Goal: Task Accomplishment & Management: Use online tool/utility

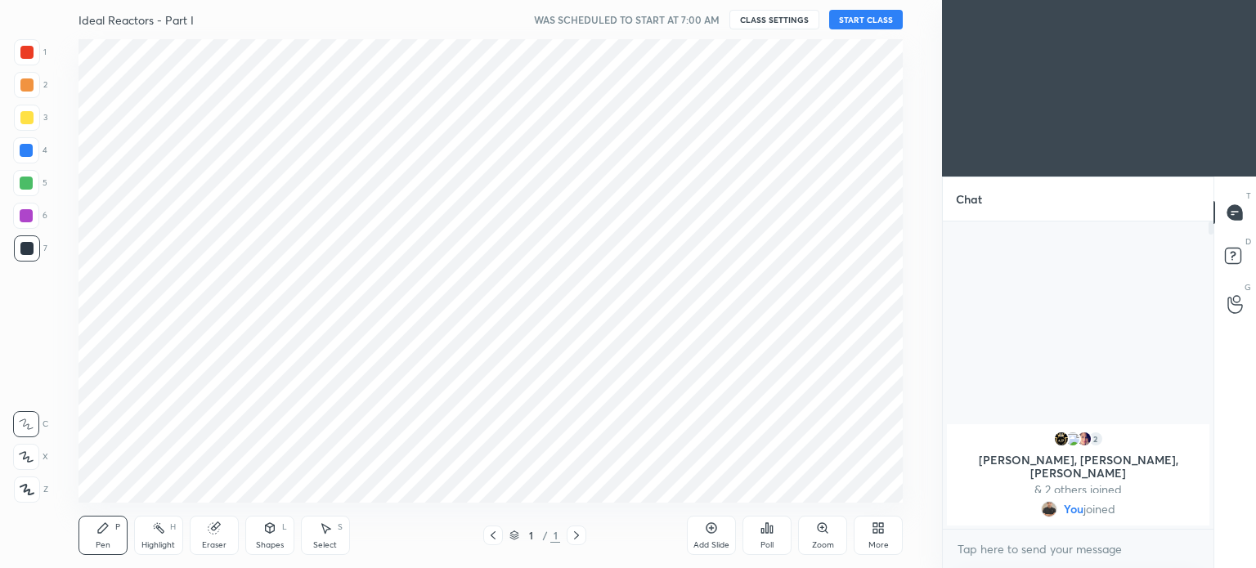
scroll to position [81291, 80878]
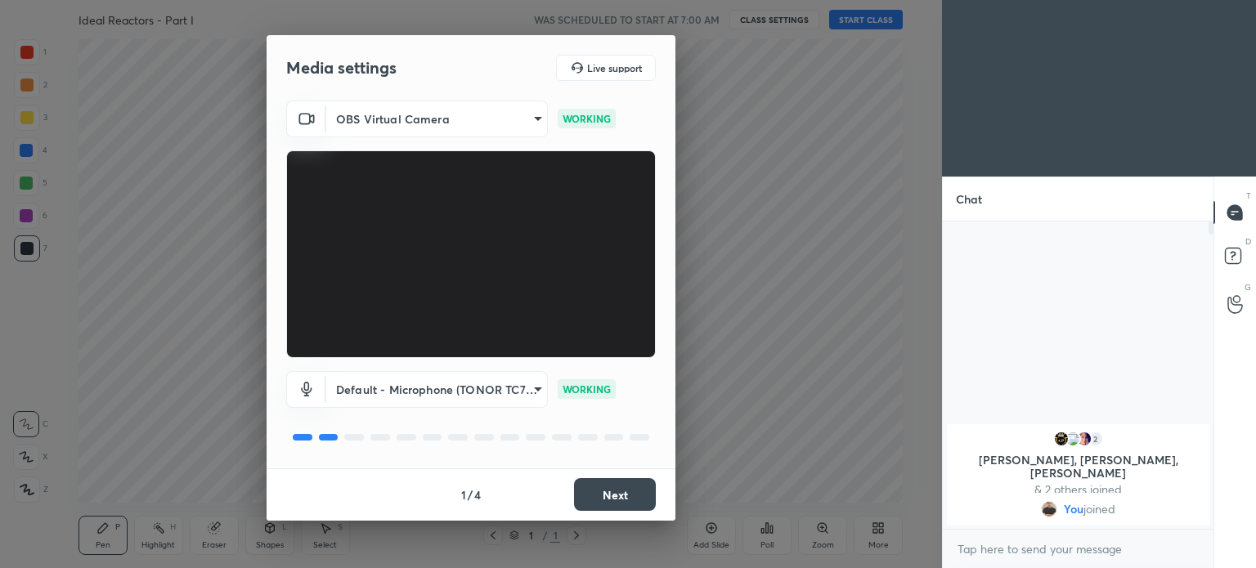
click at [628, 502] on button "Next" at bounding box center [615, 494] width 82 height 33
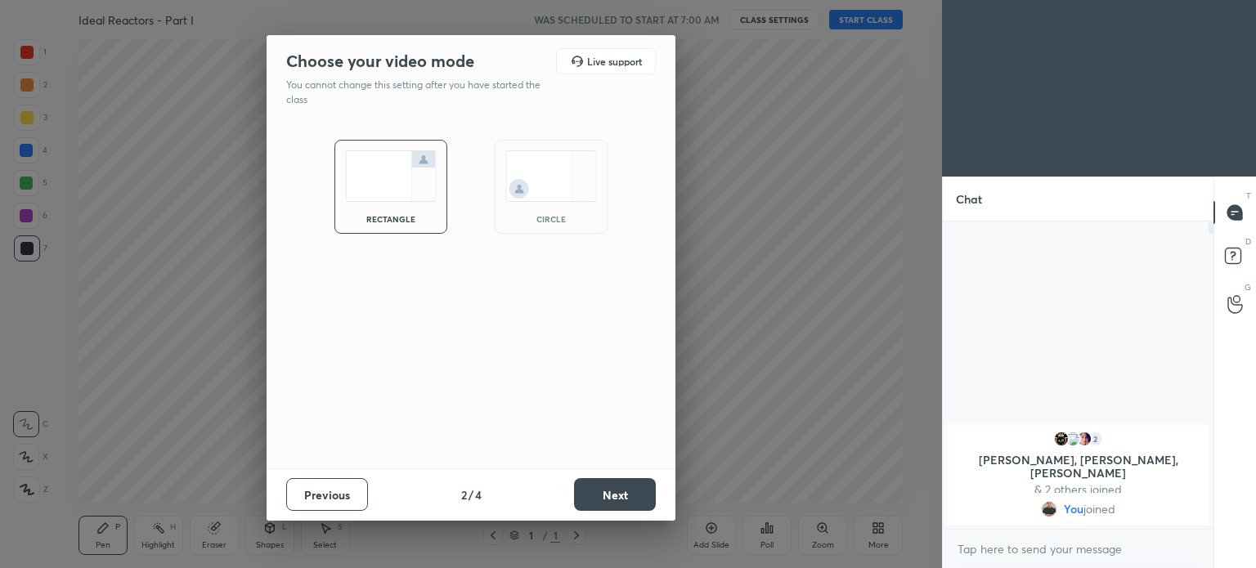
click at [628, 502] on button "Next" at bounding box center [615, 494] width 82 height 33
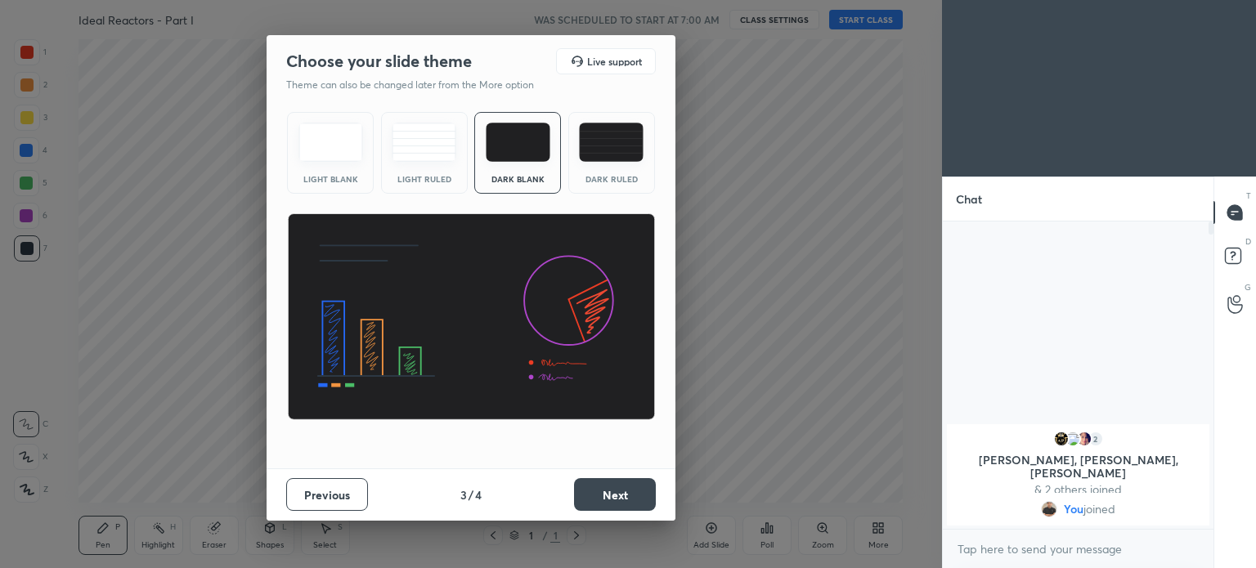
click at [628, 502] on button "Next" at bounding box center [615, 494] width 82 height 33
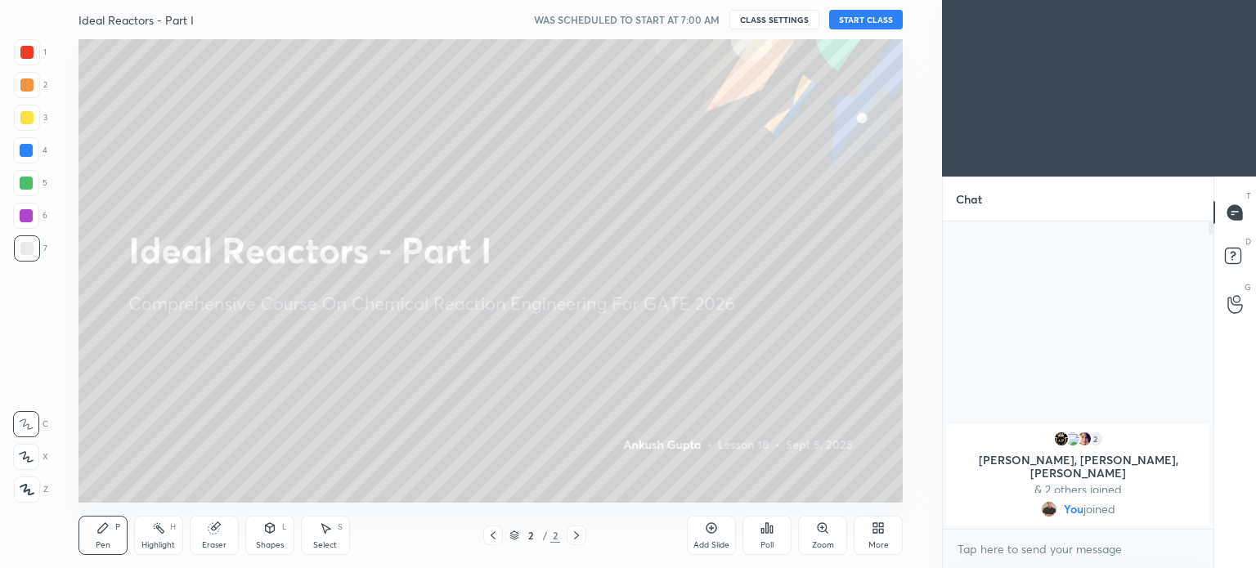
click at [885, 19] on button "START CLASS" at bounding box center [866, 20] width 74 height 20
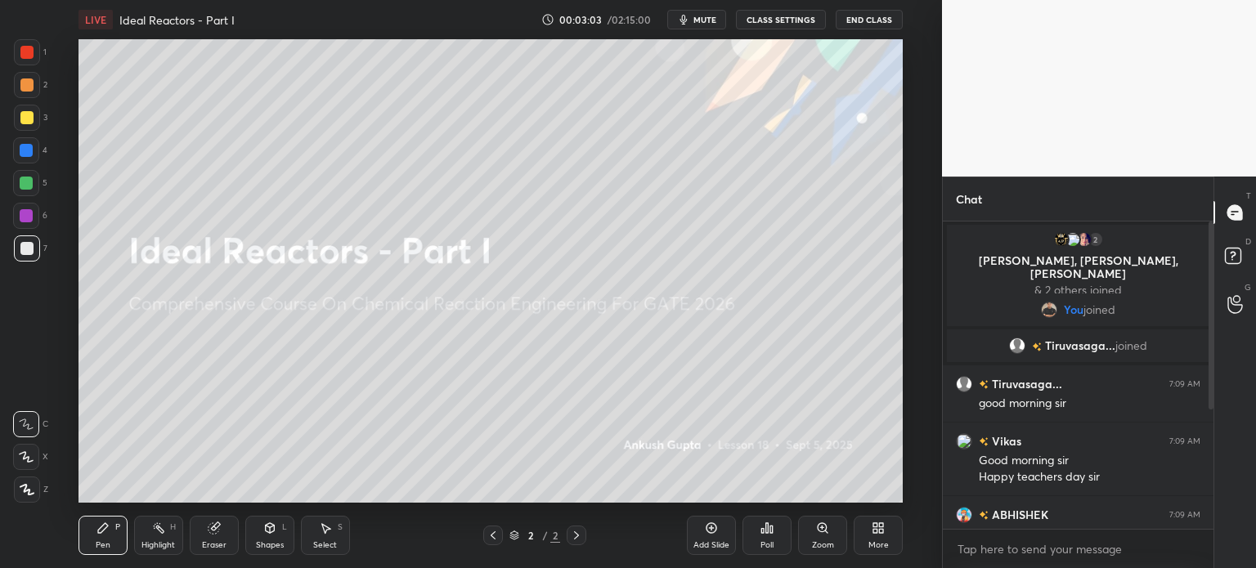
scroll to position [5, 5]
click at [891, 534] on div "More" at bounding box center [878, 535] width 49 height 39
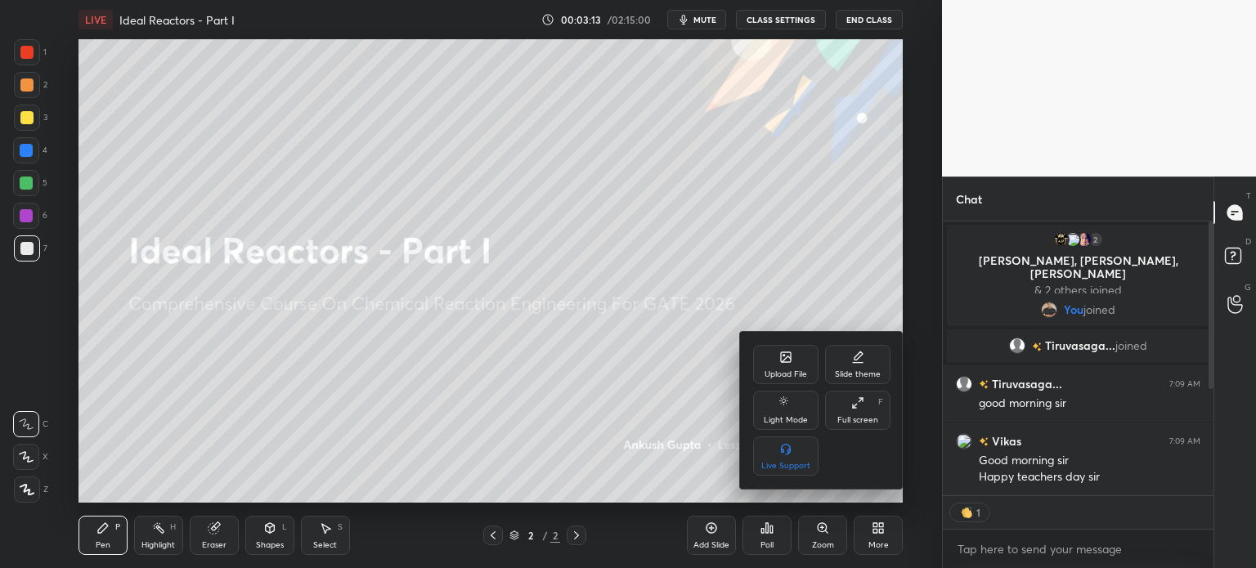
click at [791, 365] on div "Upload File" at bounding box center [785, 364] width 65 height 39
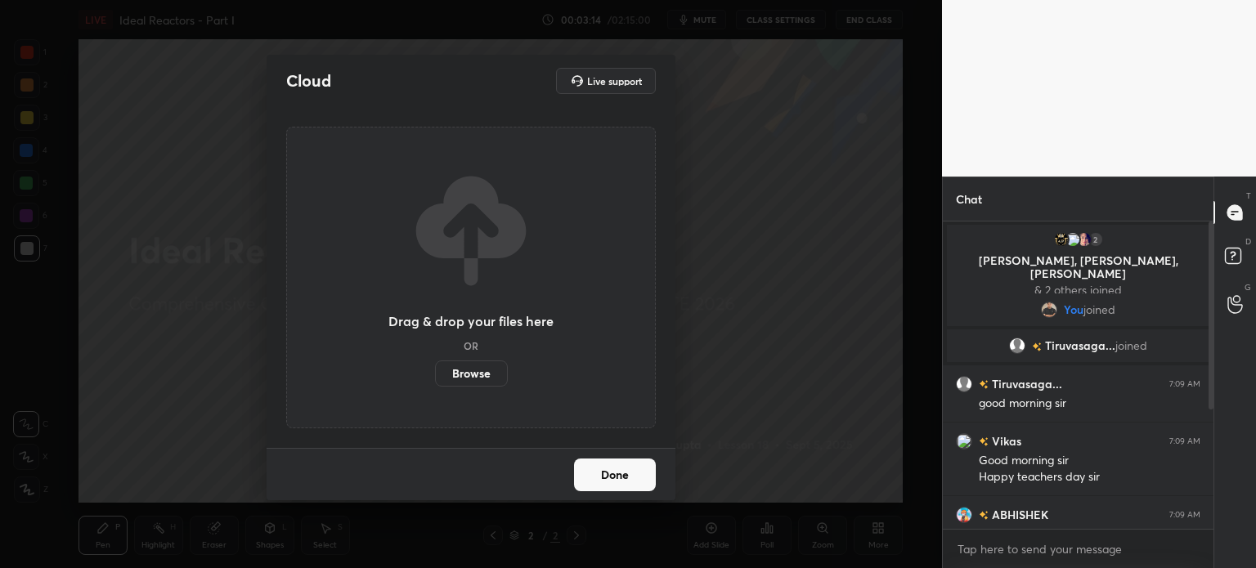
scroll to position [302, 266]
click at [464, 363] on label "Browse" at bounding box center [471, 374] width 73 height 26
click at [435, 363] on input "Browse" at bounding box center [435, 374] width 0 height 26
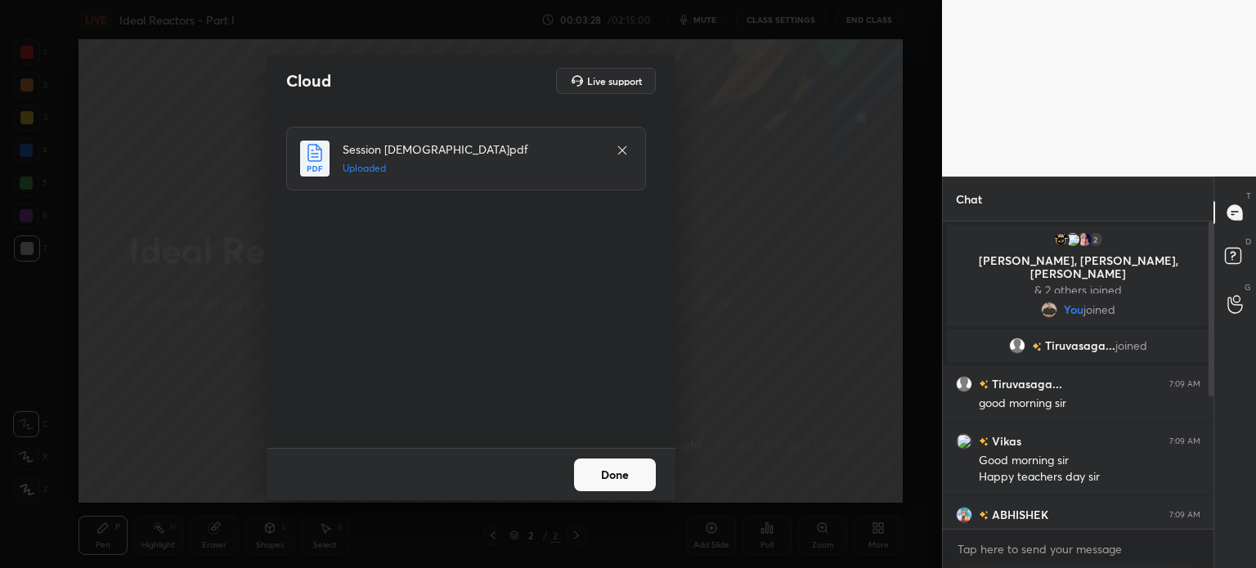
click at [632, 464] on button "Done" at bounding box center [615, 475] width 82 height 33
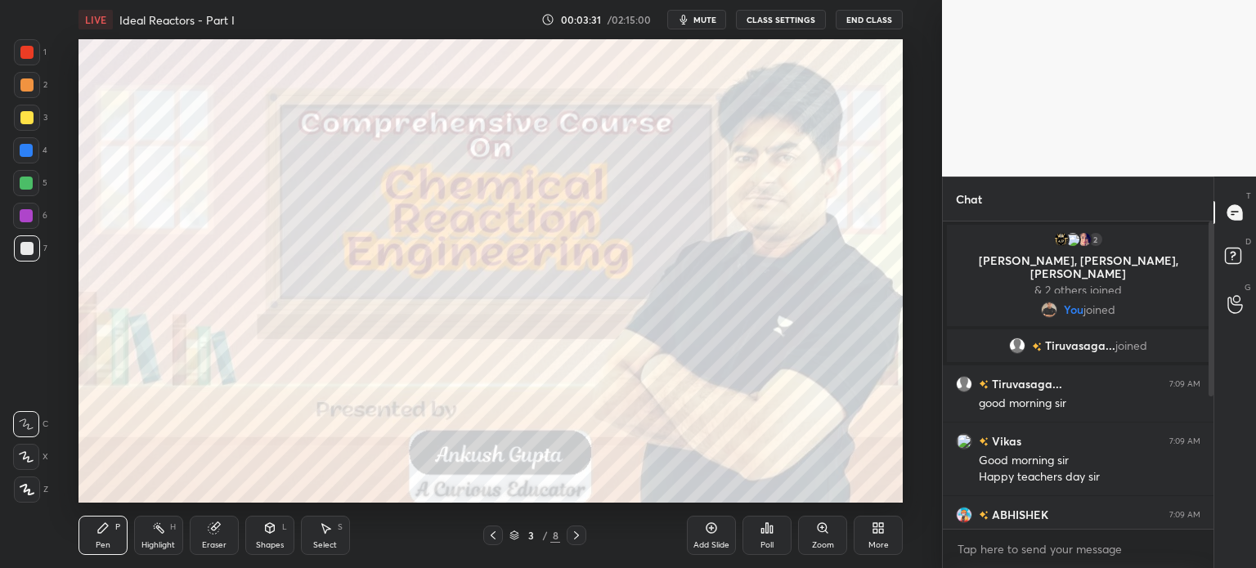
click at [26, 114] on div at bounding box center [26, 117] width 13 height 13
click at [25, 485] on icon at bounding box center [26, 490] width 13 height 10
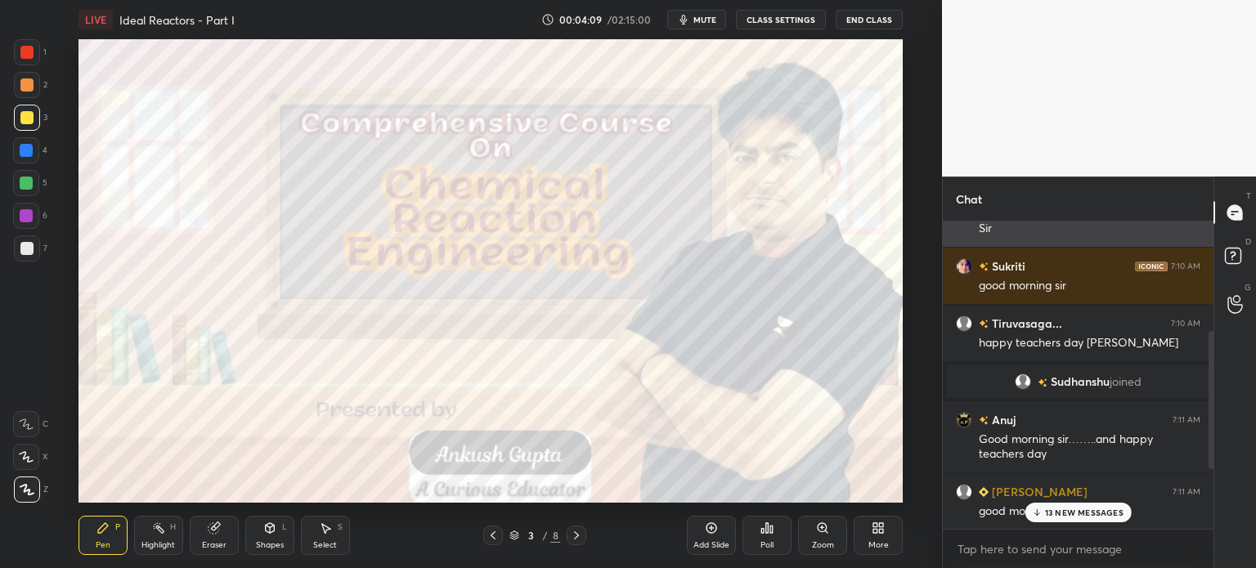
scroll to position [327, 0]
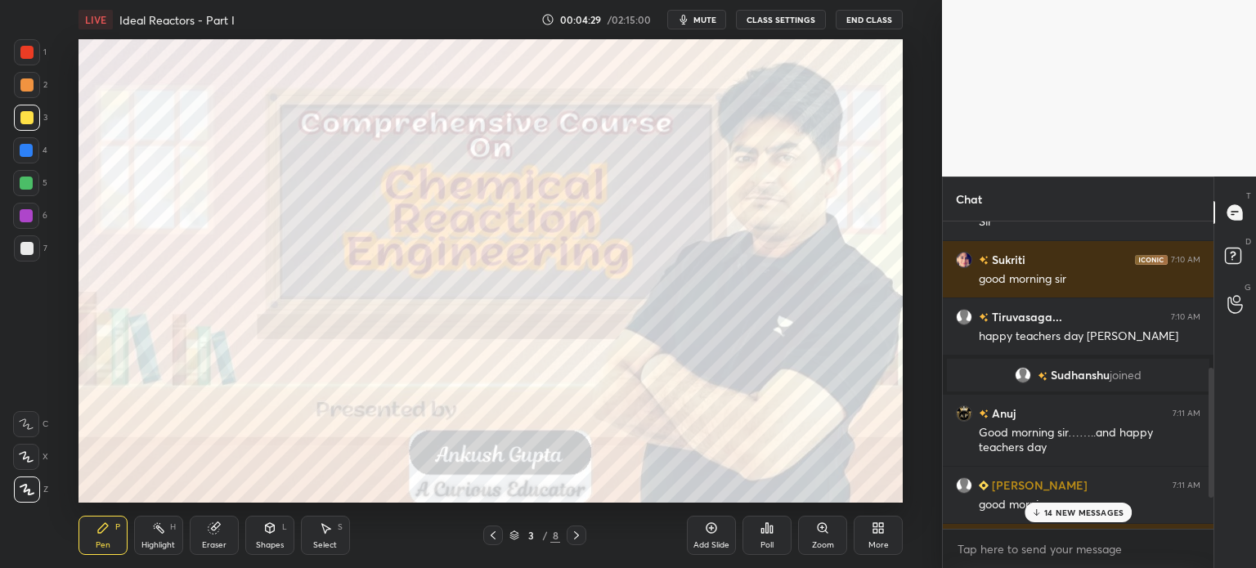
click at [1076, 514] on p "14 NEW MESSAGES" at bounding box center [1083, 513] width 79 height 10
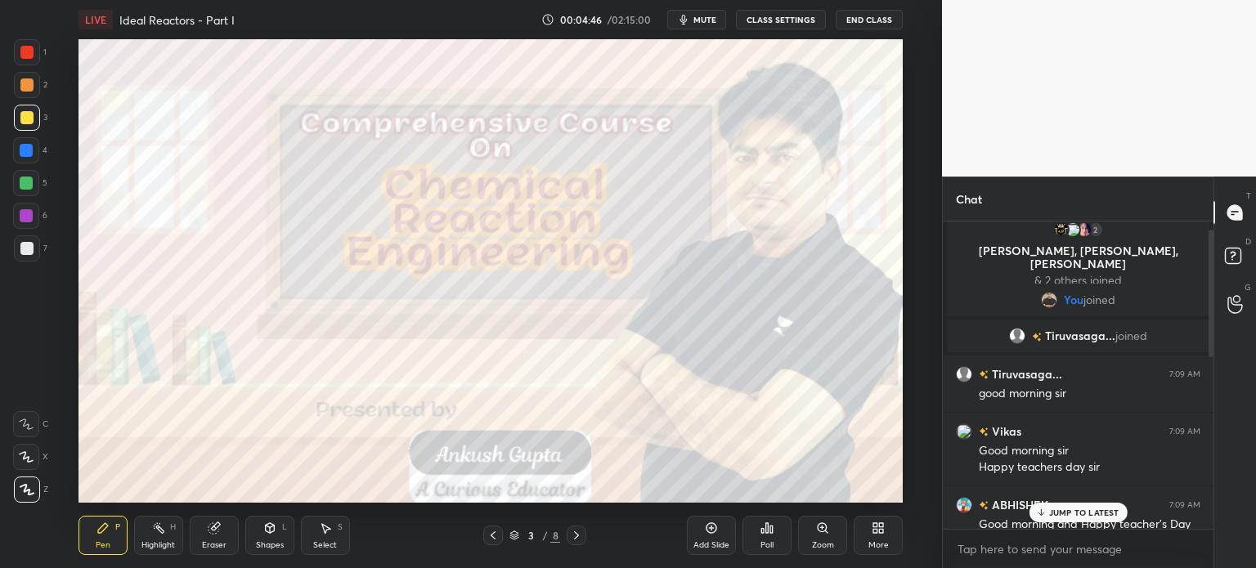
scroll to position [0, 0]
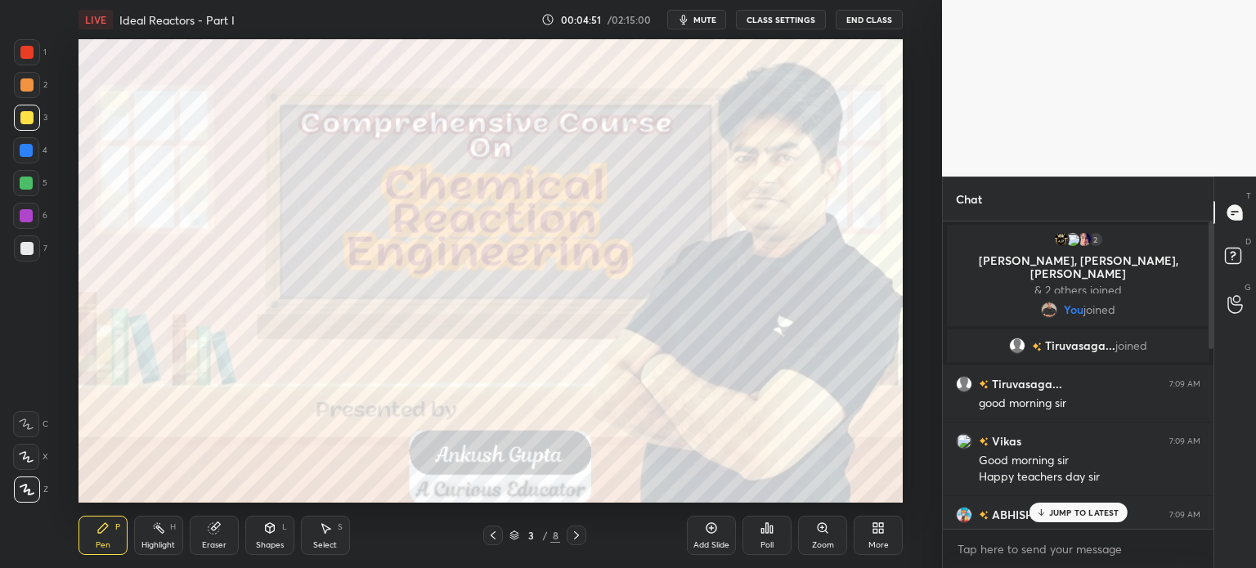
click at [1091, 513] on p "JUMP TO LATEST" at bounding box center [1084, 513] width 70 height 10
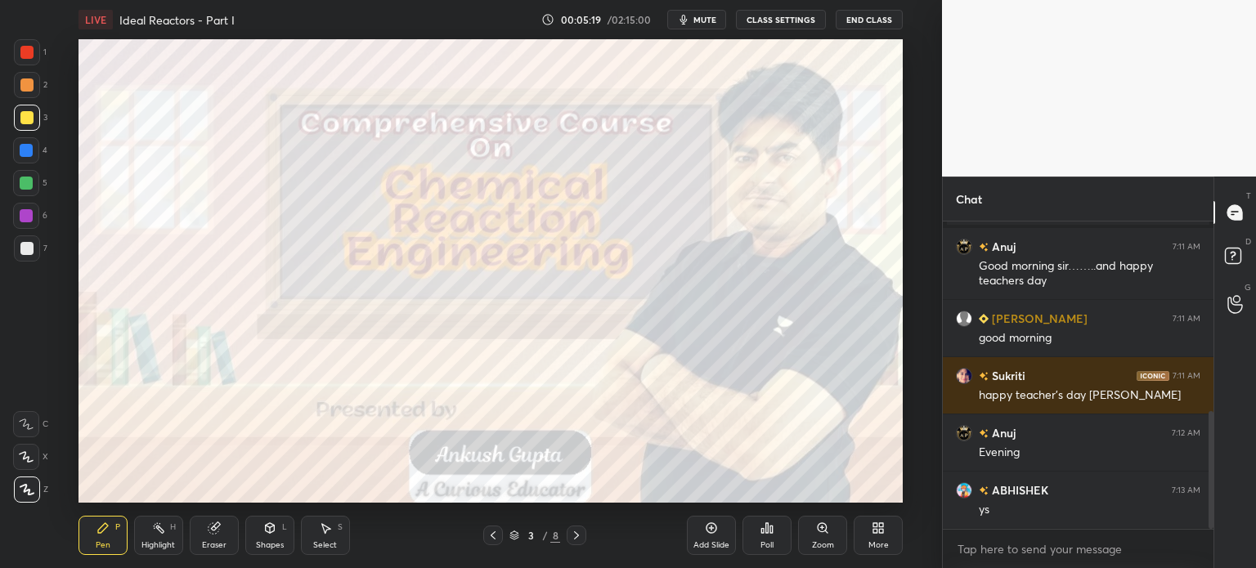
scroll to position [551, 0]
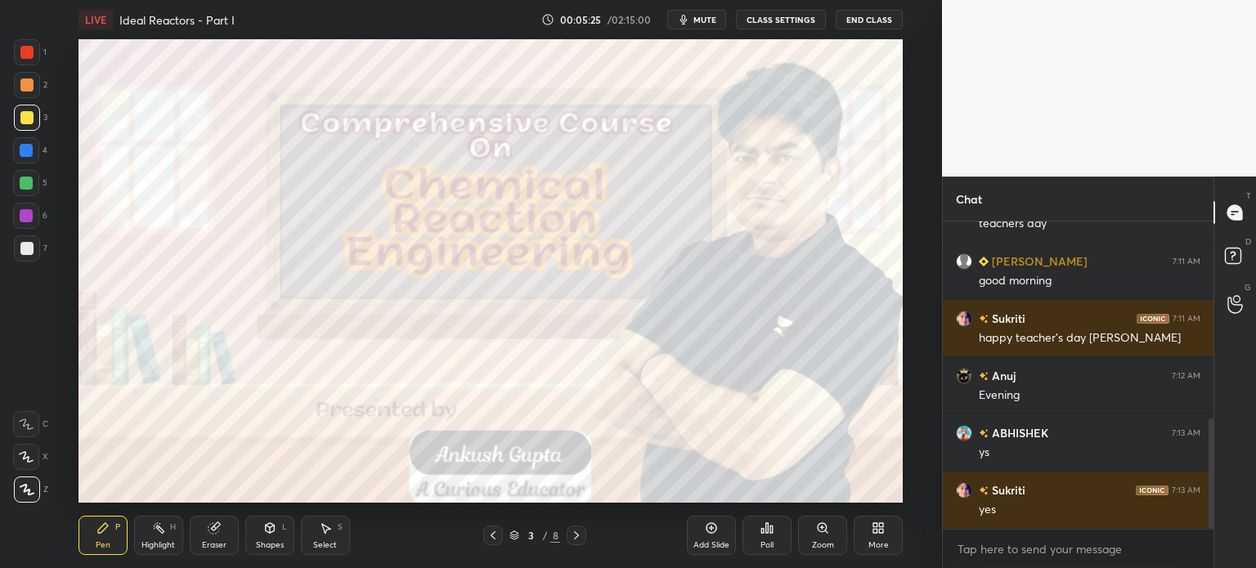
click at [585, 537] on div at bounding box center [577, 536] width 20 height 20
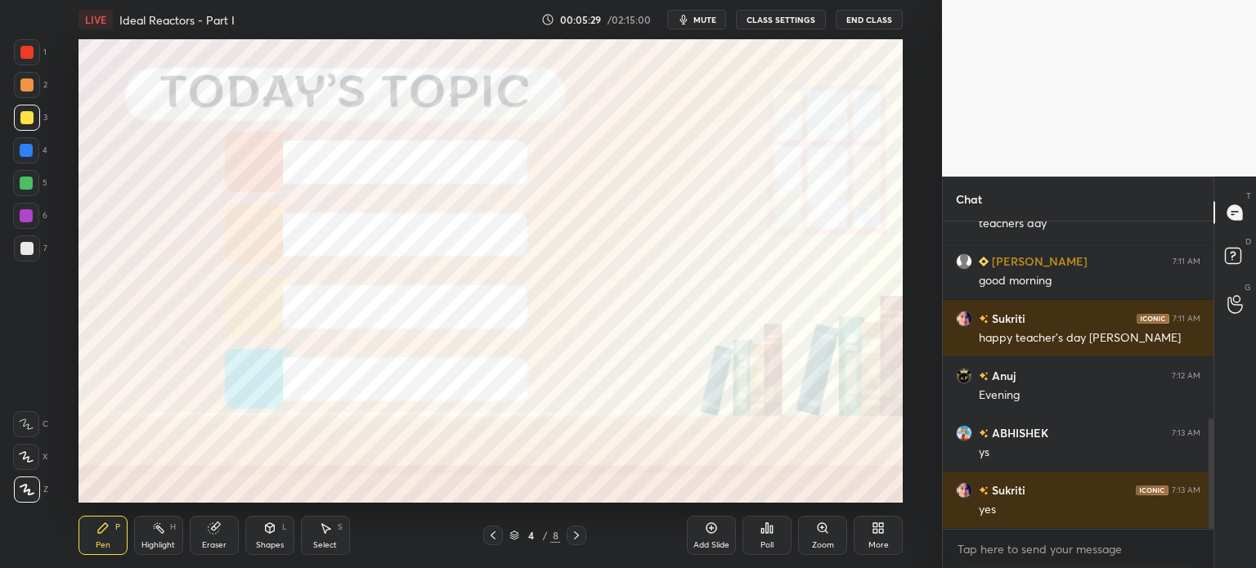
click at [20, 222] on div at bounding box center [26, 216] width 26 height 26
click at [576, 533] on icon at bounding box center [576, 535] width 5 height 8
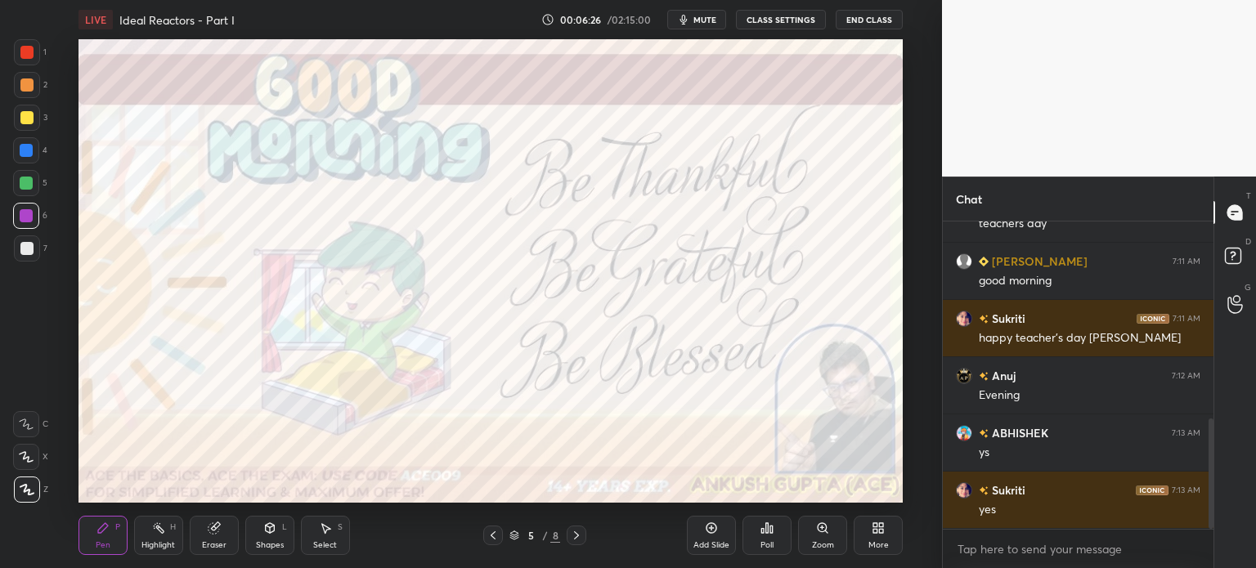
click at [576, 533] on icon at bounding box center [576, 535] width 5 height 8
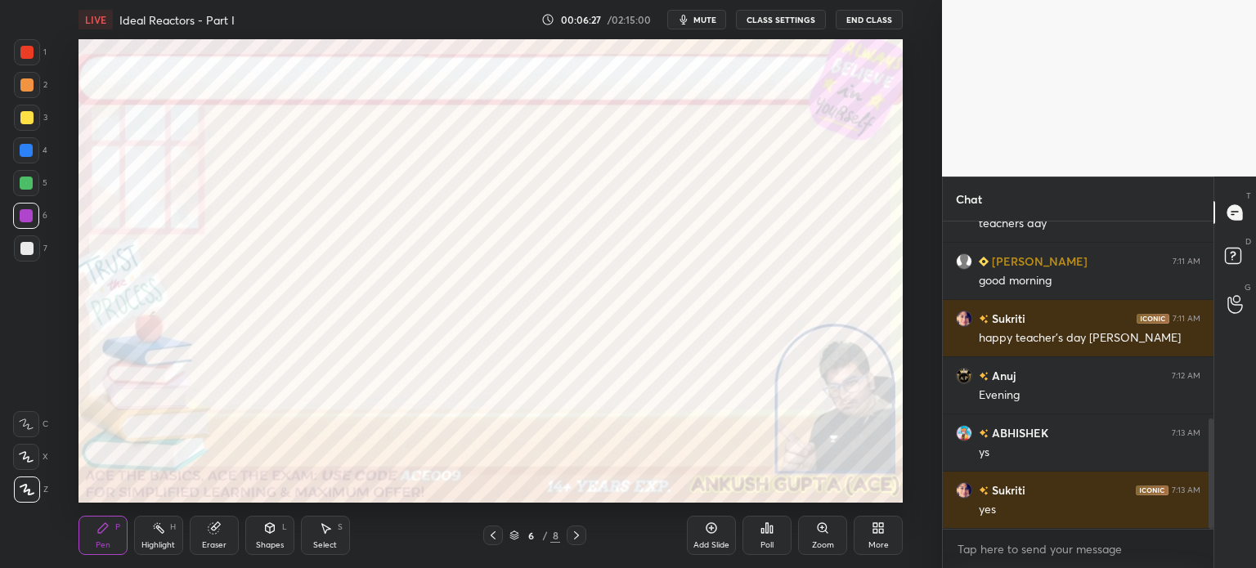
click at [880, 535] on div "More" at bounding box center [878, 535] width 49 height 39
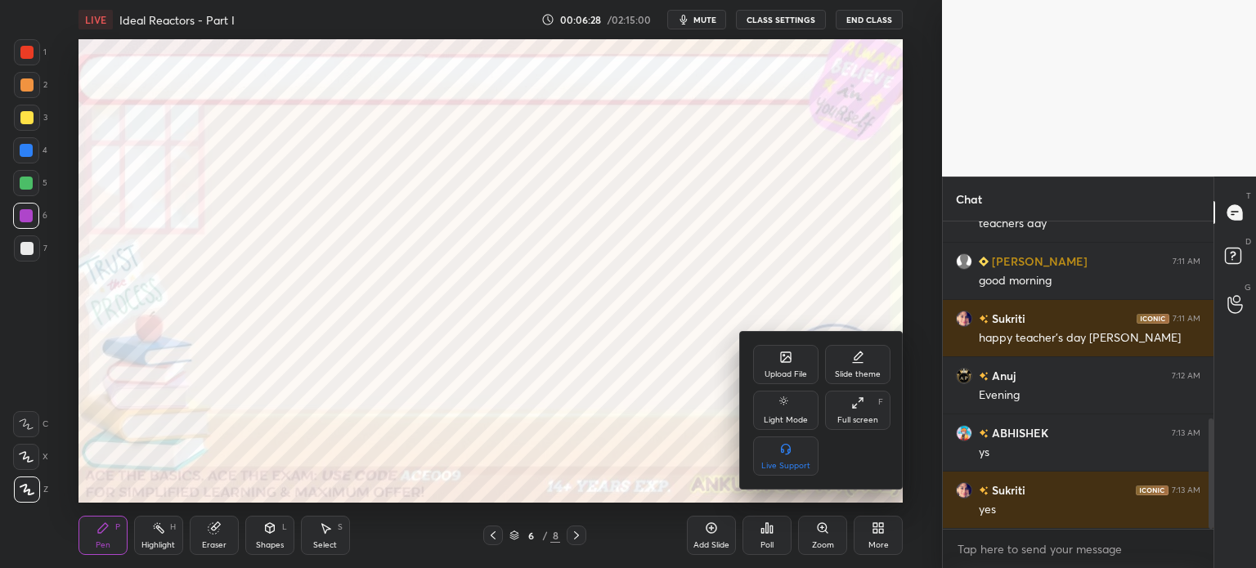
click at [777, 357] on div "Upload File" at bounding box center [785, 364] width 65 height 39
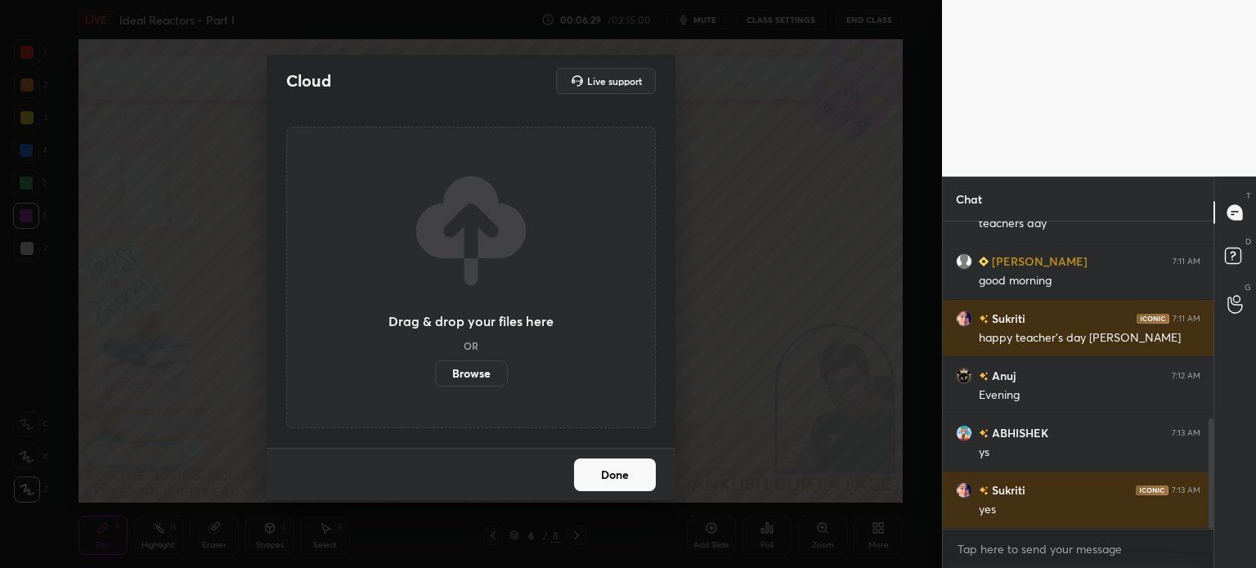
click at [475, 379] on label "Browse" at bounding box center [471, 374] width 73 height 26
click at [435, 379] on input "Browse" at bounding box center [435, 374] width 0 height 26
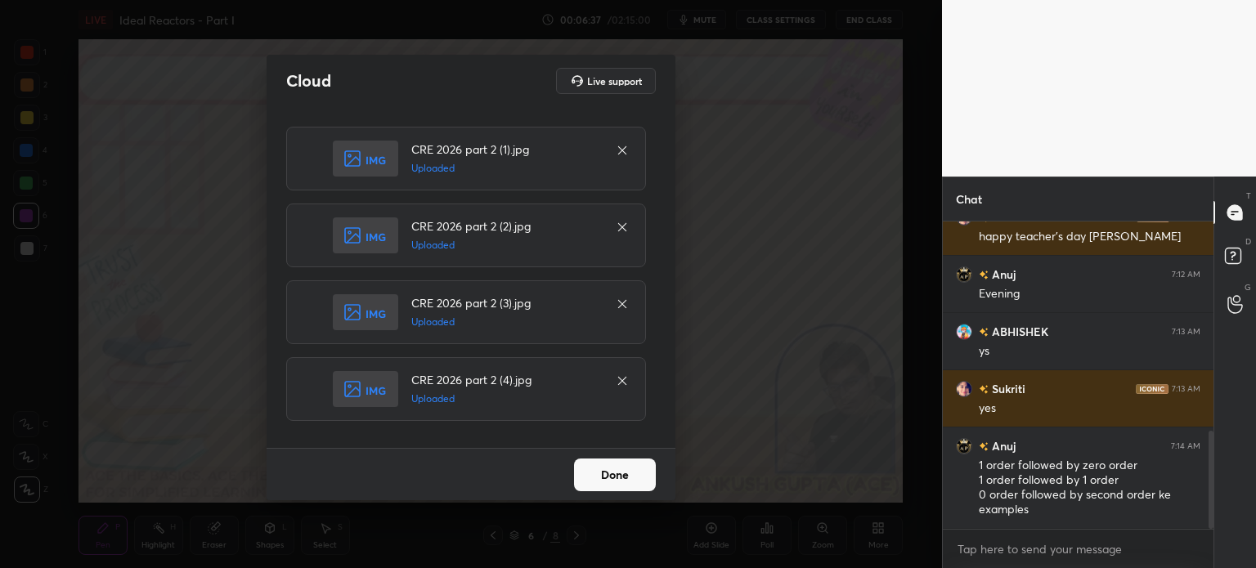
click at [592, 486] on button "Done" at bounding box center [615, 475] width 82 height 33
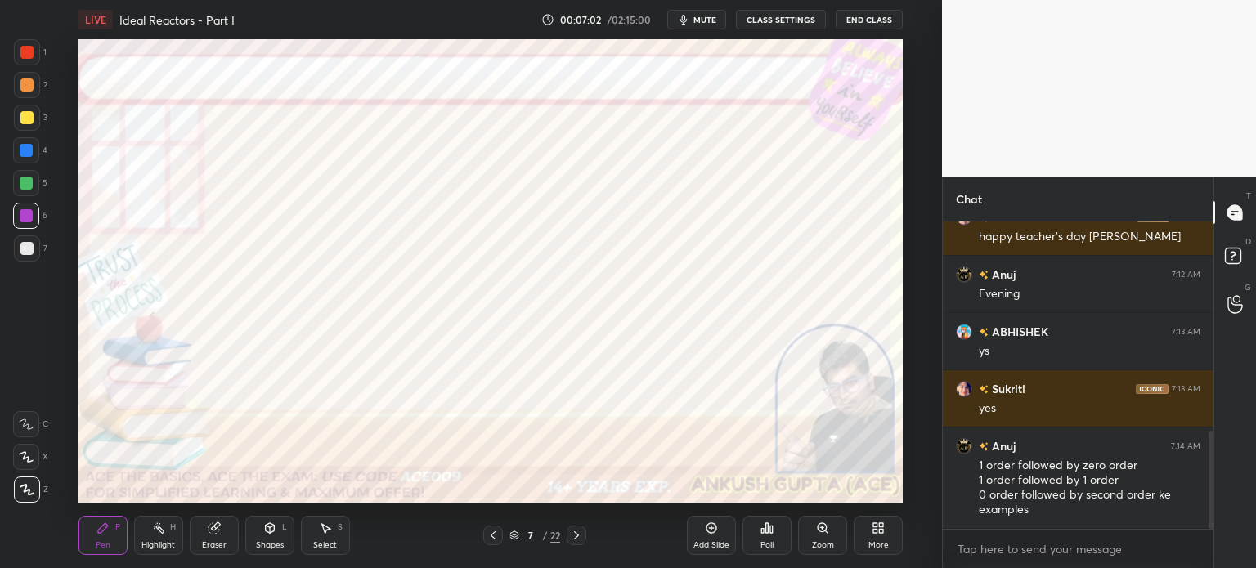
click at [688, 19] on icon "button" at bounding box center [683, 20] width 7 height 10
click at [706, 25] on button "unmute" at bounding box center [696, 20] width 59 height 20
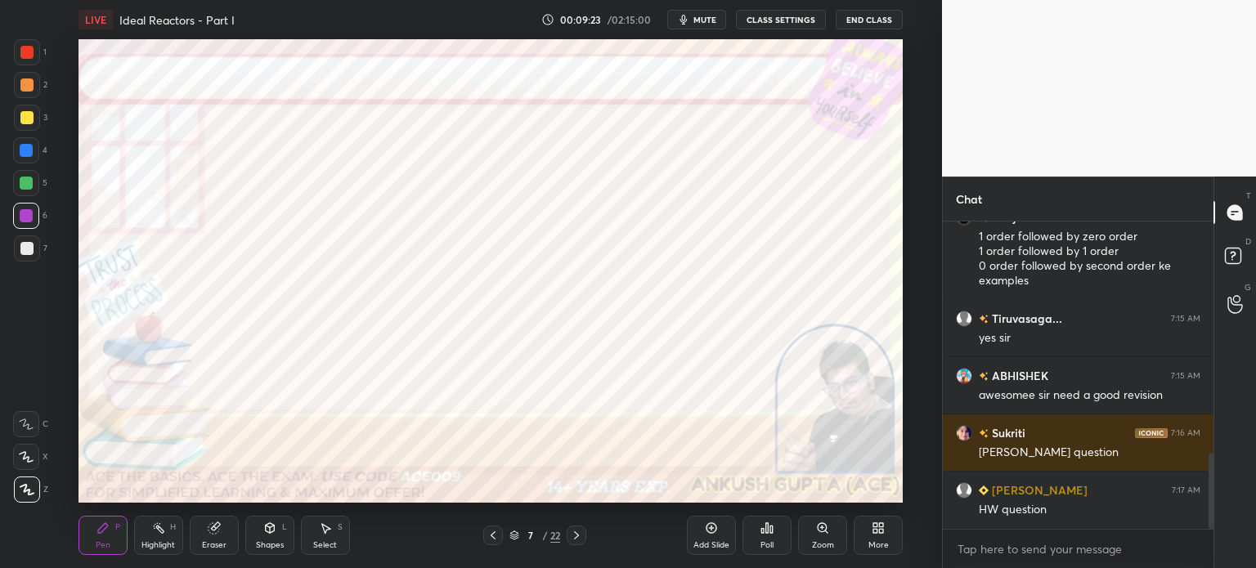
scroll to position [939, 0]
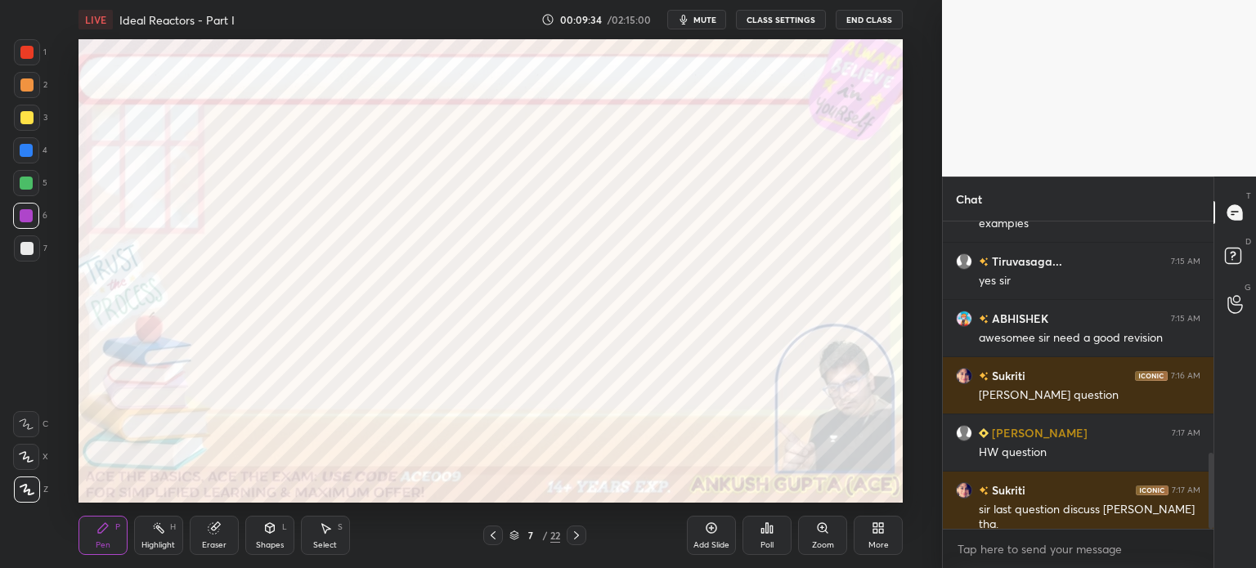
click at [494, 539] on icon at bounding box center [492, 535] width 13 height 13
click at [486, 536] on icon at bounding box center [492, 535] width 13 height 13
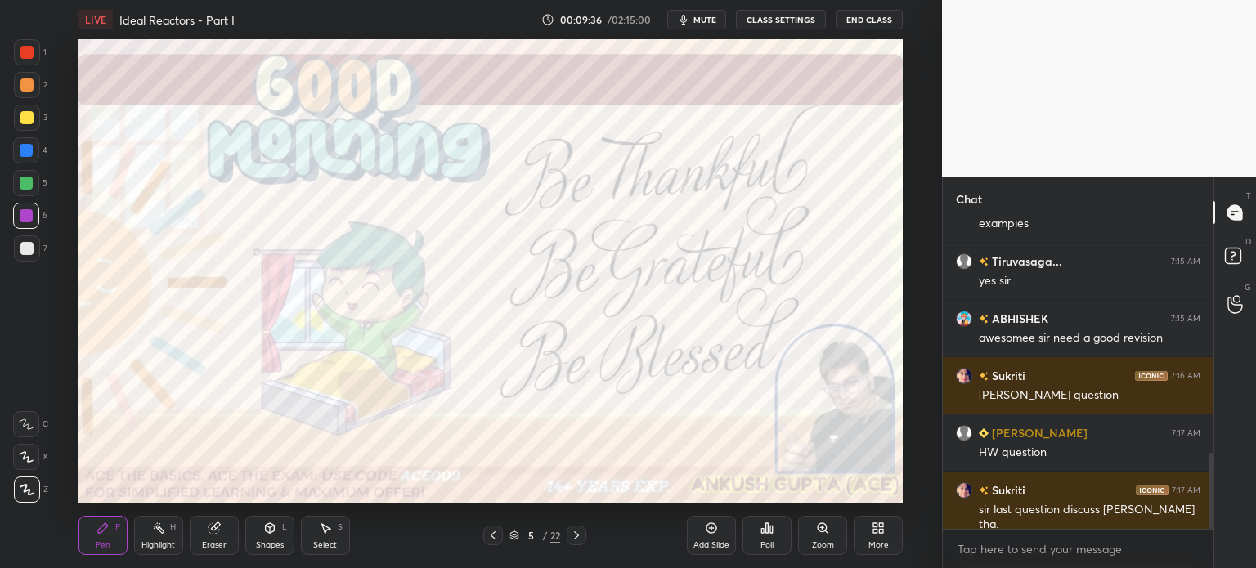
click at [580, 540] on icon at bounding box center [576, 535] width 13 height 13
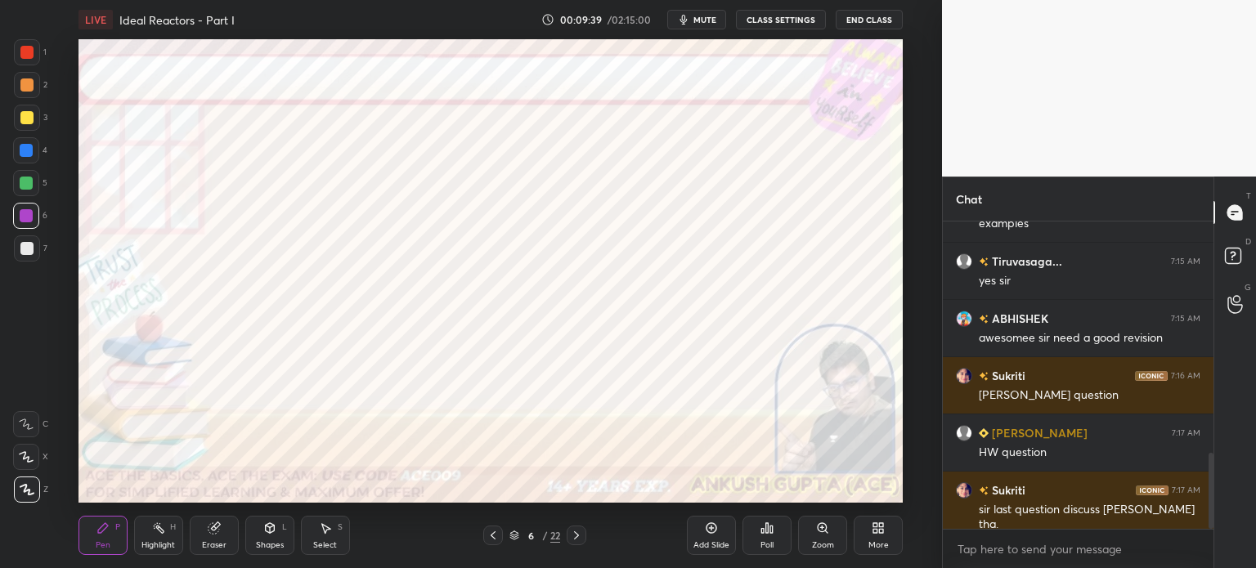
click at [494, 537] on icon at bounding box center [492, 535] width 13 height 13
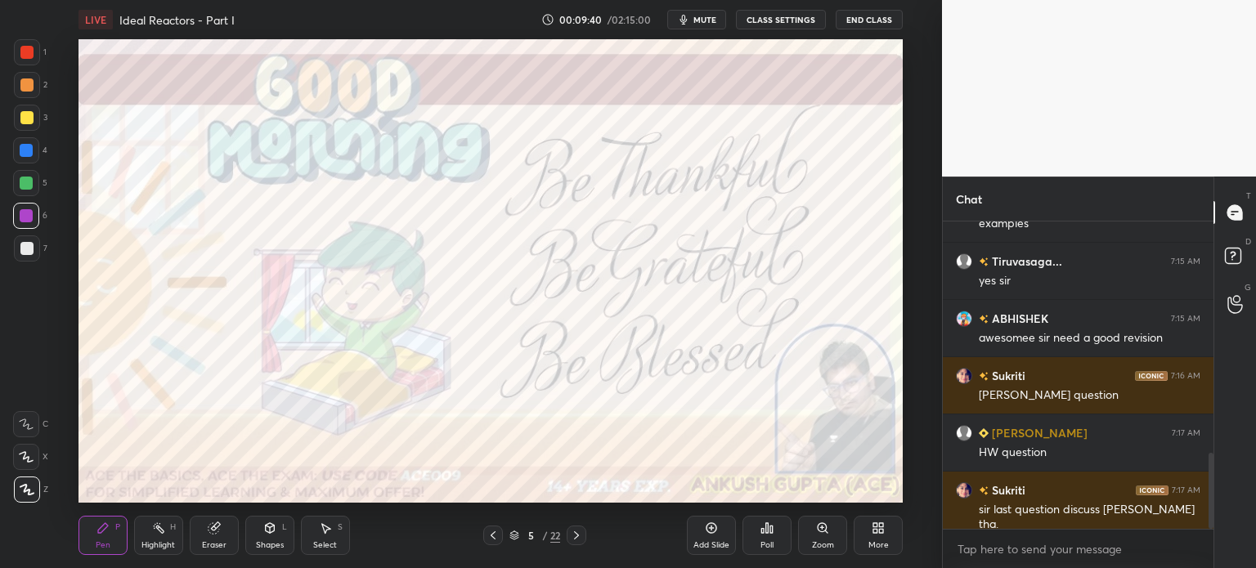
click at [580, 539] on icon at bounding box center [576, 535] width 13 height 13
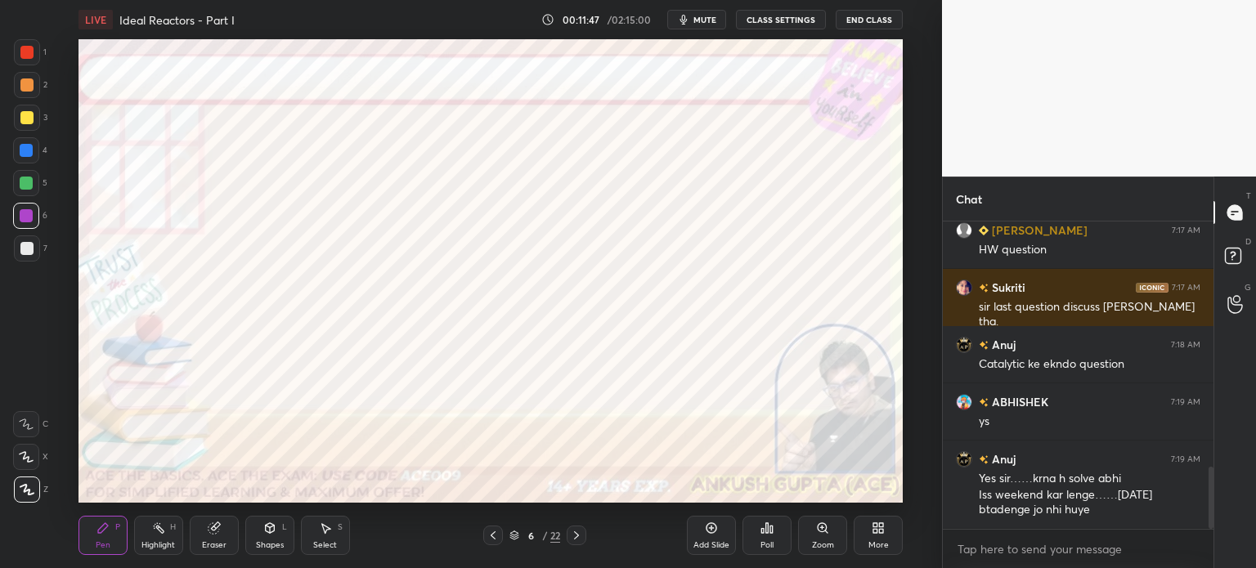
scroll to position [1213, 0]
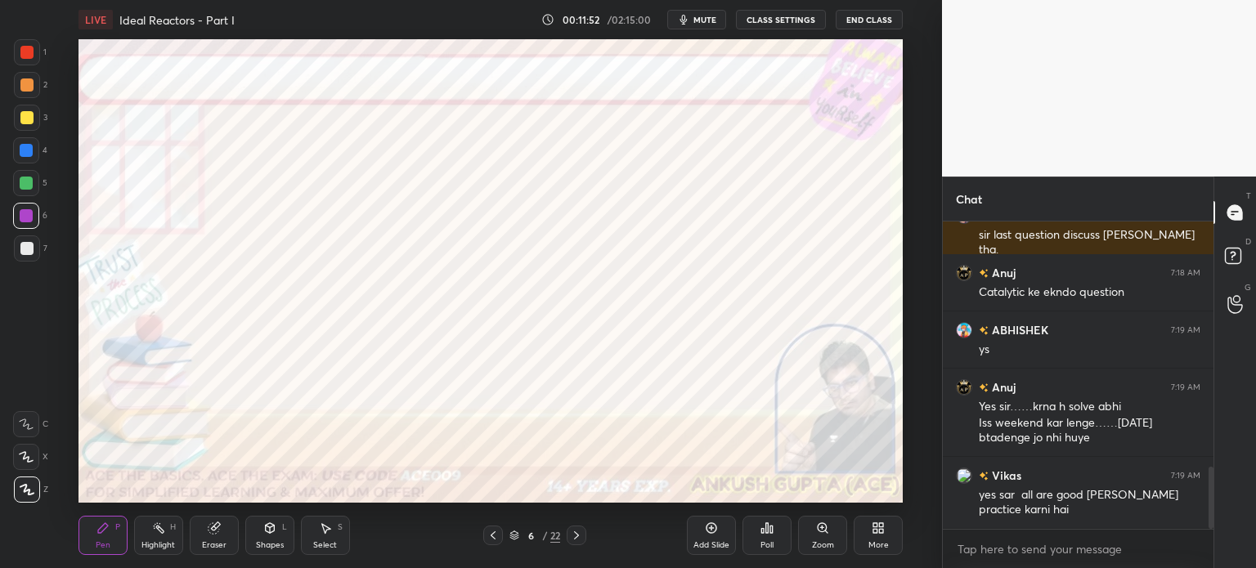
click at [26, 217] on div at bounding box center [26, 215] width 13 height 13
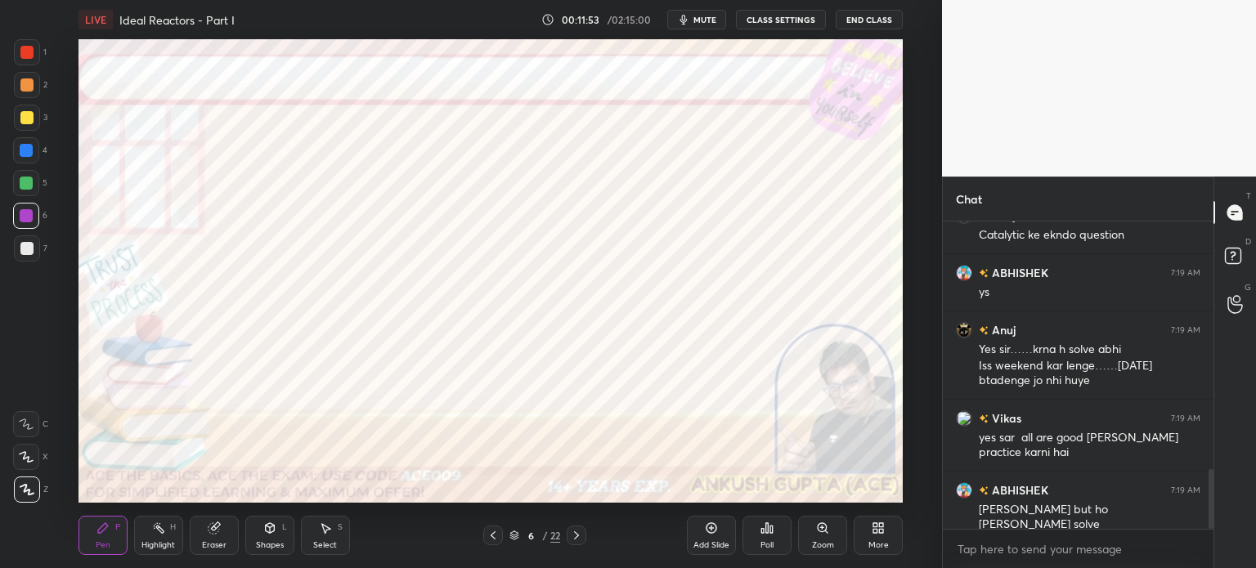
click at [492, 542] on icon at bounding box center [492, 535] width 13 height 13
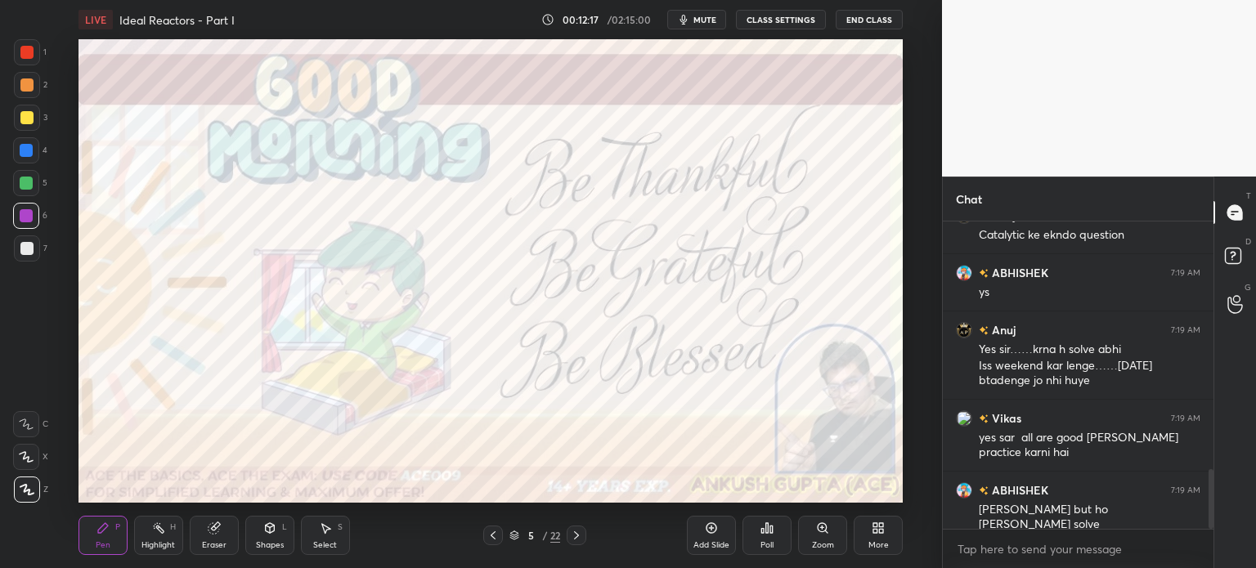
click at [580, 540] on icon at bounding box center [576, 535] width 13 height 13
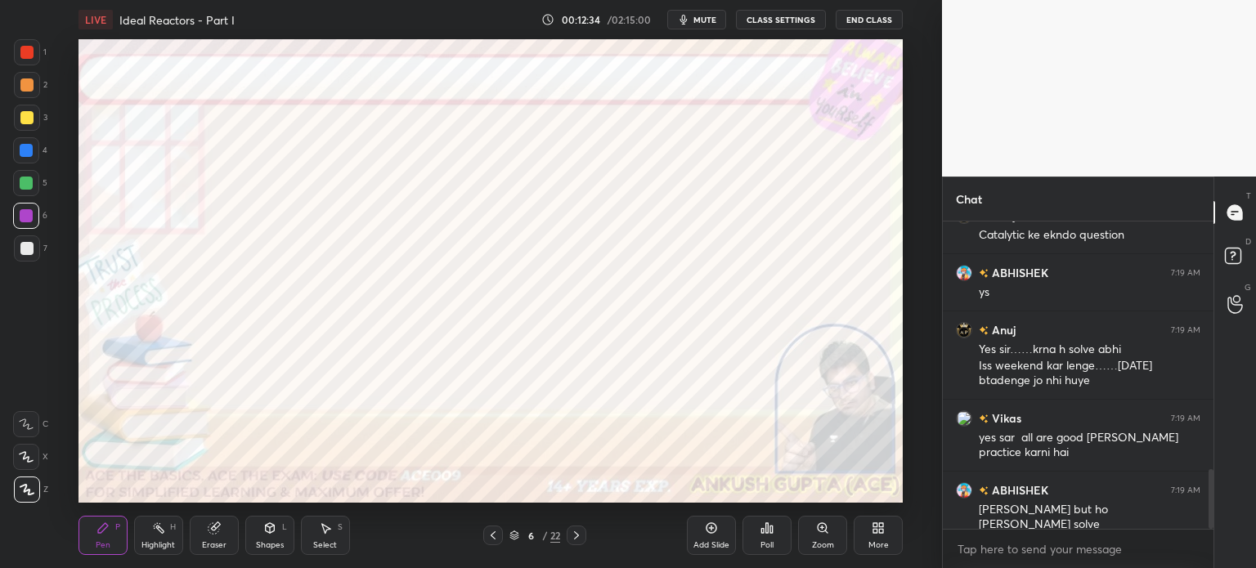
scroll to position [1342, 0]
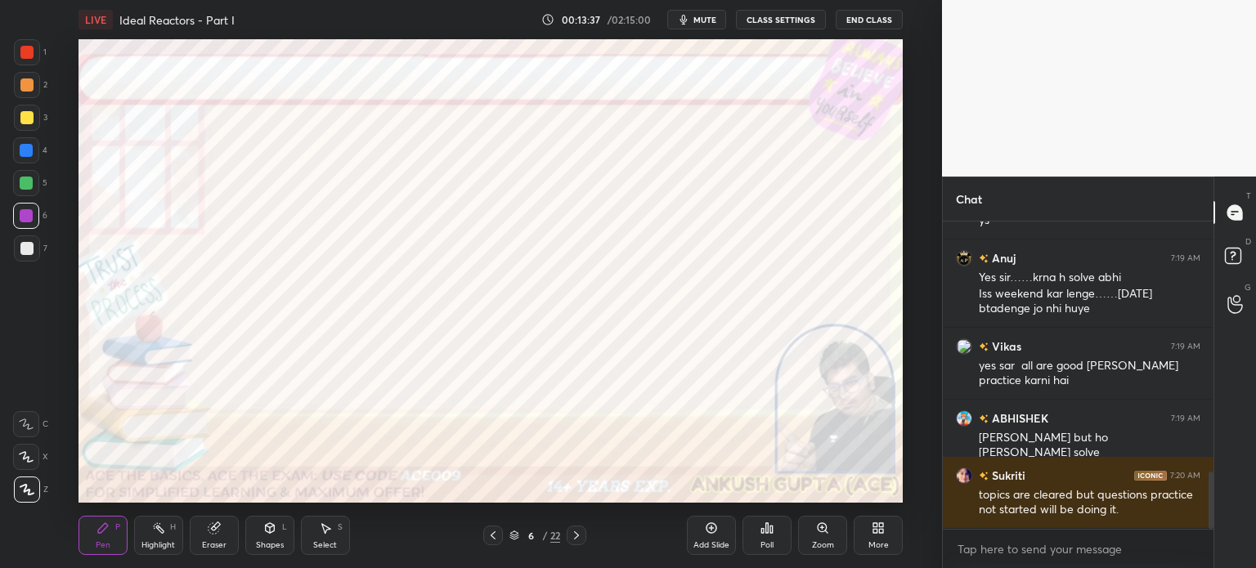
click at [22, 212] on div at bounding box center [26, 215] width 13 height 13
click at [491, 535] on icon at bounding box center [492, 535] width 13 height 13
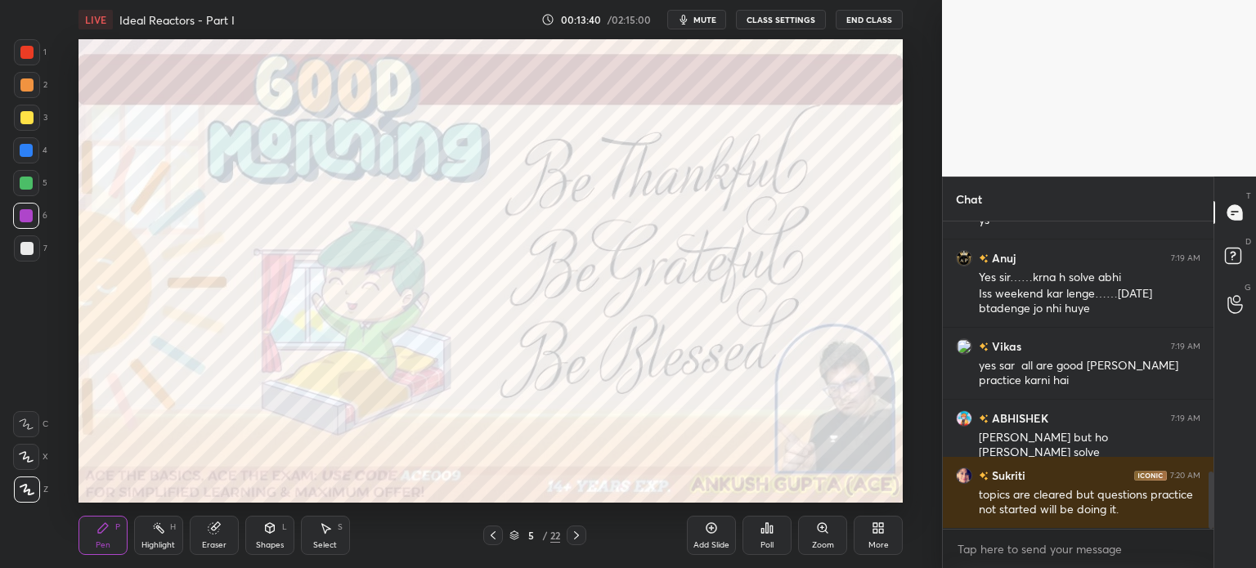
click at [483, 532] on div at bounding box center [493, 536] width 20 height 20
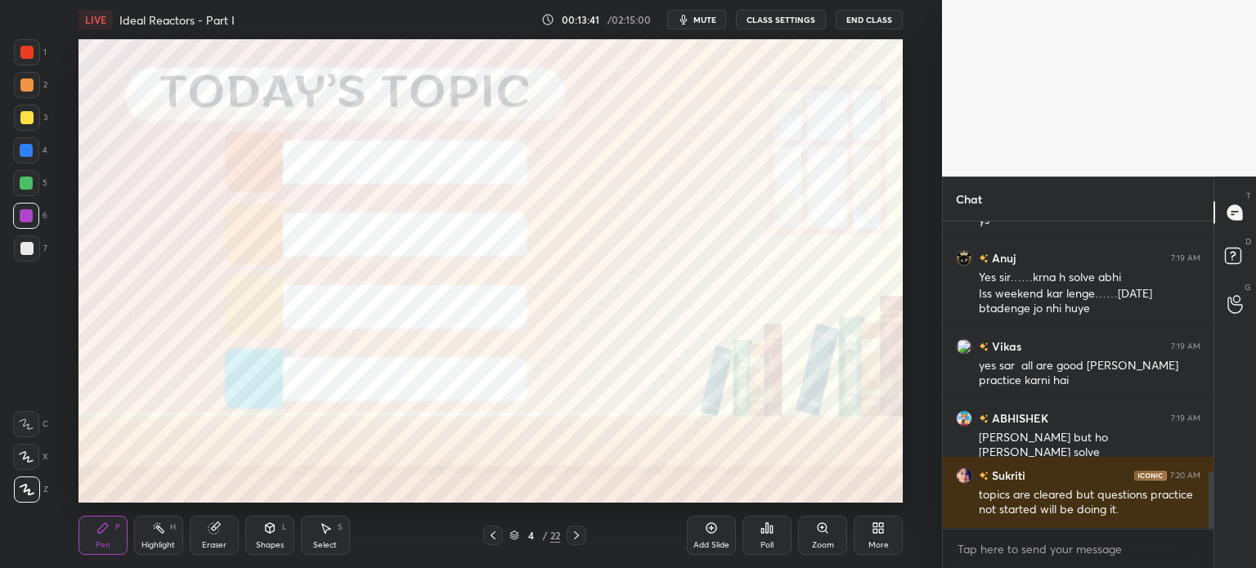
click at [575, 539] on icon at bounding box center [576, 535] width 13 height 13
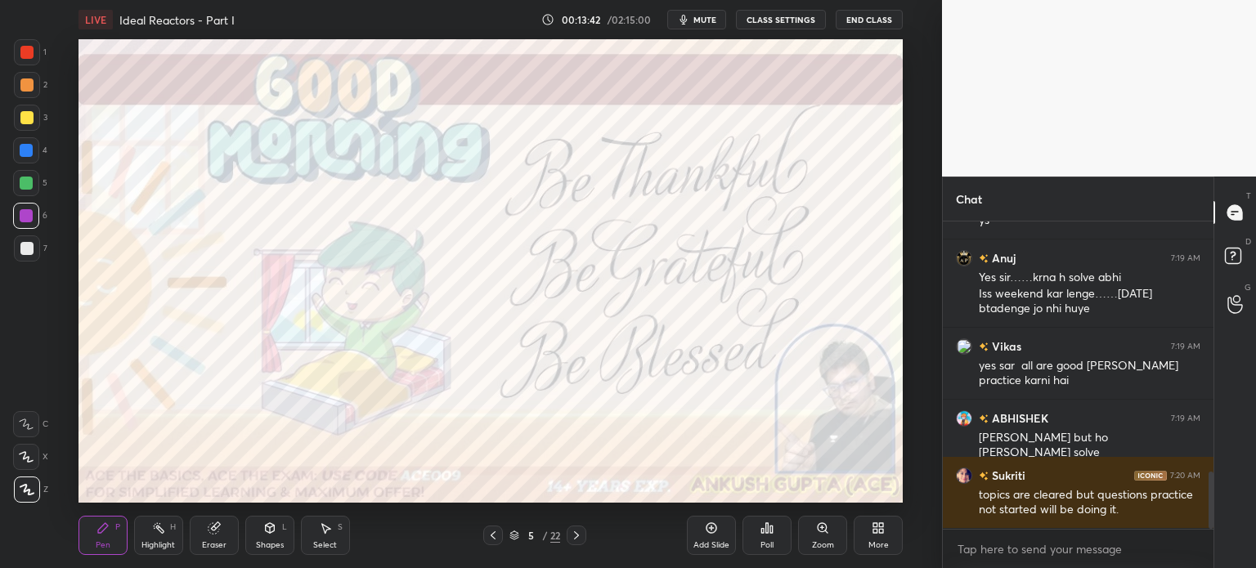
click at [577, 537] on icon at bounding box center [576, 535] width 5 height 8
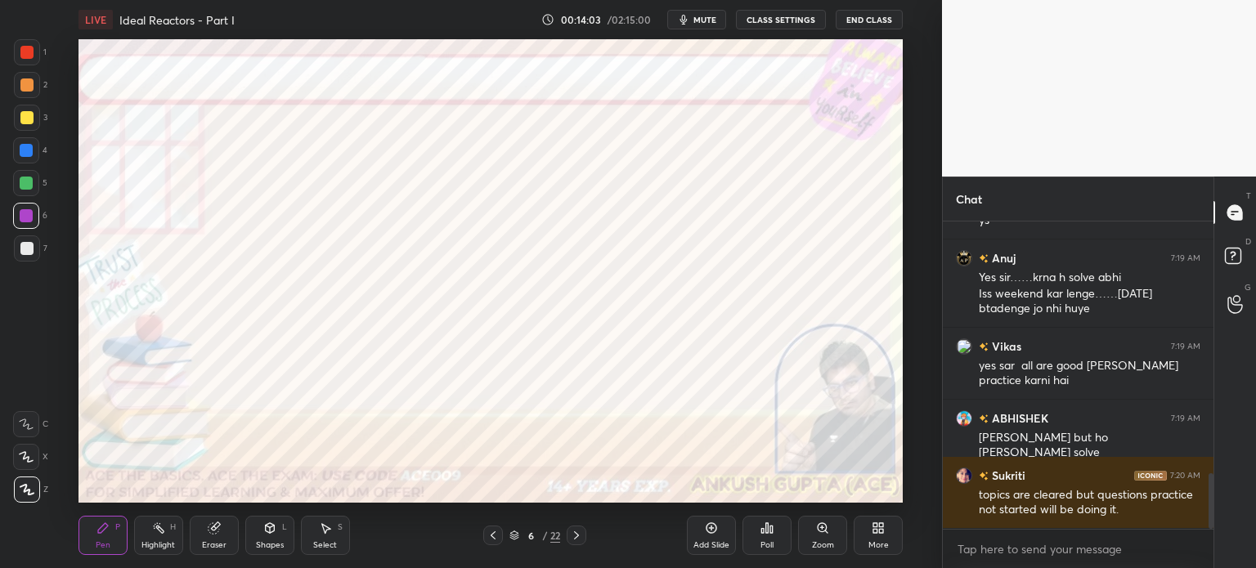
scroll to position [1400, 0]
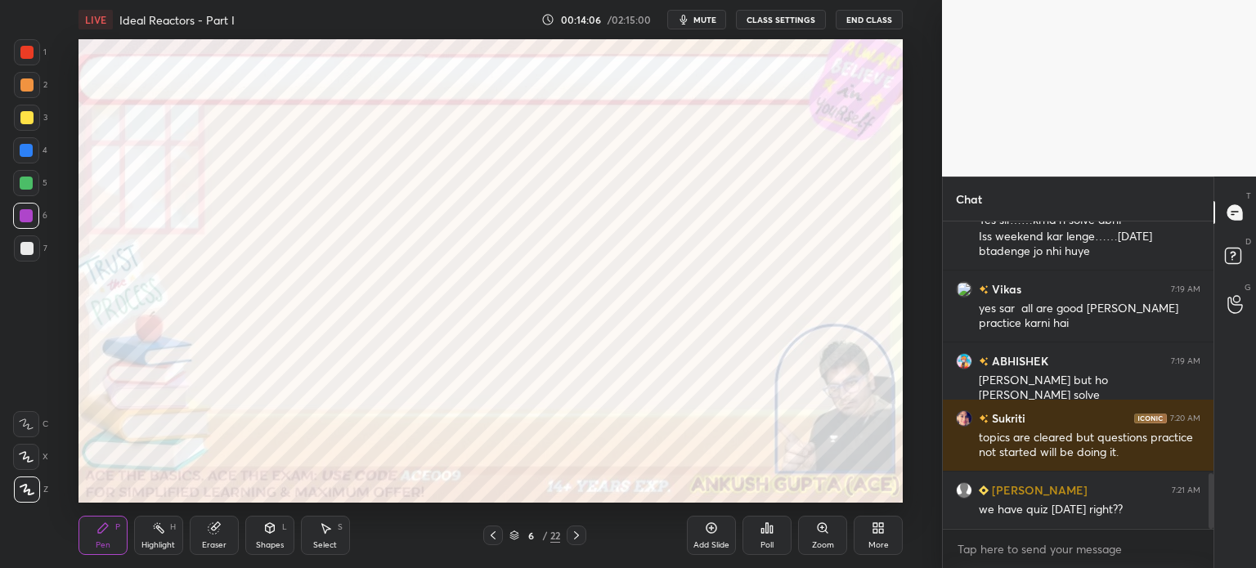
click at [24, 141] on div at bounding box center [26, 150] width 26 height 26
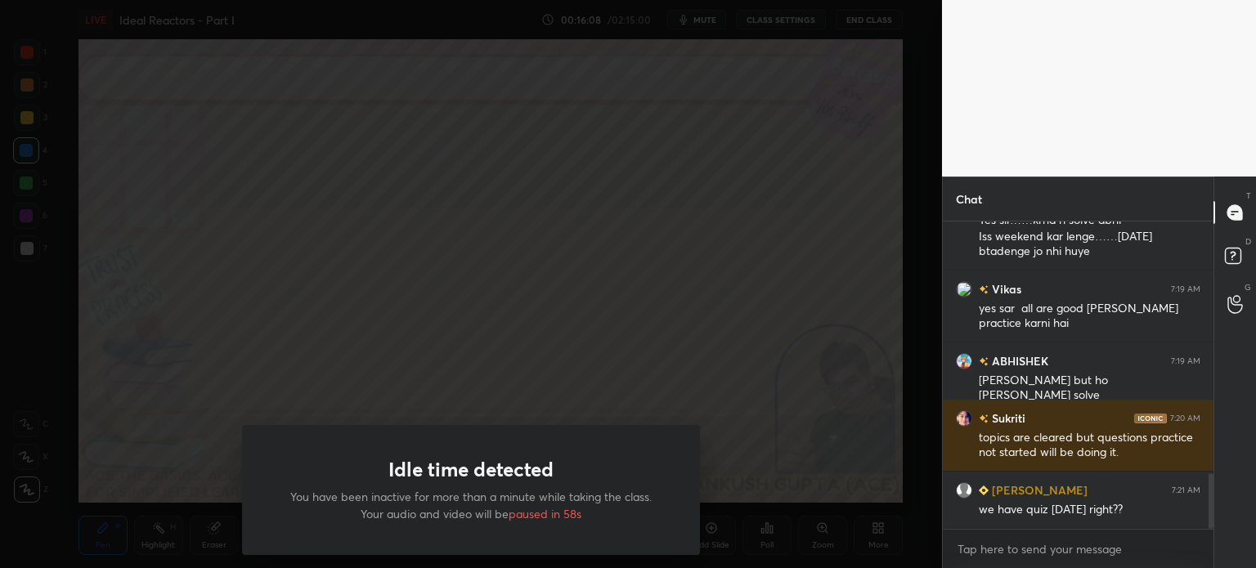
scroll to position [1457, 0]
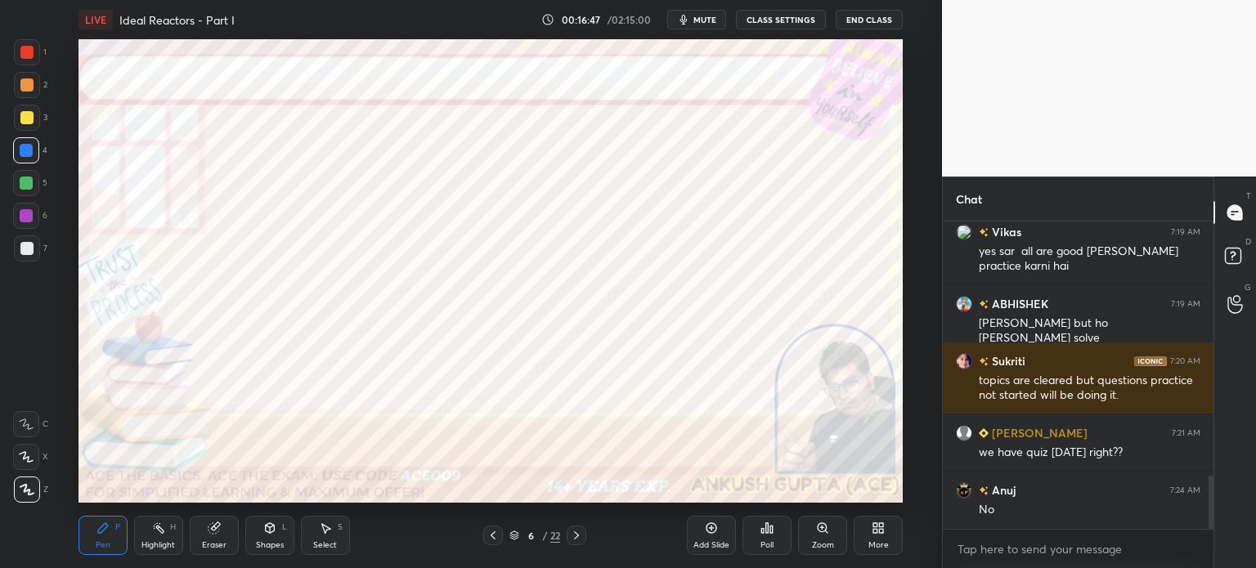
click at [34, 215] on div at bounding box center [26, 216] width 26 height 26
click at [491, 537] on icon at bounding box center [492, 535] width 13 height 13
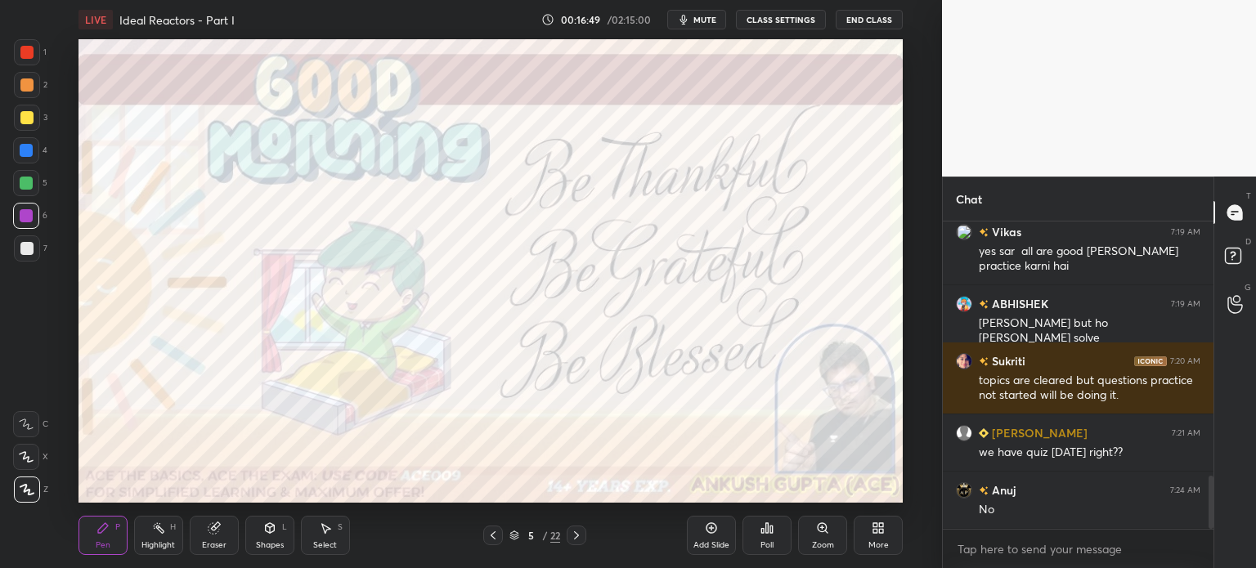
click at [577, 540] on icon at bounding box center [576, 535] width 13 height 13
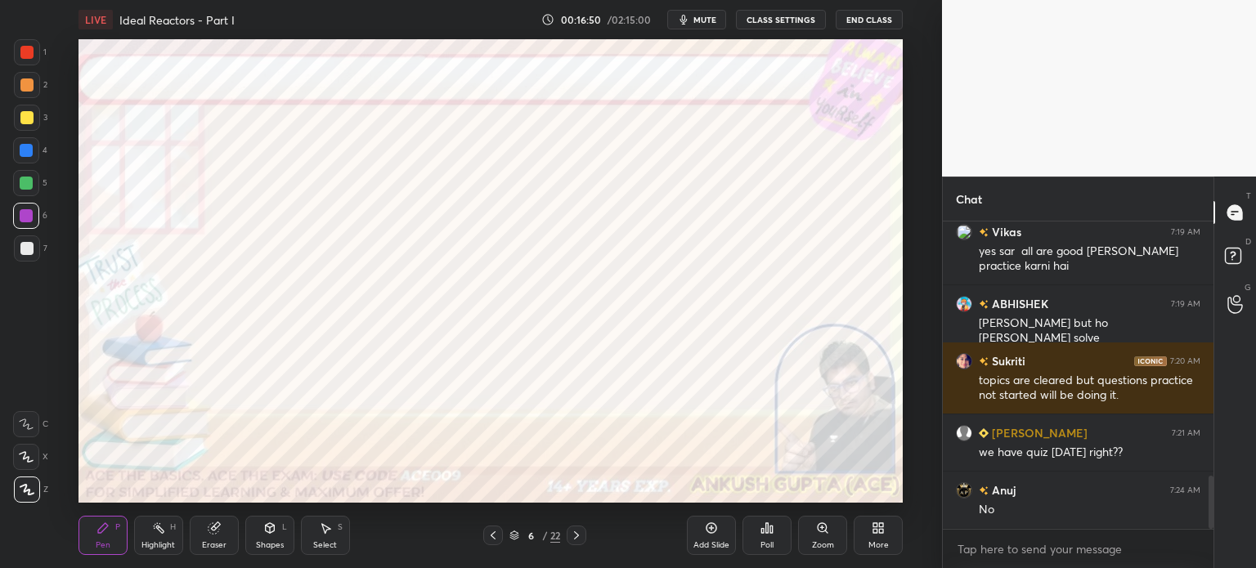
click at [491, 538] on icon at bounding box center [492, 535] width 13 height 13
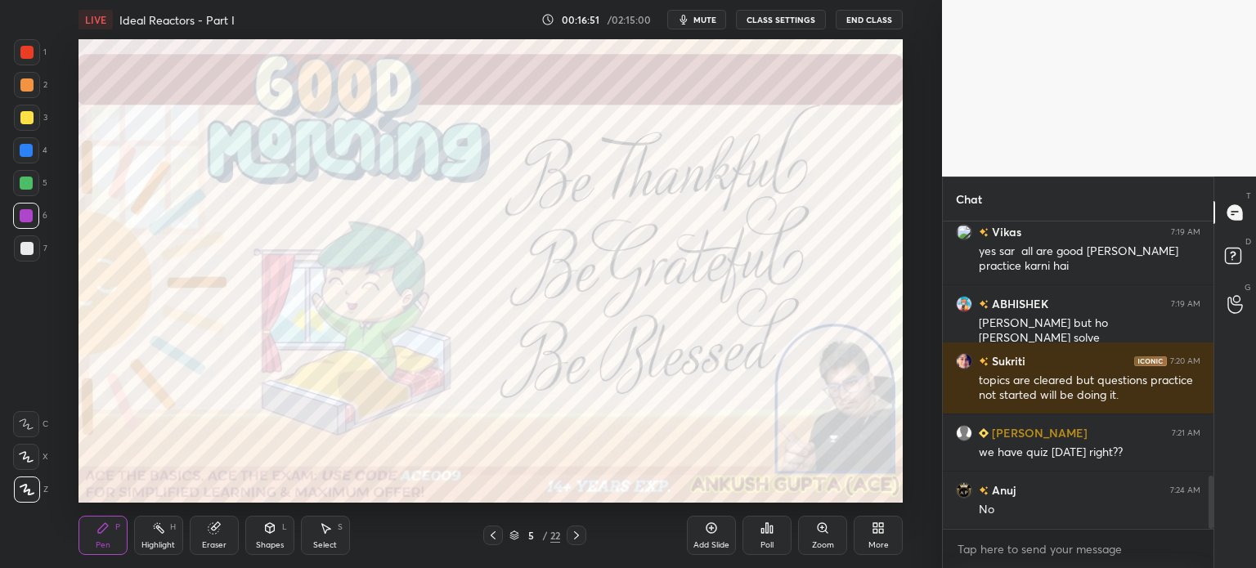
click at [716, 538] on div "Add Slide" at bounding box center [711, 535] width 49 height 39
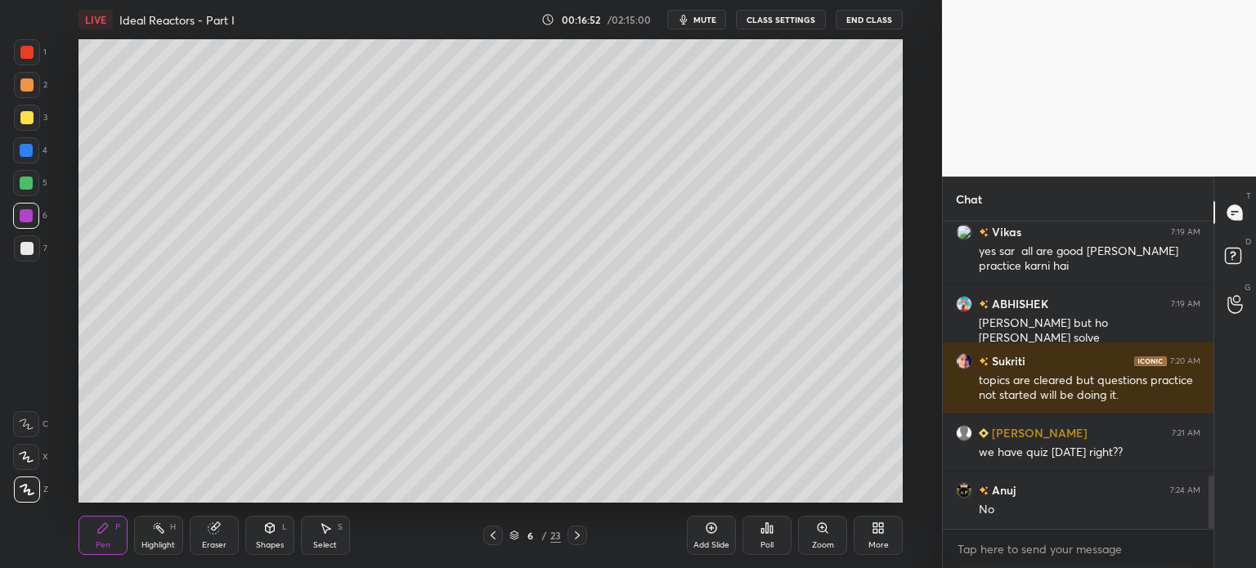
click at [27, 127] on div at bounding box center [27, 118] width 26 height 26
click at [701, 535] on div "Add Slide" at bounding box center [711, 535] width 49 height 39
click at [26, 155] on div at bounding box center [26, 150] width 13 height 13
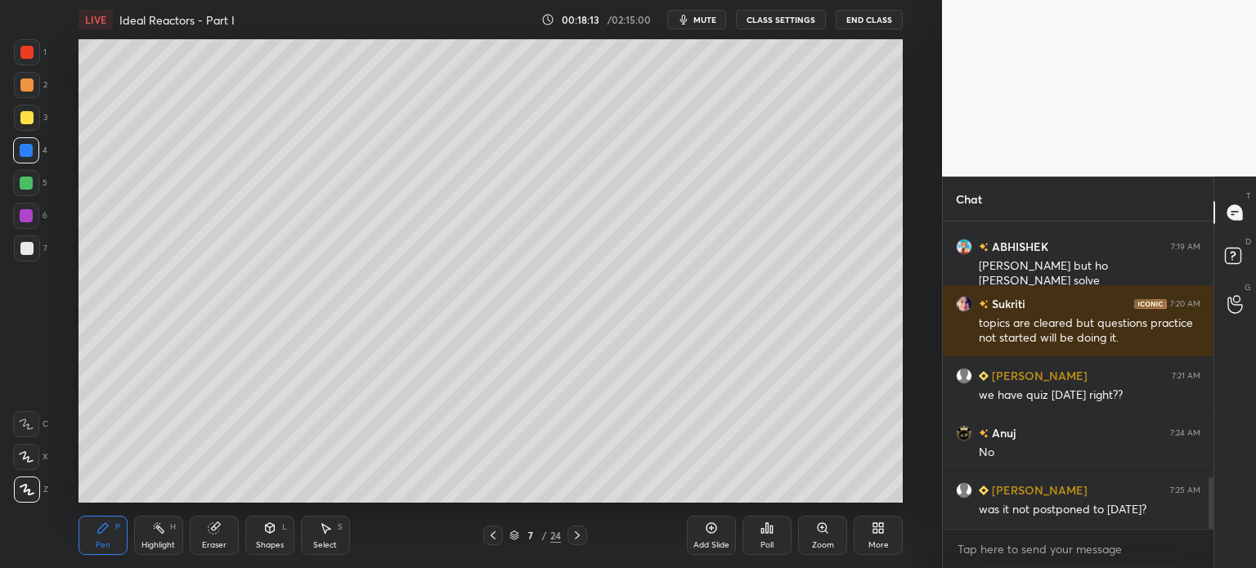
click at [27, 186] on div at bounding box center [26, 183] width 13 height 13
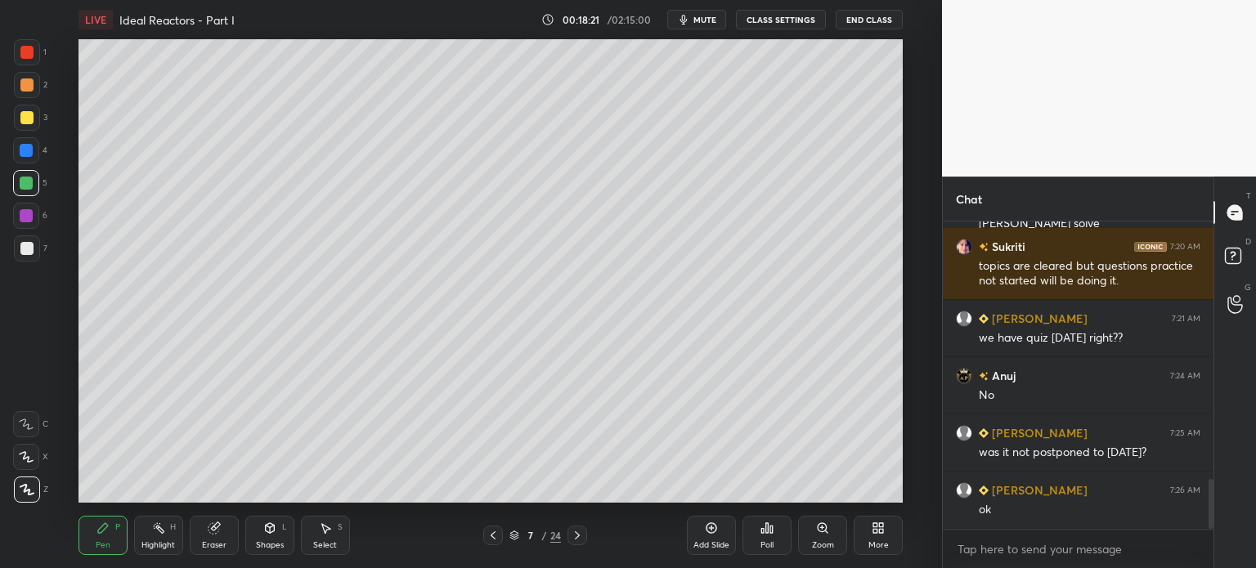
click at [497, 535] on icon at bounding box center [492, 535] width 13 height 13
click at [582, 538] on icon at bounding box center [577, 535] width 13 height 13
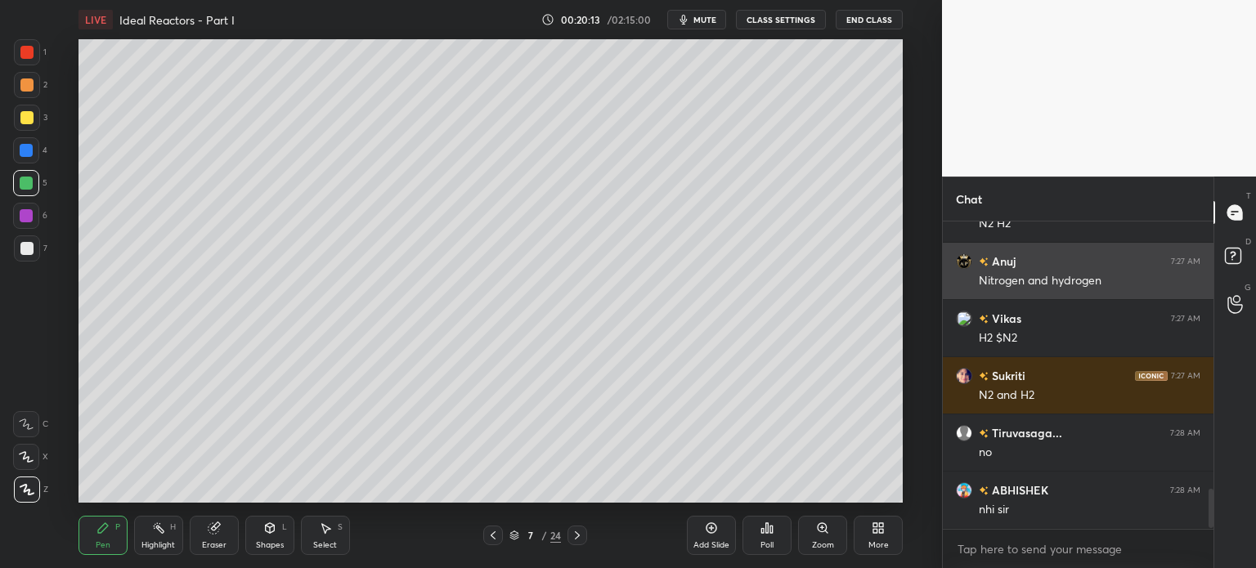
scroll to position [2119, 0]
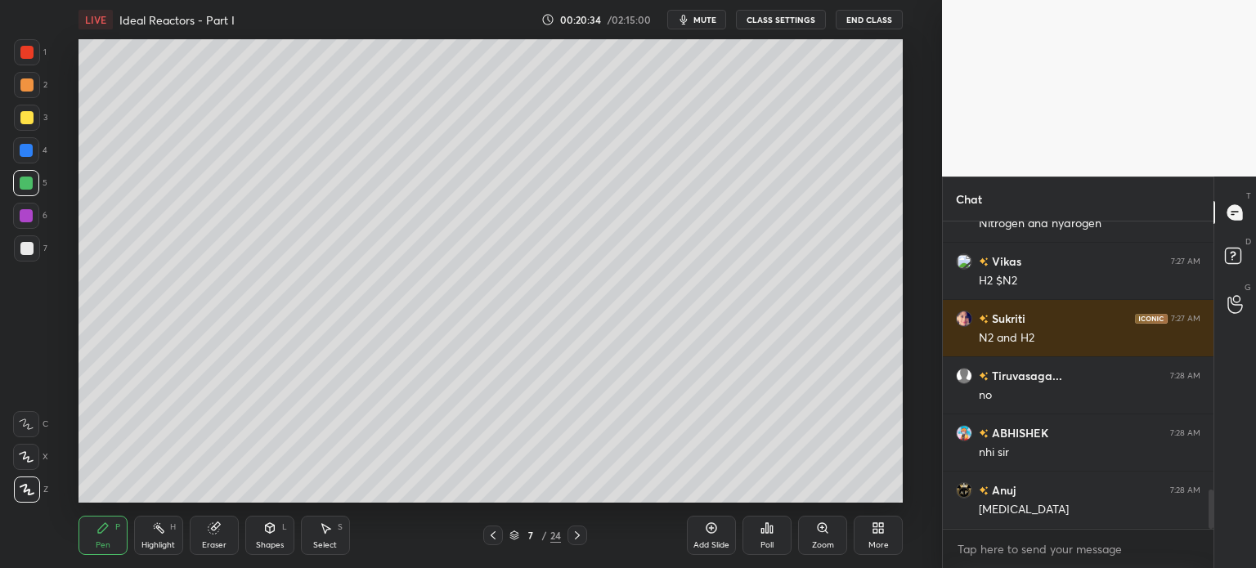
click at [20, 128] on div at bounding box center [27, 118] width 26 height 26
click at [209, 535] on div "Eraser" at bounding box center [214, 535] width 49 height 39
click at [101, 544] on div "Pen" at bounding box center [103, 545] width 15 height 8
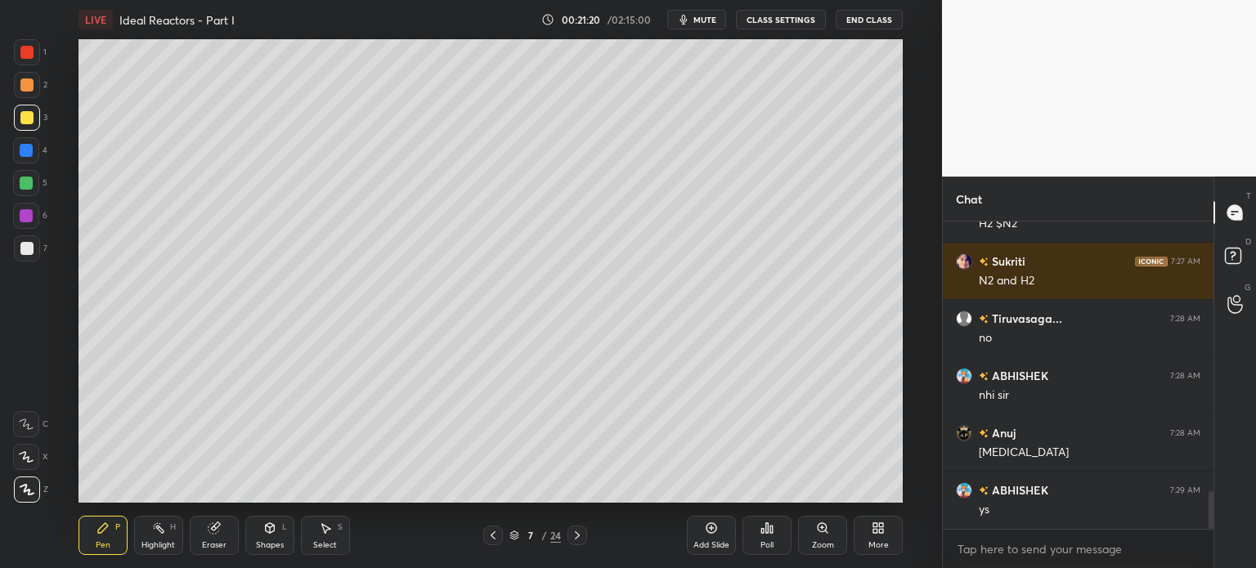
scroll to position [2216, 0]
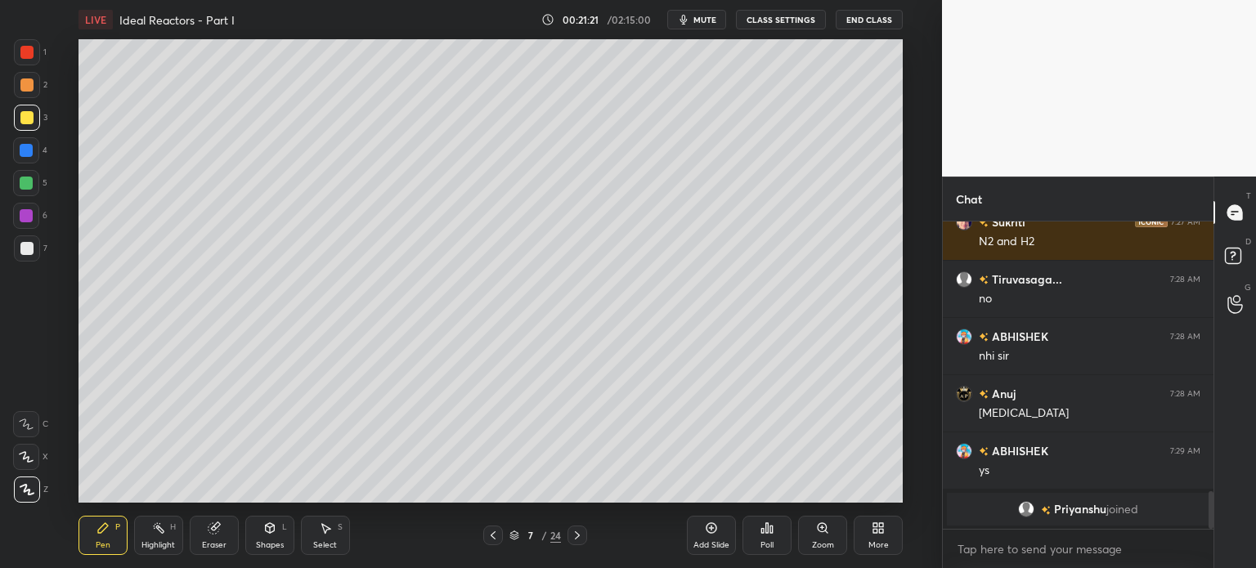
click at [32, 213] on div at bounding box center [26, 215] width 13 height 13
click at [19, 244] on div at bounding box center [27, 248] width 26 height 26
click at [21, 155] on div at bounding box center [26, 150] width 13 height 13
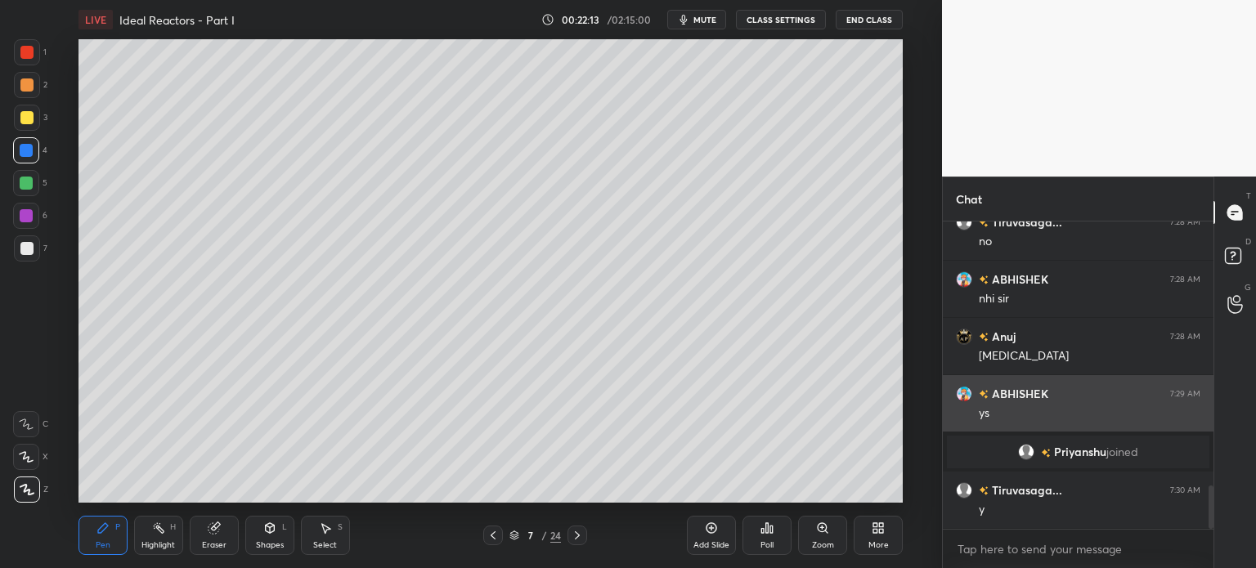
scroll to position [1942, 0]
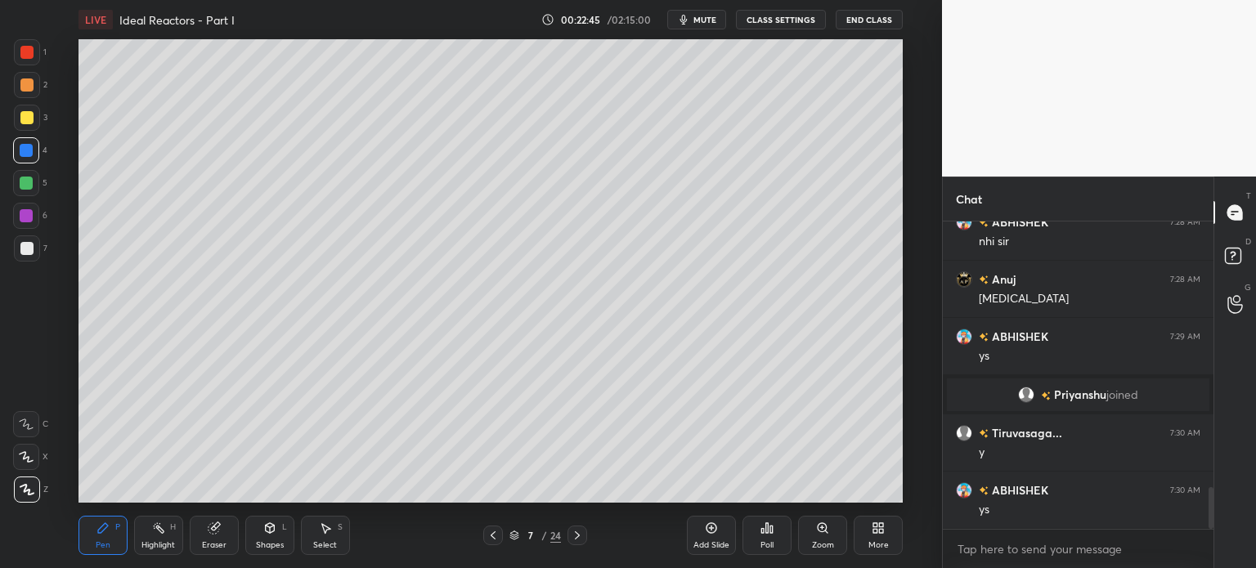
click at [160, 534] on icon at bounding box center [158, 528] width 13 height 13
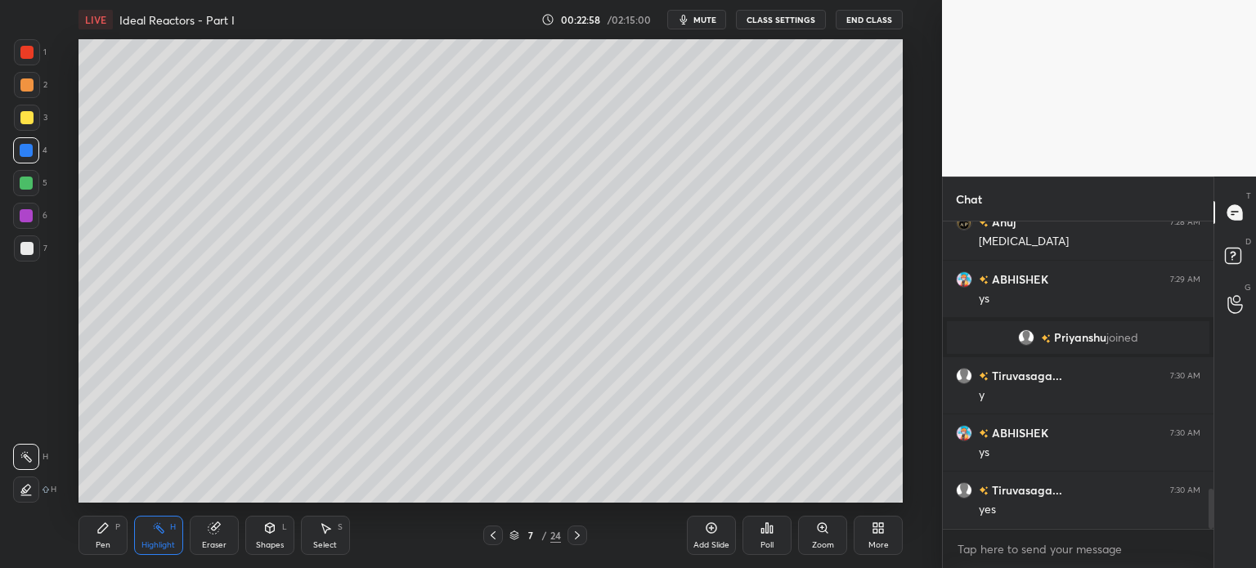
scroll to position [2057, 0]
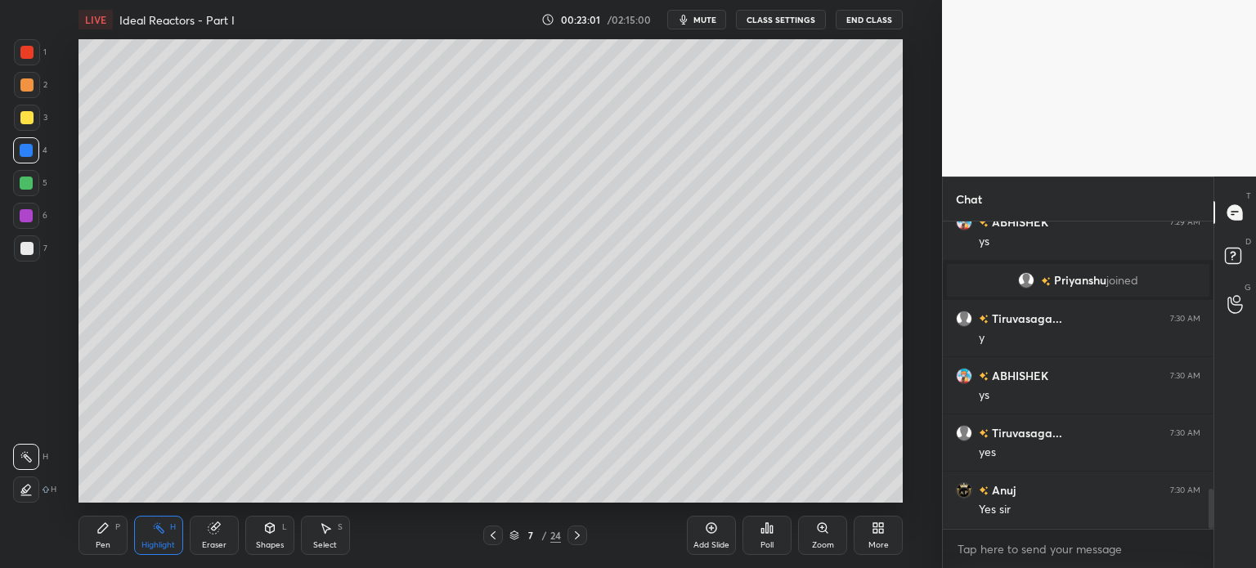
click at [20, 248] on div at bounding box center [26, 248] width 13 height 13
click at [104, 544] on div "Pen" at bounding box center [103, 545] width 15 height 8
click at [173, 528] on div "H" at bounding box center [173, 527] width 6 height 8
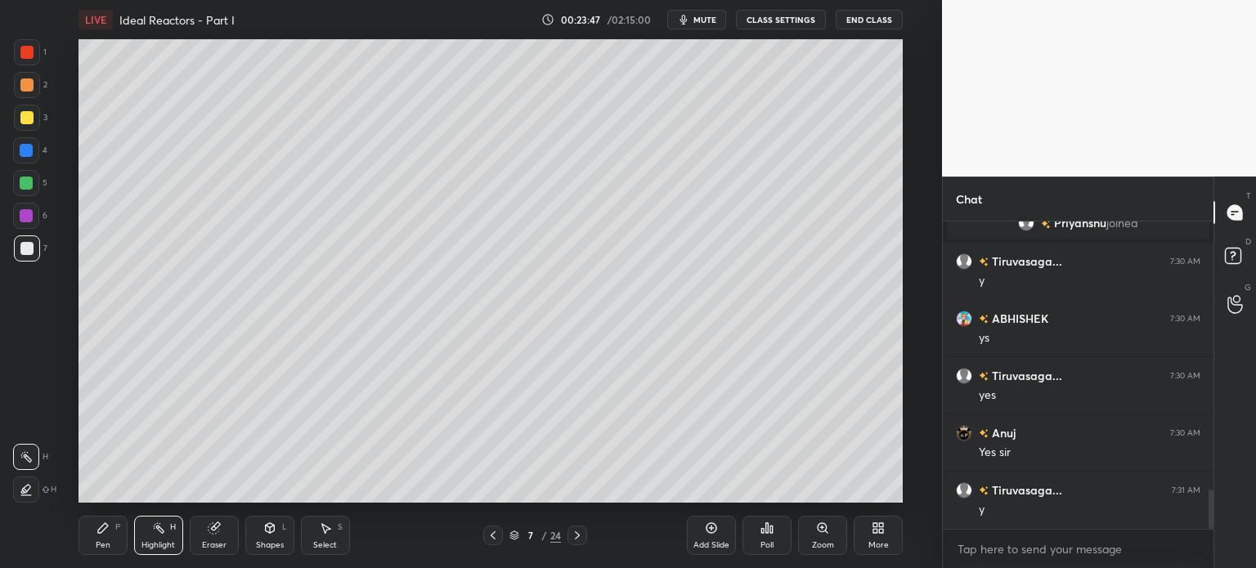
click at [26, 152] on div at bounding box center [26, 150] width 13 height 13
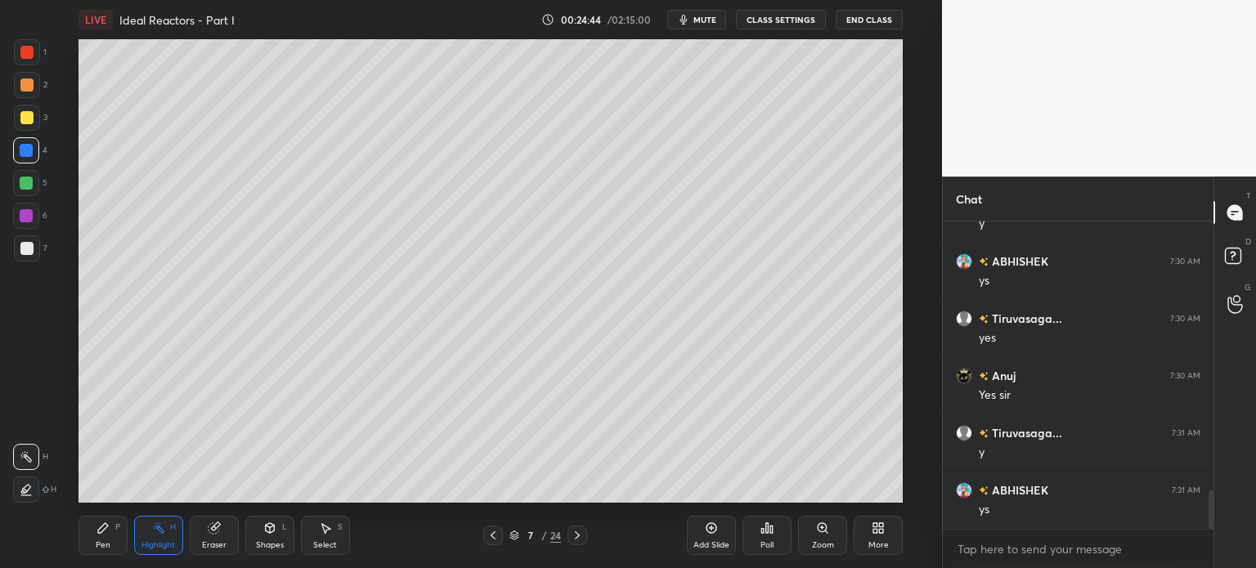
click at [25, 249] on div at bounding box center [26, 248] width 13 height 13
click at [109, 543] on div "Pen" at bounding box center [103, 545] width 15 height 8
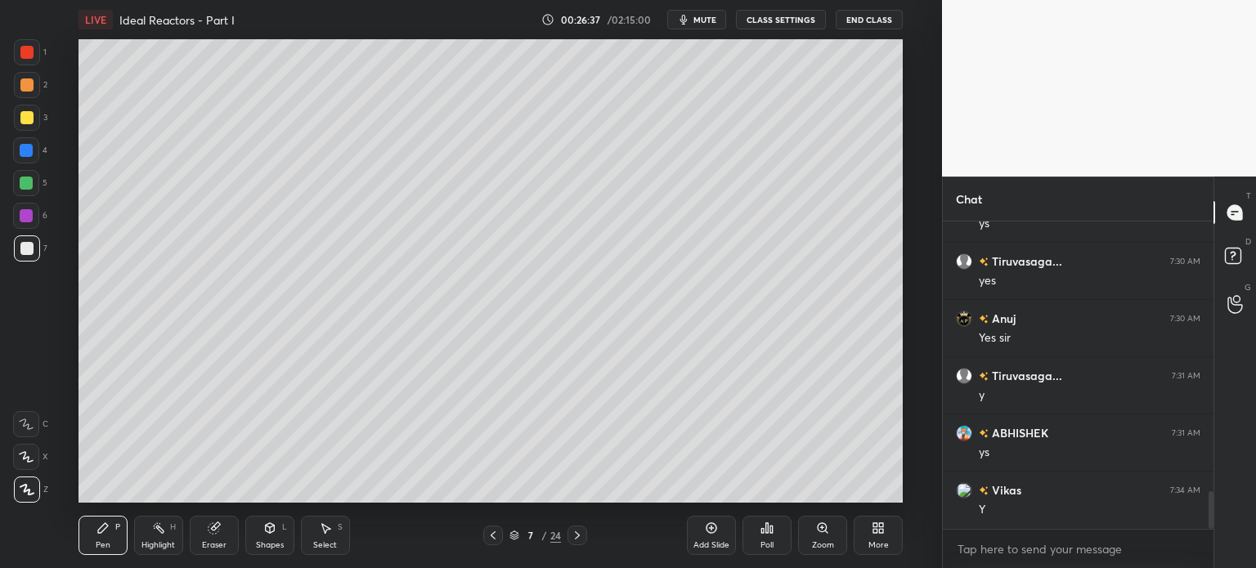
click at [579, 542] on icon at bounding box center [577, 535] width 13 height 13
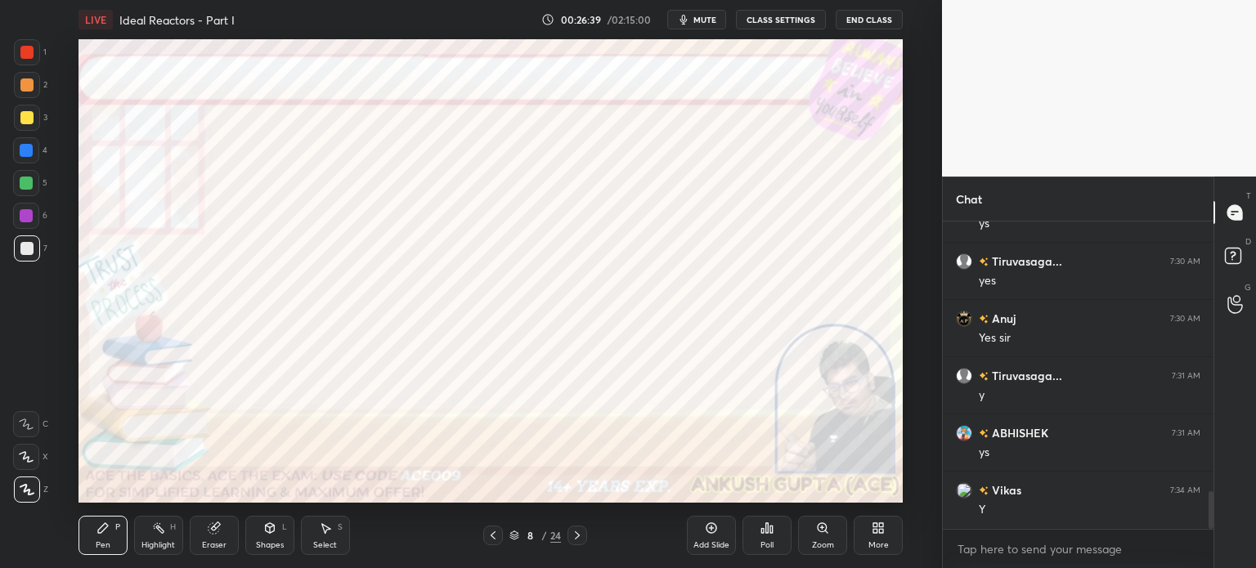
click at [34, 147] on div at bounding box center [26, 150] width 26 height 26
click at [36, 59] on div at bounding box center [27, 52] width 26 height 26
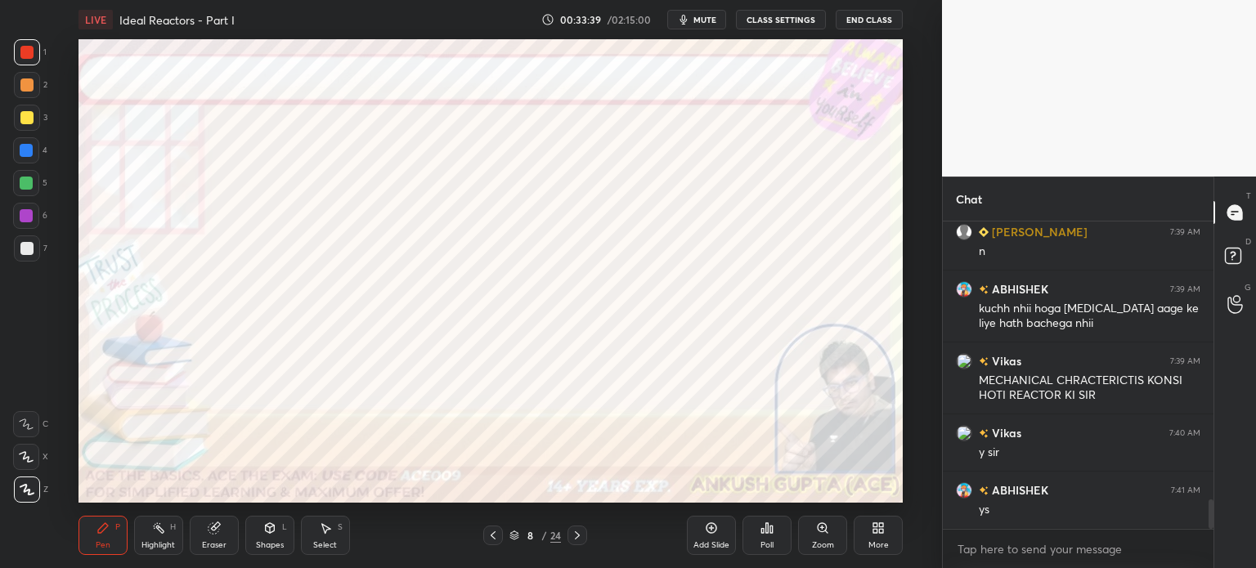
scroll to position [2920, 0]
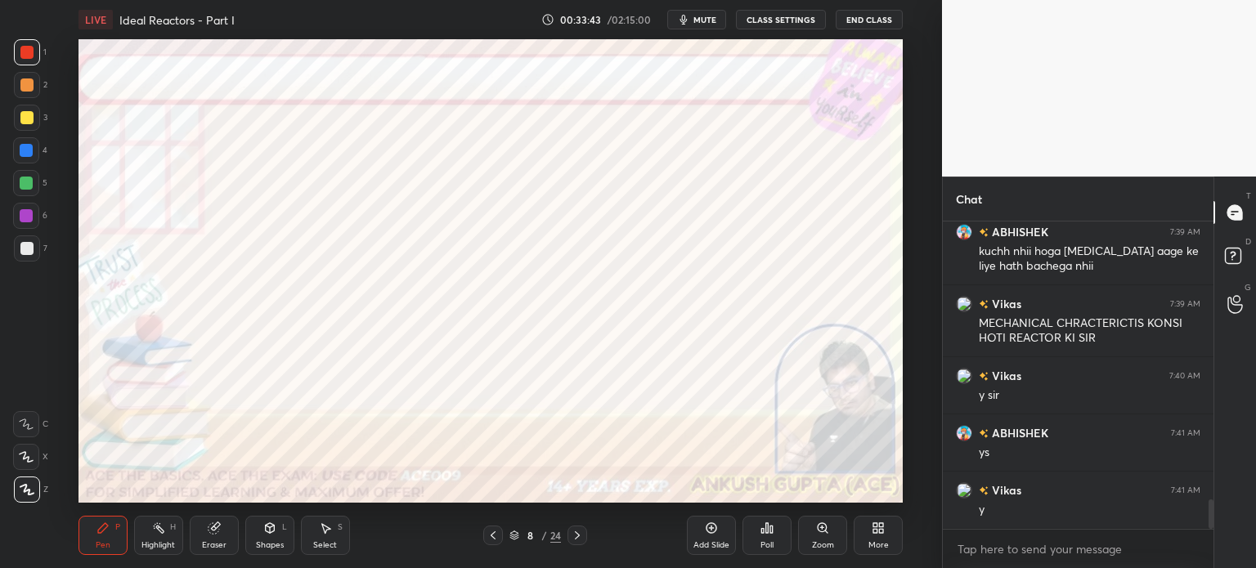
click at [579, 540] on icon at bounding box center [577, 535] width 13 height 13
click at [25, 153] on div at bounding box center [26, 150] width 13 height 13
click at [164, 525] on icon at bounding box center [158, 528] width 13 height 13
click at [95, 531] on div "Pen P" at bounding box center [102, 535] width 49 height 39
click at [26, 216] on div at bounding box center [26, 215] width 13 height 13
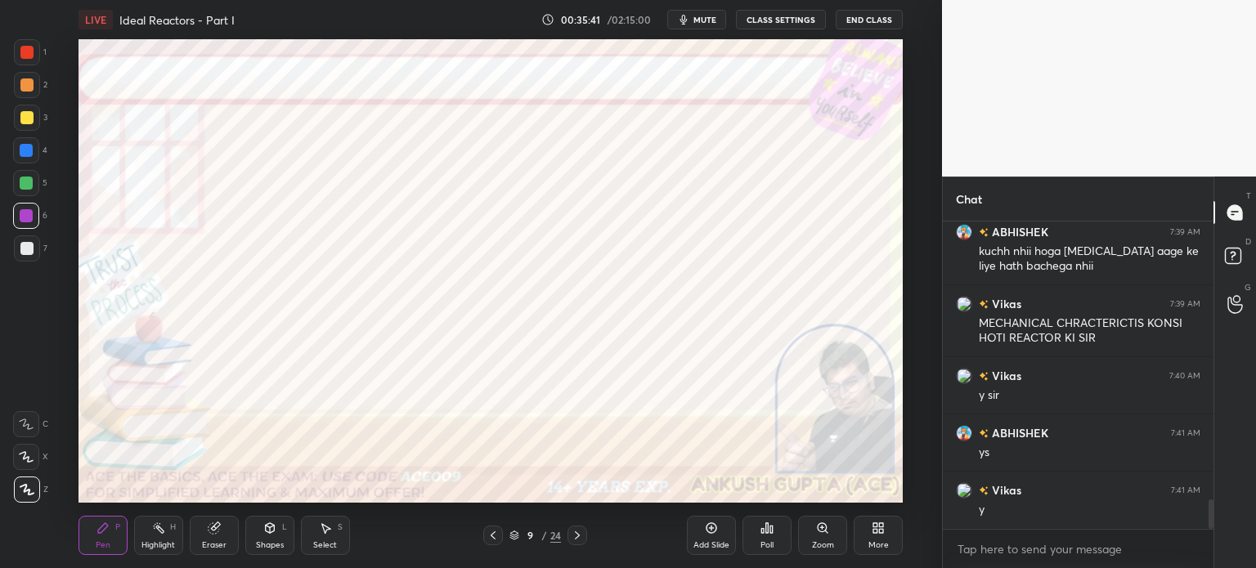
click at [579, 535] on icon at bounding box center [577, 535] width 13 height 13
click at [31, 148] on div at bounding box center [26, 150] width 13 height 13
click at [702, 10] on button "mute" at bounding box center [696, 20] width 59 height 20
click at [705, 16] on span "unmute" at bounding box center [703, 19] width 35 height 11
click at [39, 217] on div "6" at bounding box center [30, 216] width 34 height 26
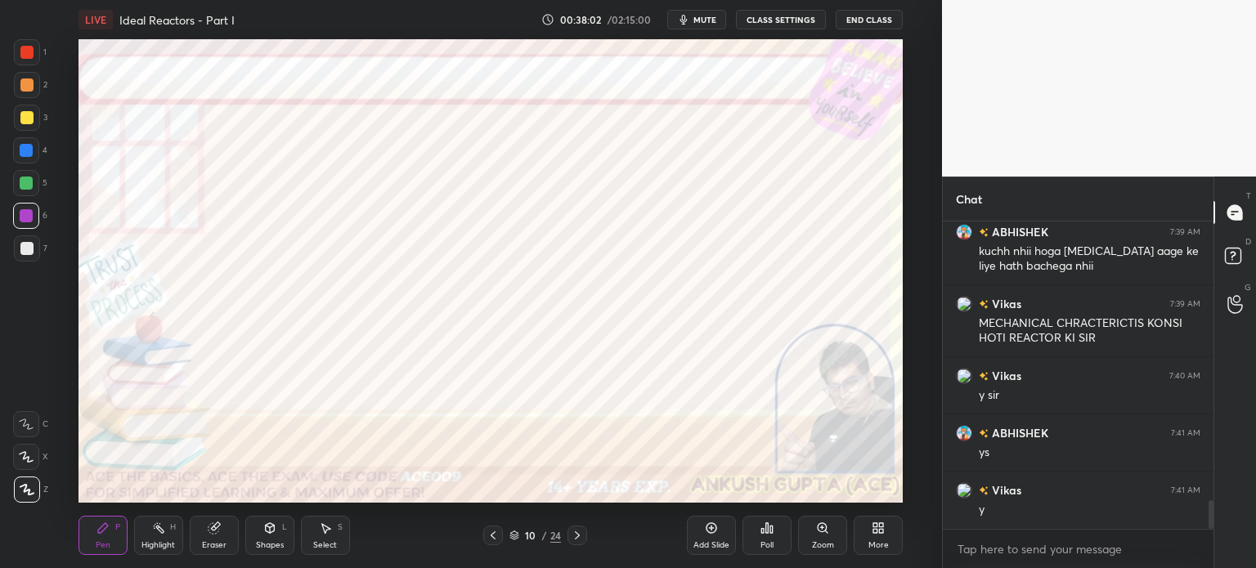
scroll to position [2978, 0]
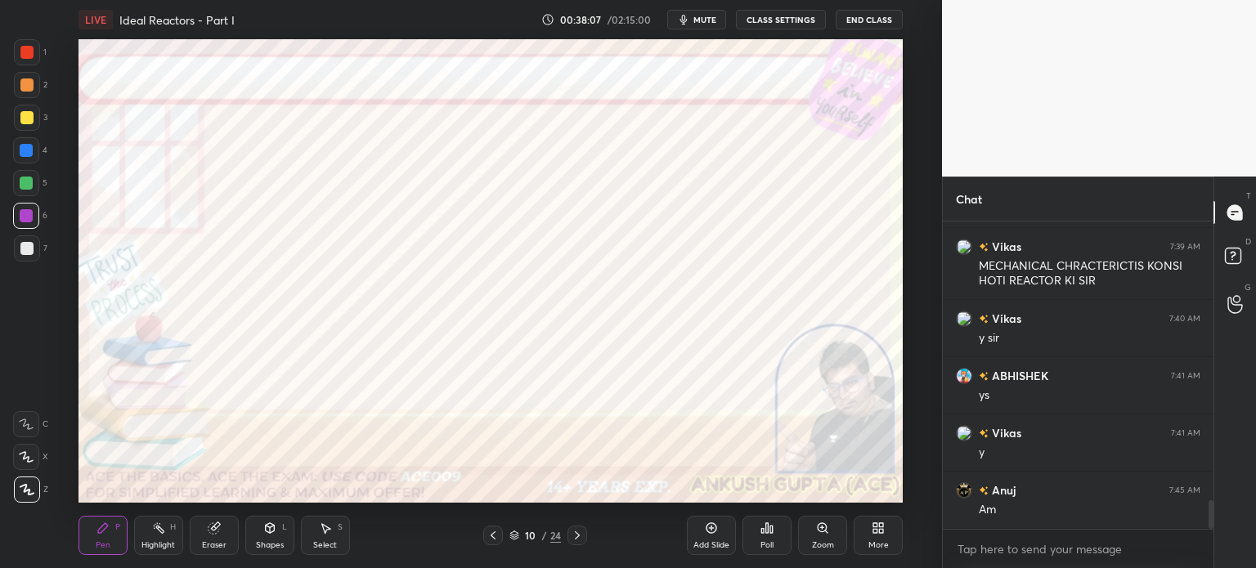
click at [28, 156] on div at bounding box center [26, 150] width 13 height 13
click at [36, 179] on div at bounding box center [26, 183] width 26 height 26
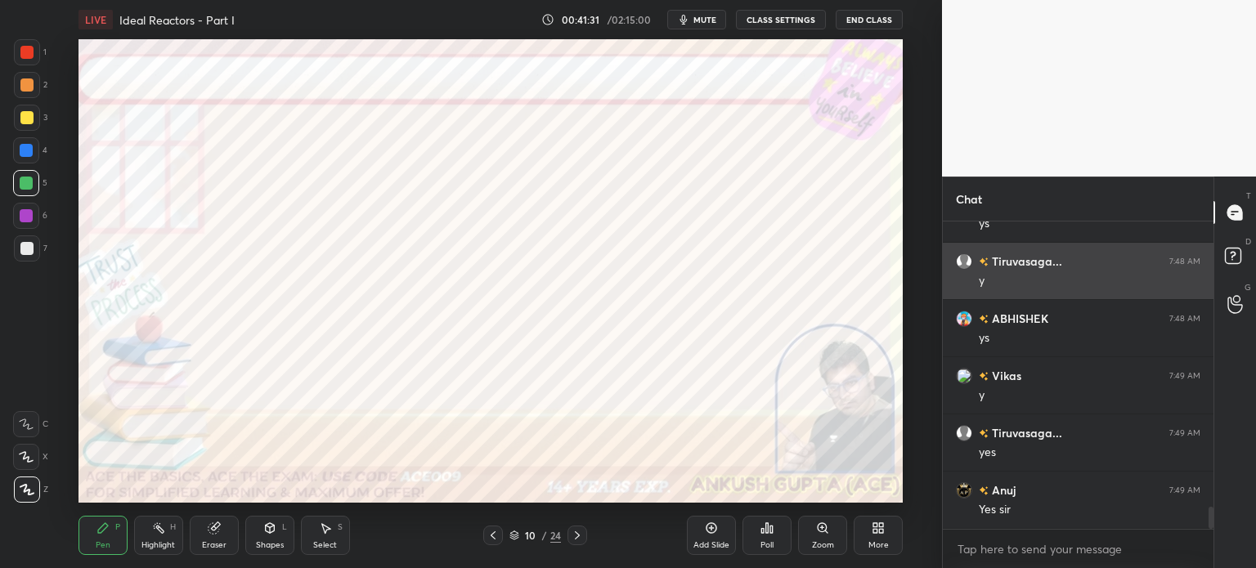
scroll to position [4065, 0]
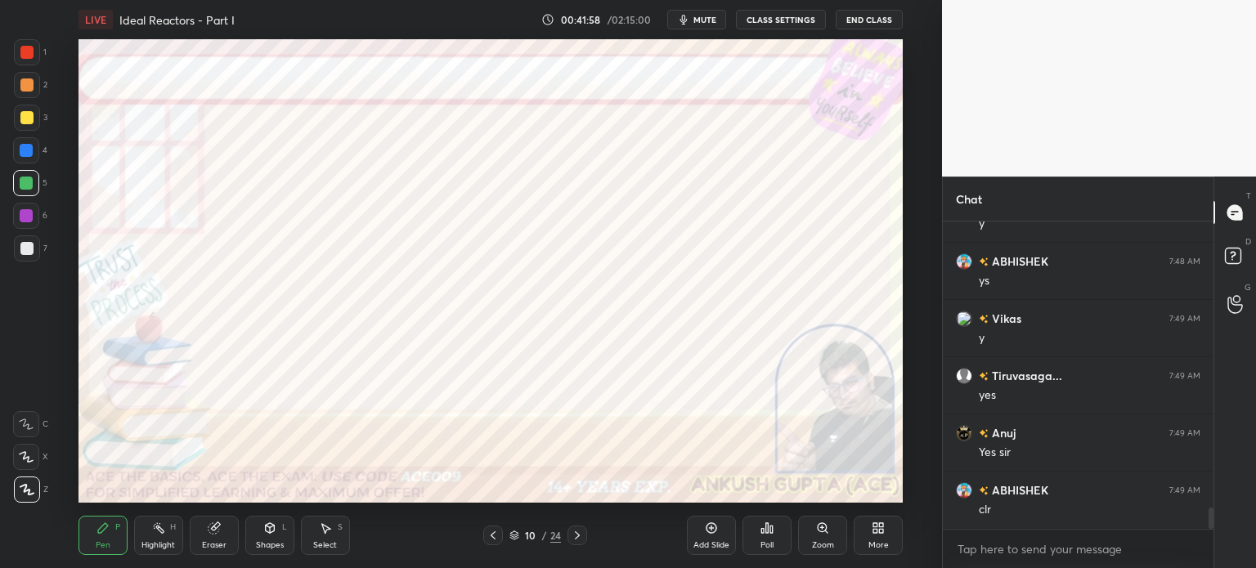
click at [495, 528] on div at bounding box center [493, 536] width 20 height 20
click at [580, 535] on icon at bounding box center [577, 535] width 13 height 13
click at [578, 533] on icon at bounding box center [577, 535] width 13 height 13
click at [29, 215] on div at bounding box center [26, 215] width 13 height 13
click at [15, 148] on div at bounding box center [26, 150] width 26 height 26
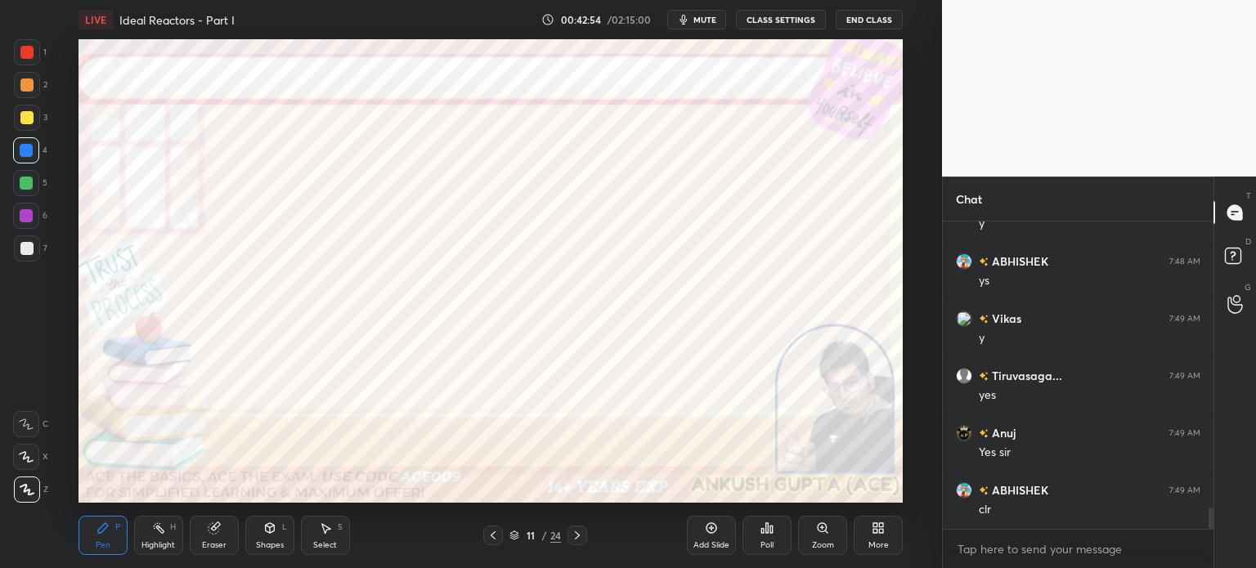
click at [17, 88] on div at bounding box center [27, 85] width 26 height 26
click at [580, 542] on div at bounding box center [577, 536] width 20 height 20
click at [25, 53] on div at bounding box center [26, 52] width 13 height 13
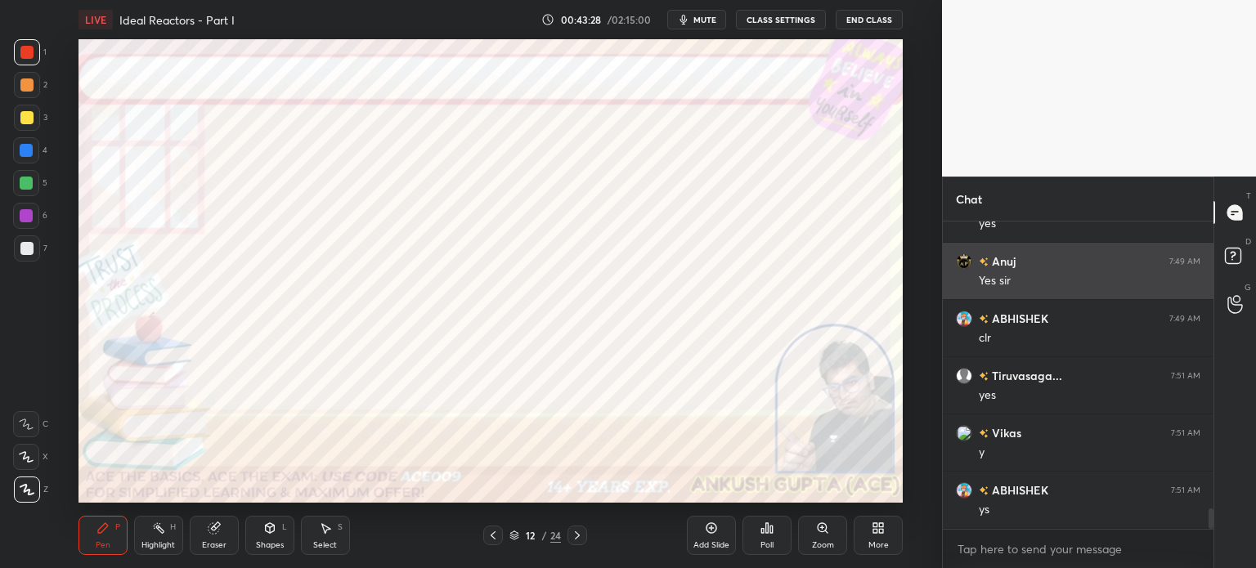
scroll to position [4294, 0]
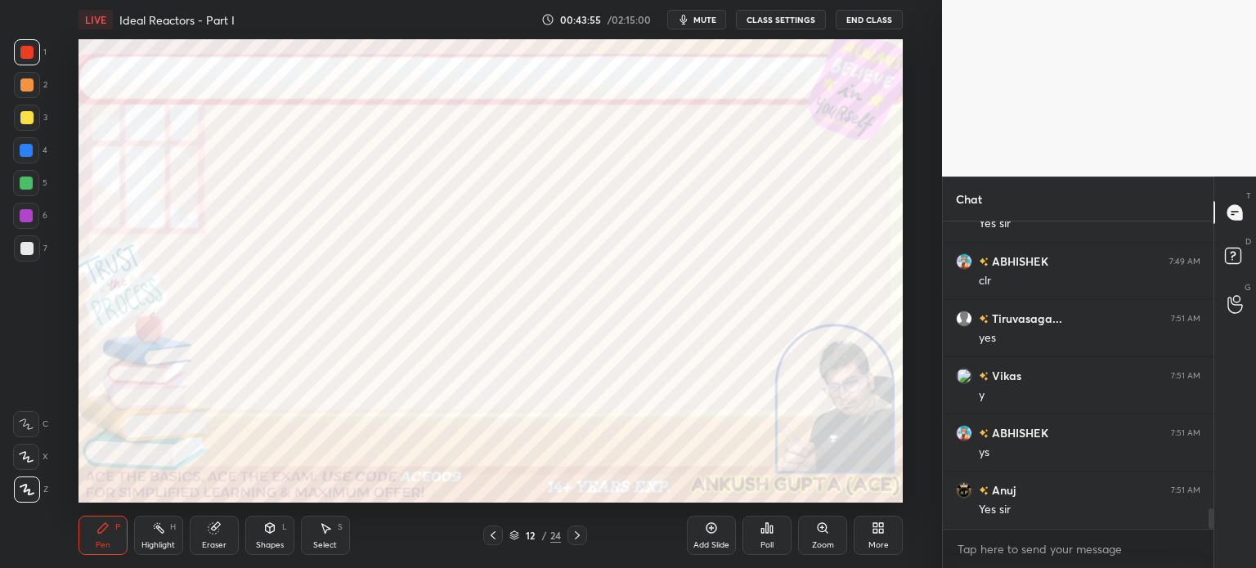
click at [30, 143] on div at bounding box center [26, 150] width 26 height 26
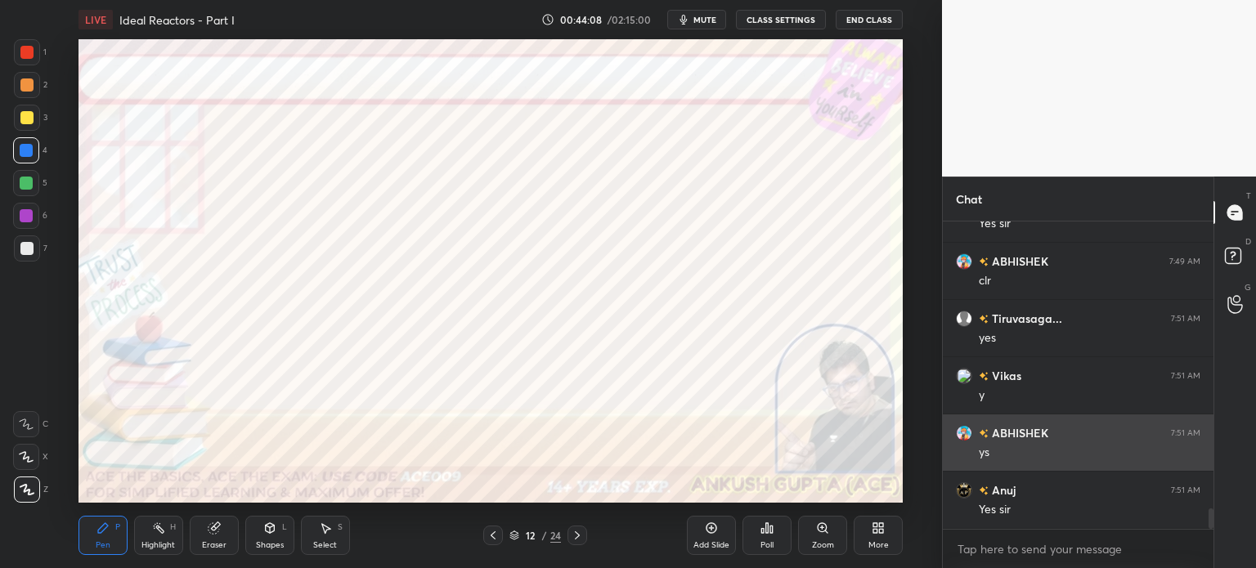
click at [328, 531] on icon at bounding box center [325, 528] width 13 height 13
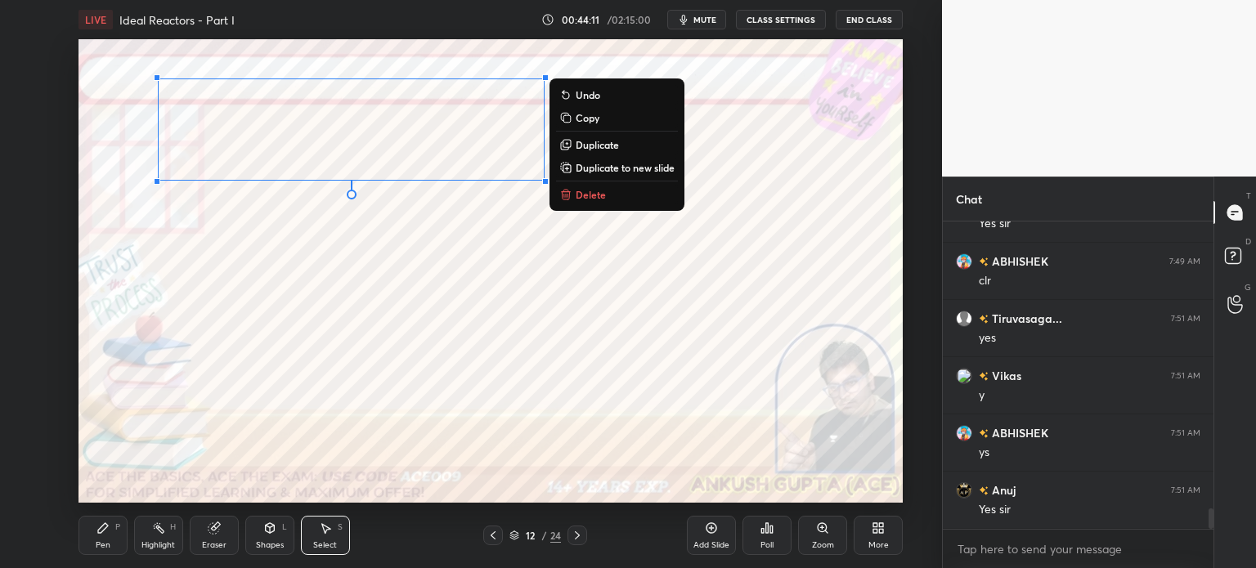
click at [404, 236] on div "0 ° Undo Copy Duplicate Duplicate to new slide Delete" at bounding box center [490, 271] width 824 height 464
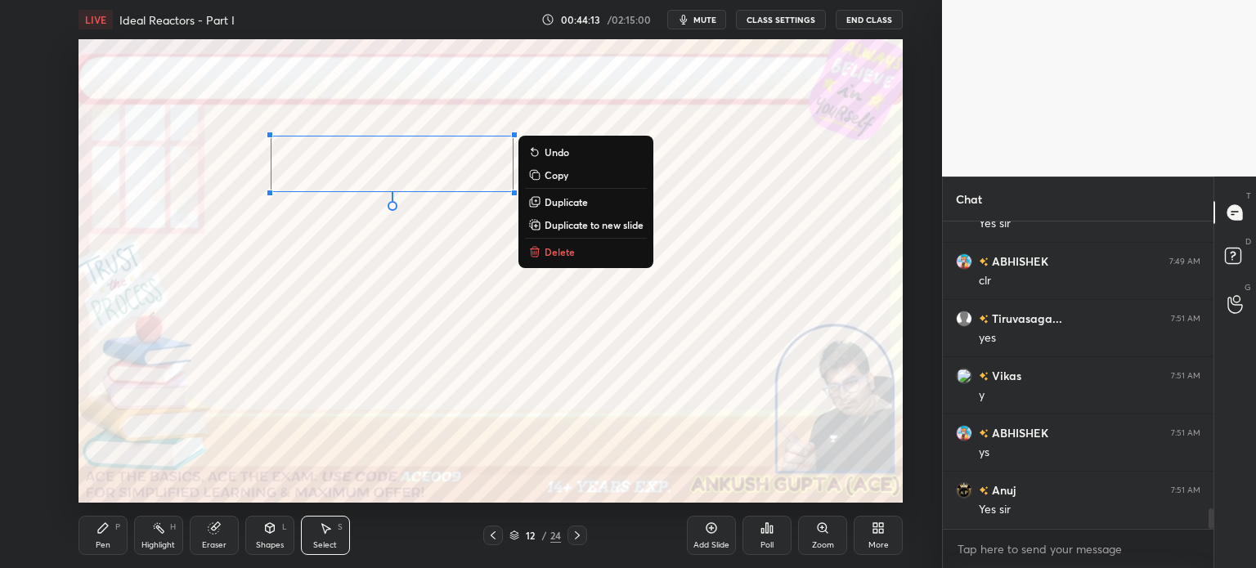
click at [269, 546] on div "Shapes" at bounding box center [270, 545] width 28 height 8
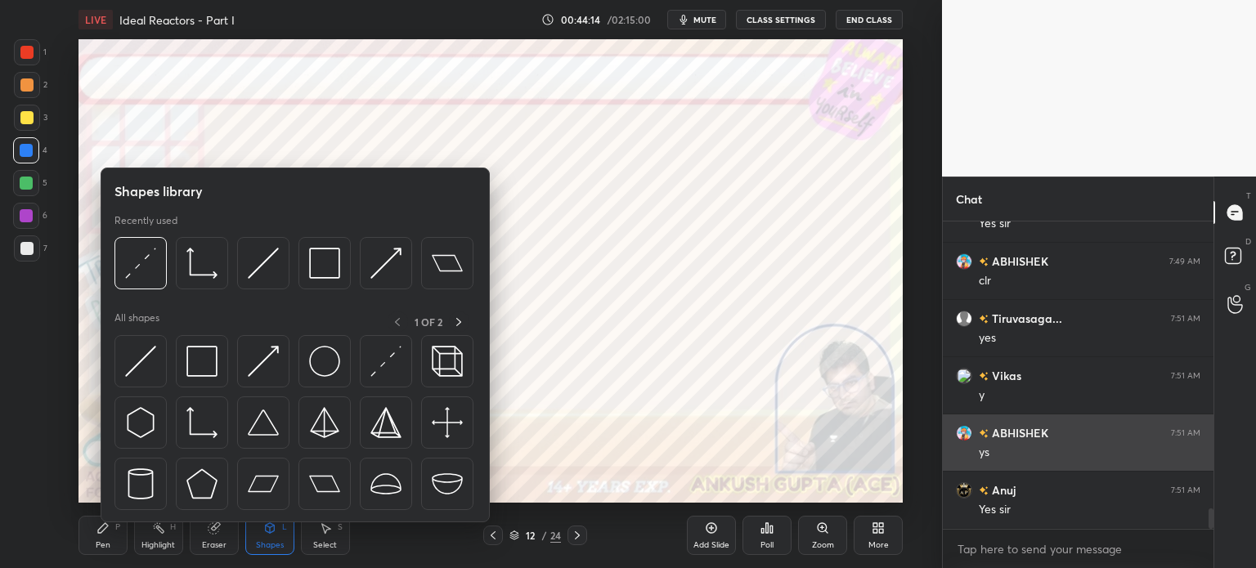
click at [258, 261] on img at bounding box center [263, 263] width 31 height 31
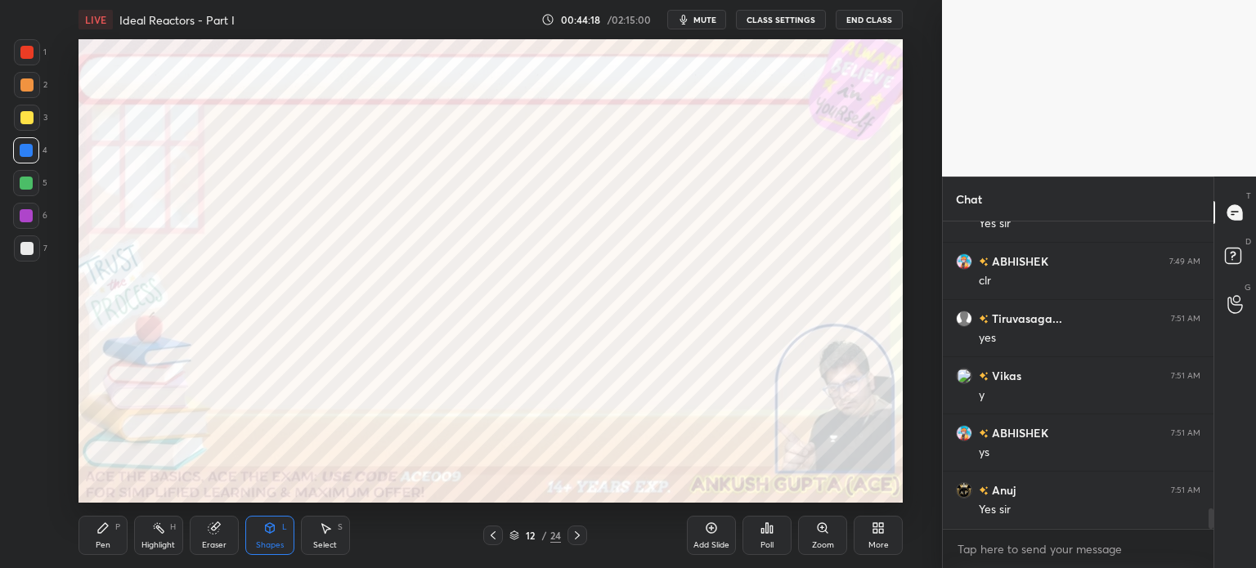
click at [105, 534] on icon at bounding box center [102, 528] width 13 height 13
click at [27, 185] on div at bounding box center [26, 183] width 13 height 13
click at [29, 81] on div at bounding box center [26, 84] width 13 height 13
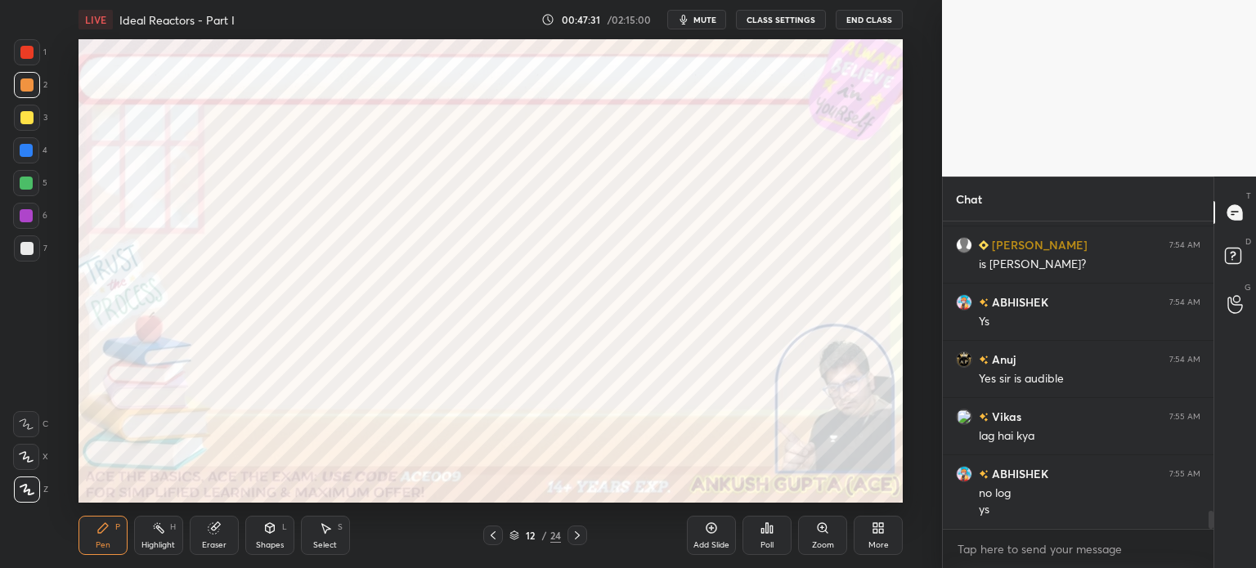
scroll to position [4928, 0]
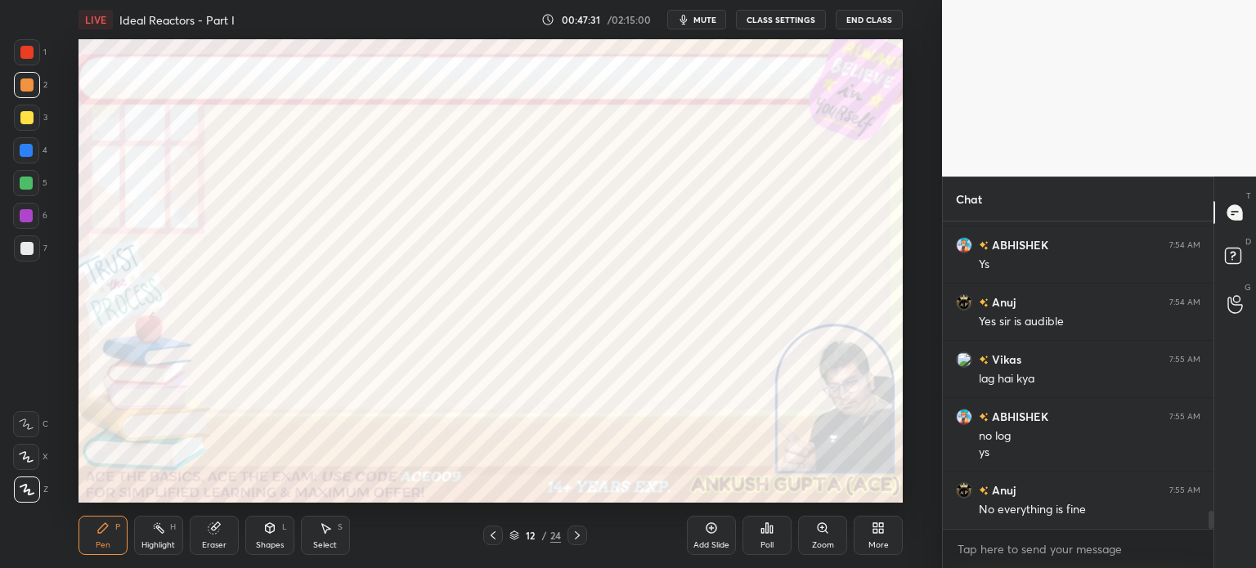
click at [30, 216] on div at bounding box center [26, 215] width 13 height 13
click at [490, 535] on icon at bounding box center [492, 535] width 13 height 13
click at [585, 531] on div at bounding box center [577, 536] width 20 height 20
click at [584, 537] on div at bounding box center [577, 536] width 20 height 20
click at [495, 534] on icon at bounding box center [492, 535] width 13 height 13
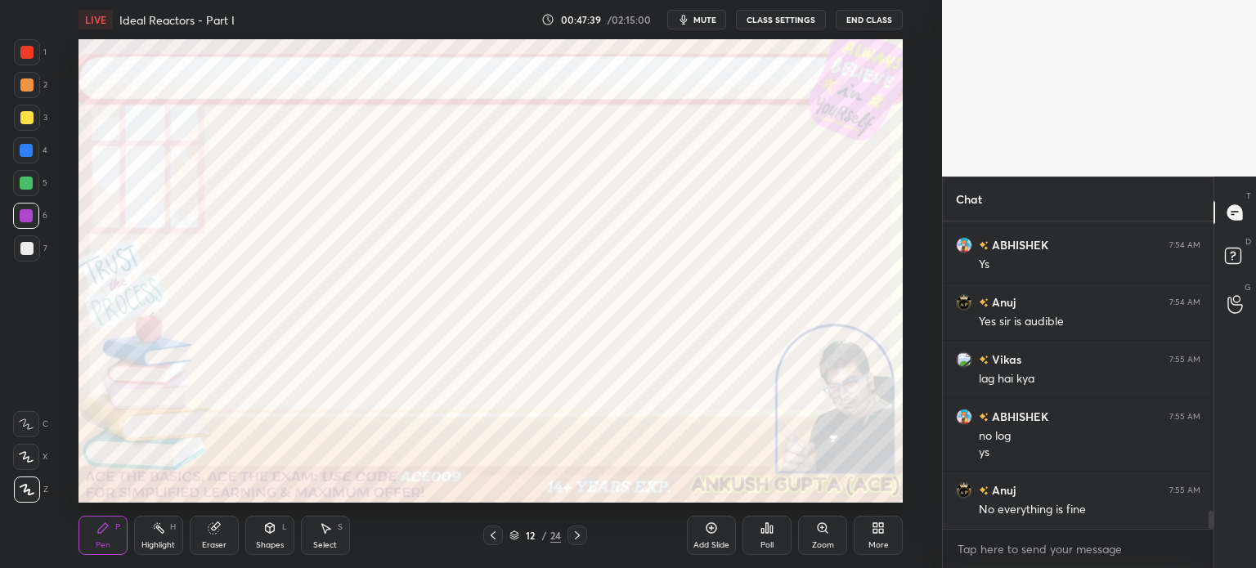
click at [710, 531] on icon at bounding box center [711, 528] width 13 height 13
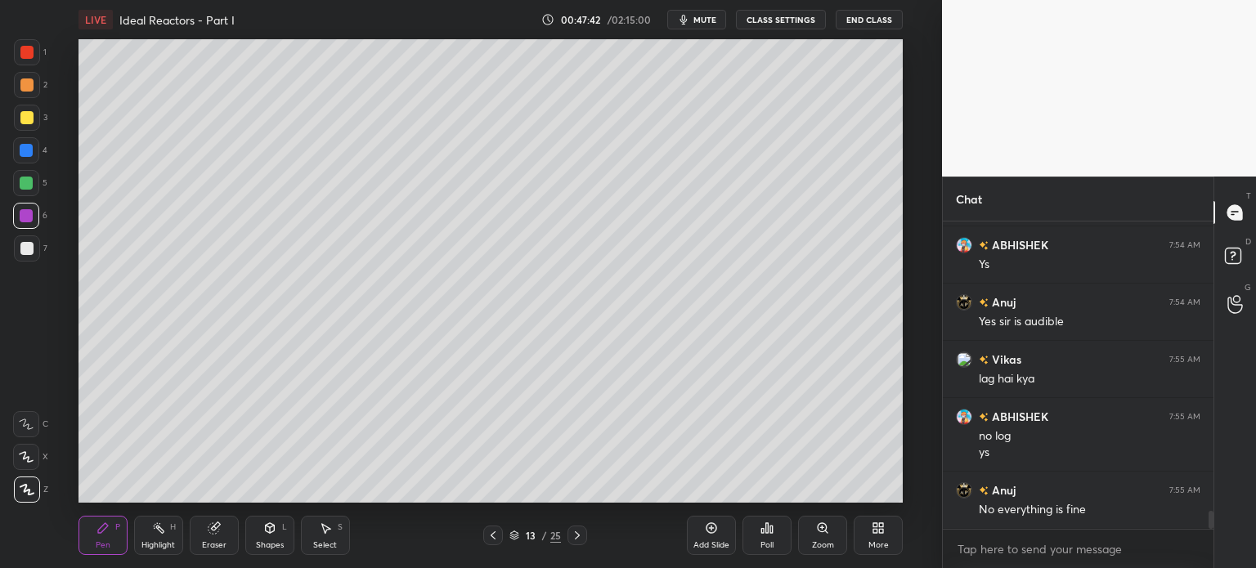
click at [20, 119] on div at bounding box center [26, 117] width 13 height 13
click at [25, 252] on div at bounding box center [26, 248] width 13 height 13
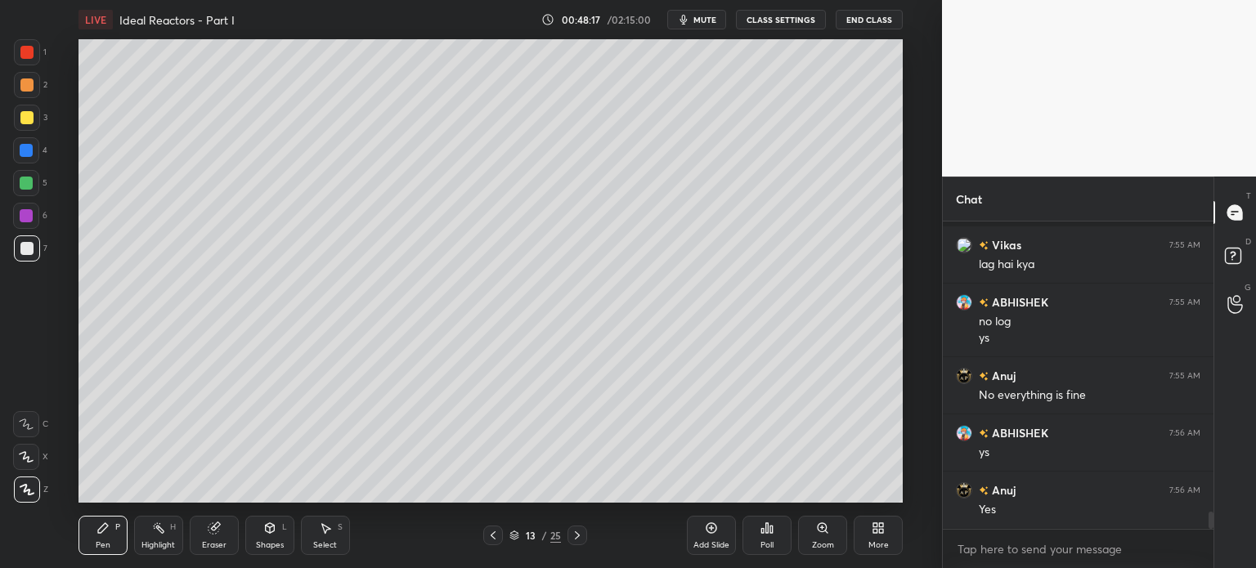
scroll to position [5157, 0]
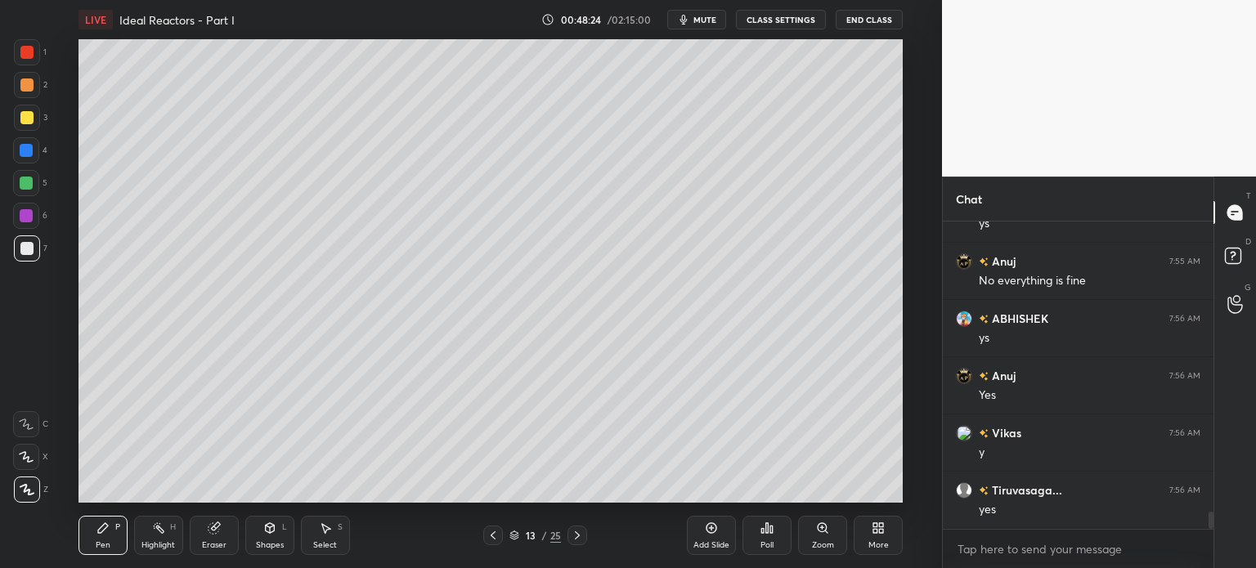
click at [27, 83] on div at bounding box center [26, 84] width 13 height 13
click at [209, 537] on div "Eraser" at bounding box center [214, 535] width 49 height 39
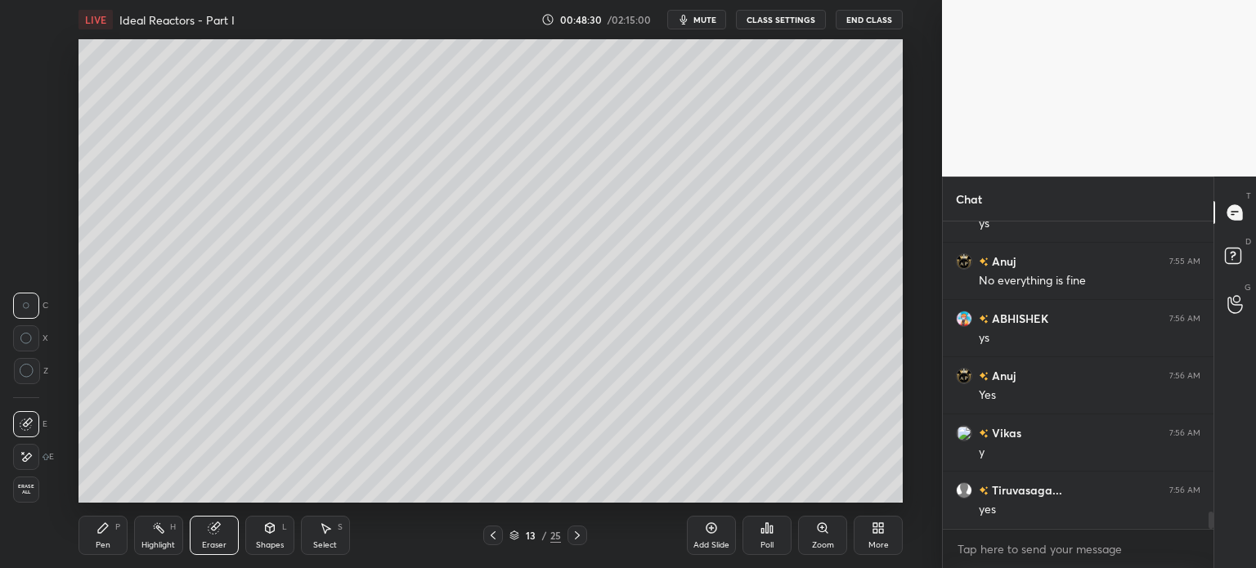
click at [95, 538] on div "Pen P" at bounding box center [102, 535] width 49 height 39
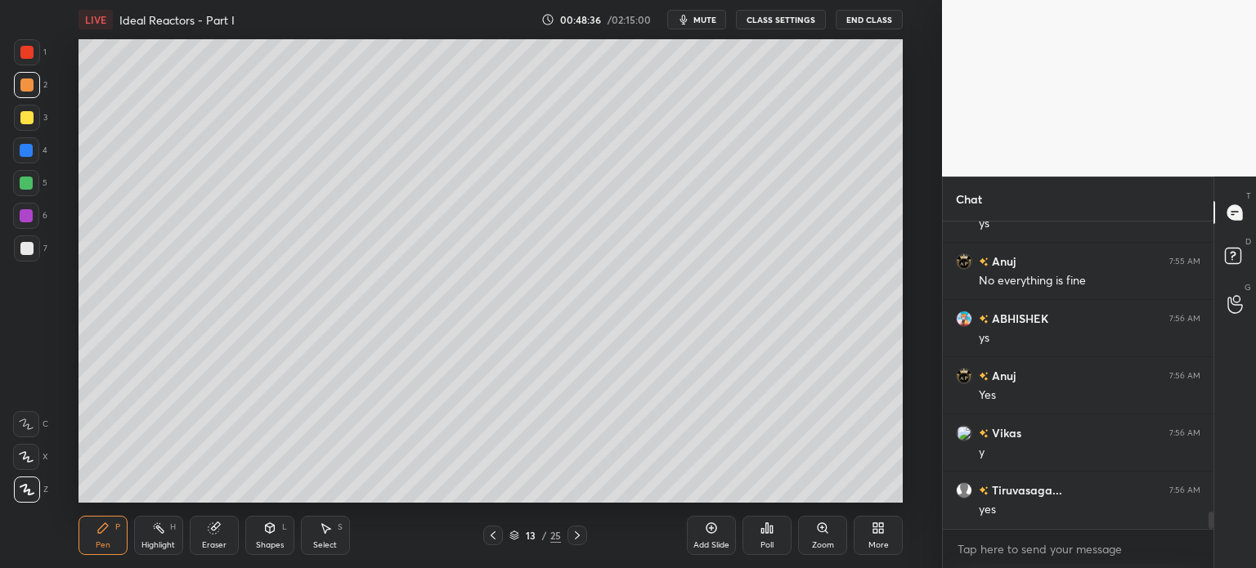
click at [214, 532] on icon at bounding box center [213, 528] width 11 height 11
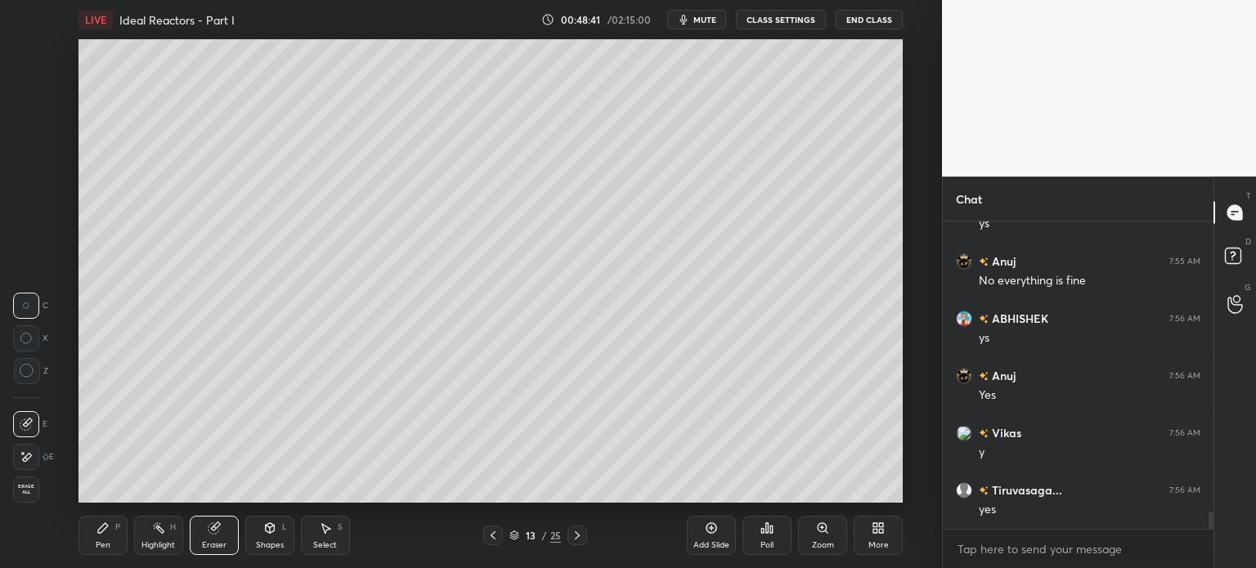
click at [99, 532] on icon at bounding box center [103, 528] width 10 height 10
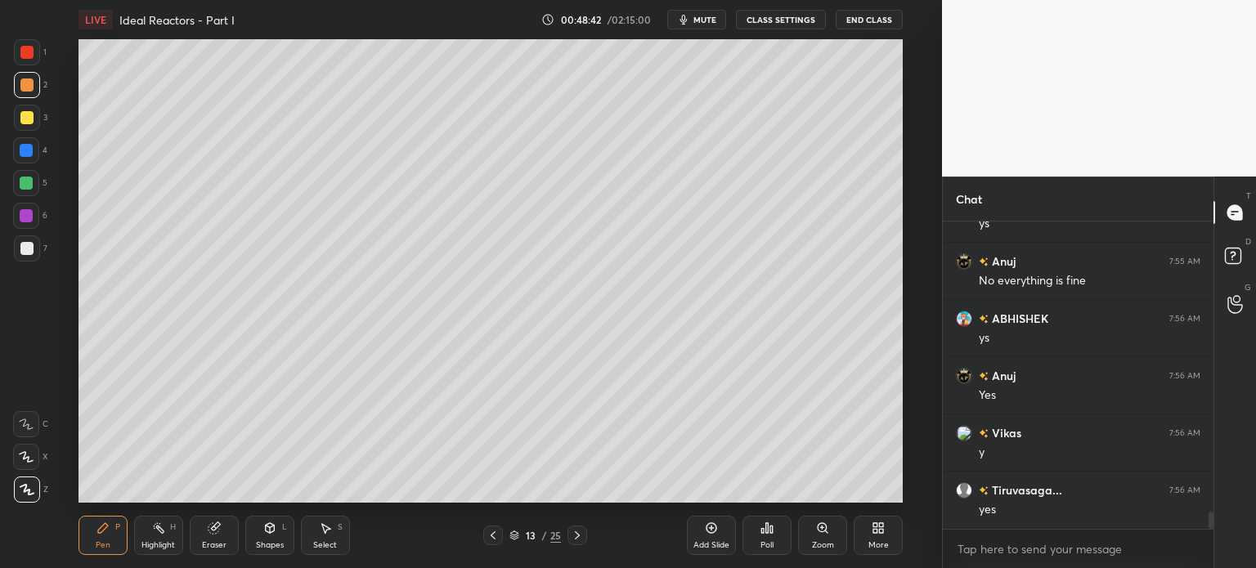
click at [26, 252] on div at bounding box center [26, 248] width 13 height 13
click at [151, 537] on div "Highlight H" at bounding box center [158, 535] width 49 height 39
click at [21, 156] on div at bounding box center [26, 150] width 13 height 13
click at [105, 539] on div "Pen P" at bounding box center [102, 535] width 49 height 39
click at [25, 247] on div at bounding box center [26, 248] width 13 height 13
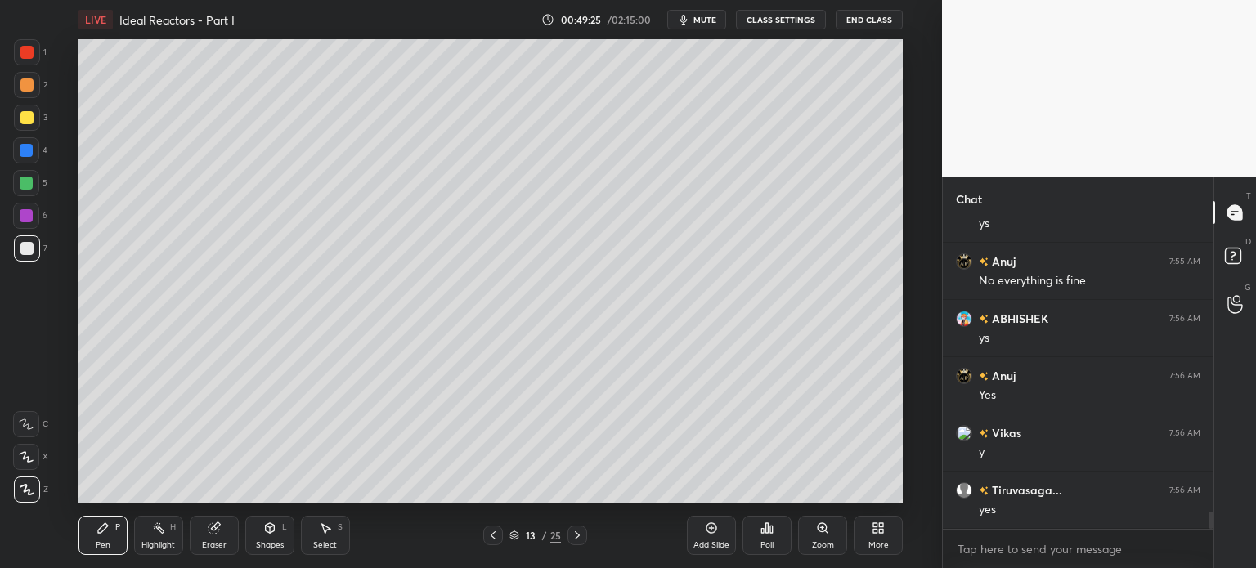
click at [493, 530] on icon at bounding box center [492, 535] width 13 height 13
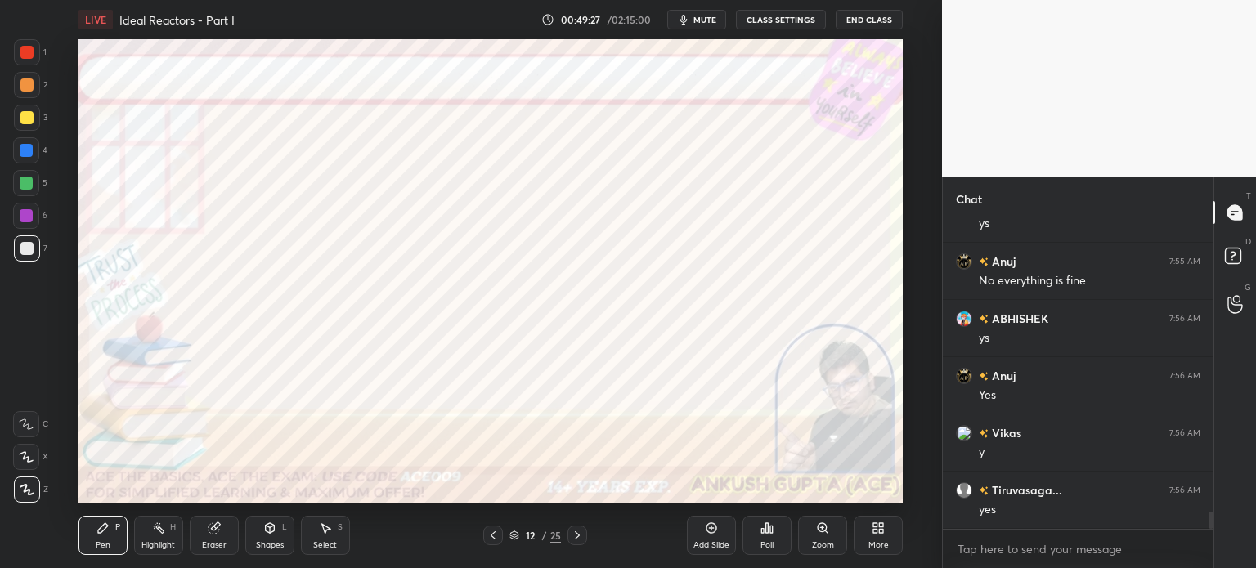
click at [33, 43] on div at bounding box center [27, 52] width 26 height 26
click at [25, 221] on div at bounding box center [26, 215] width 13 height 13
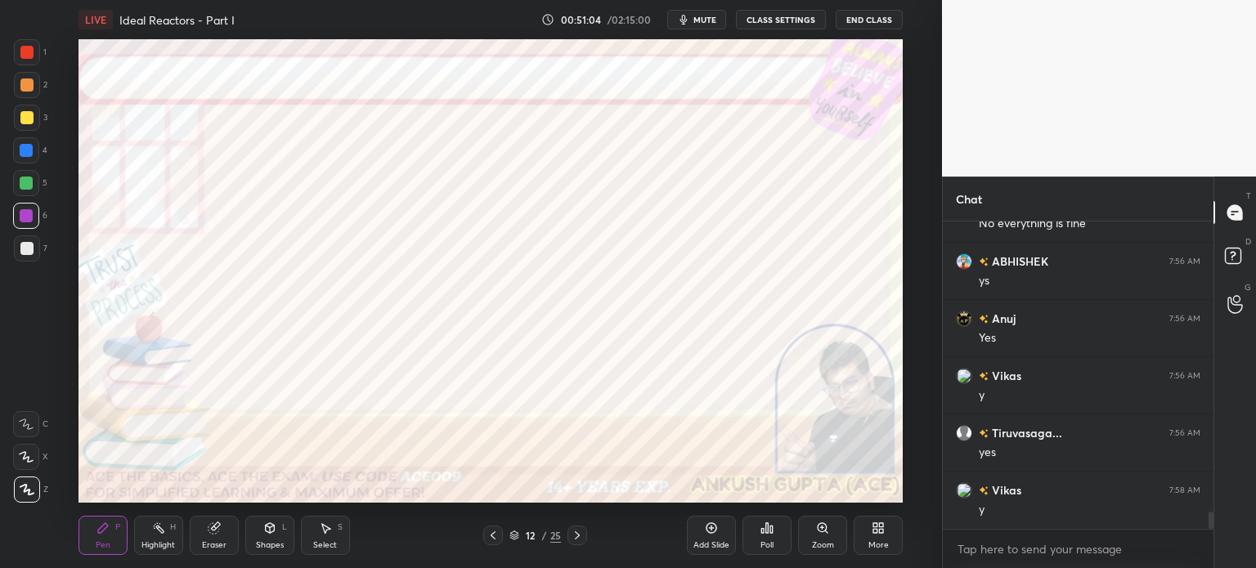
click at [24, 55] on div at bounding box center [26, 52] width 13 height 13
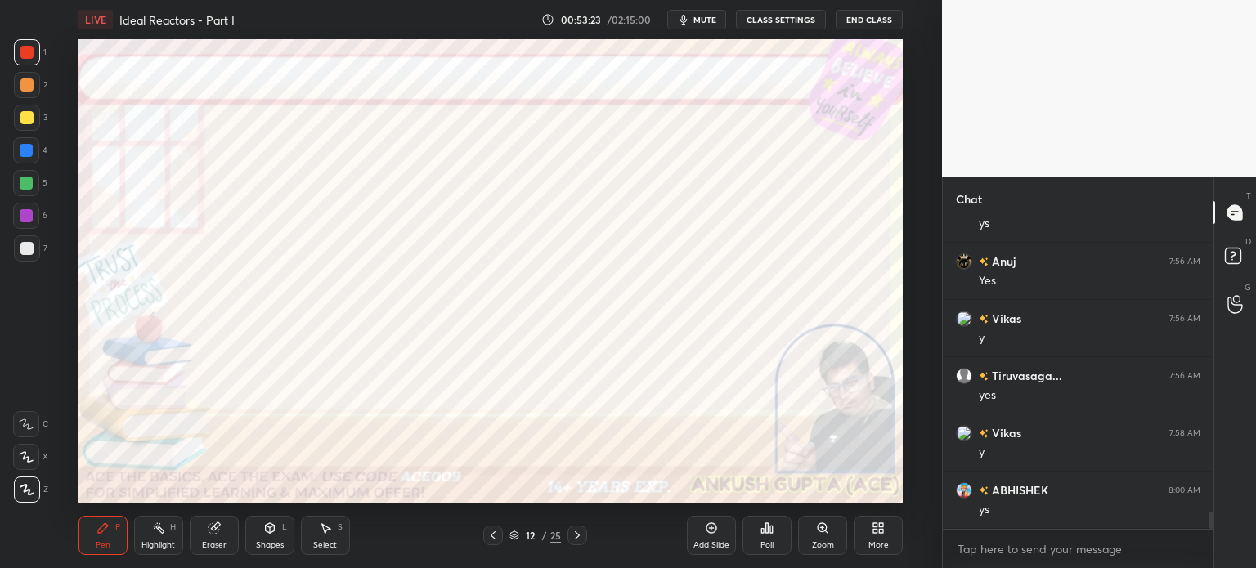
click at [579, 537] on icon at bounding box center [577, 535] width 13 height 13
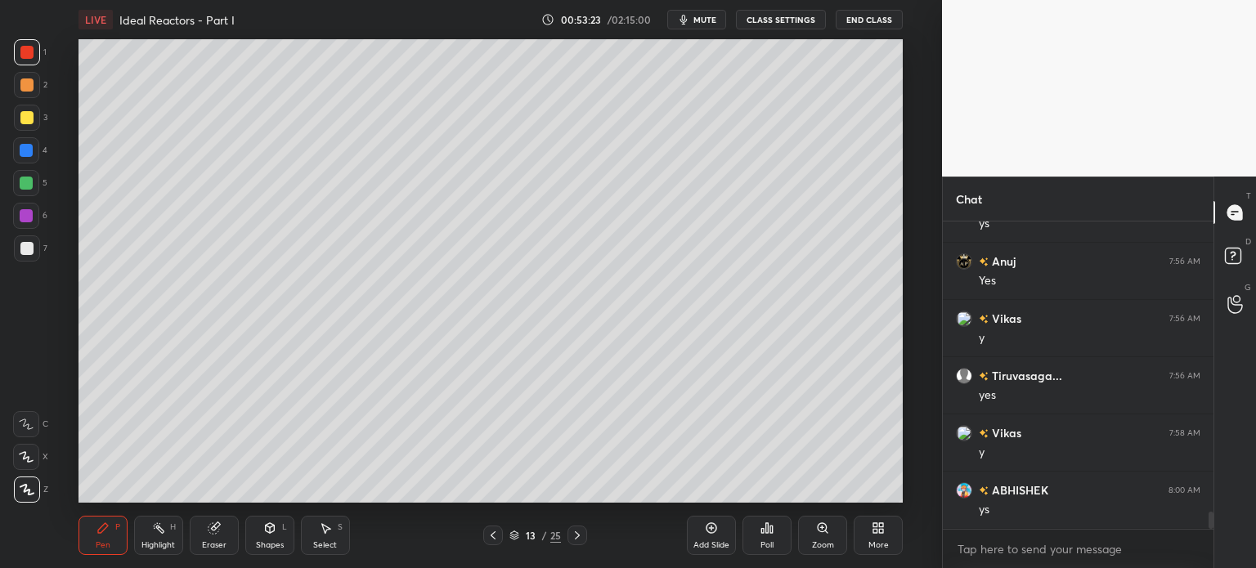
click at [576, 542] on icon at bounding box center [577, 535] width 13 height 13
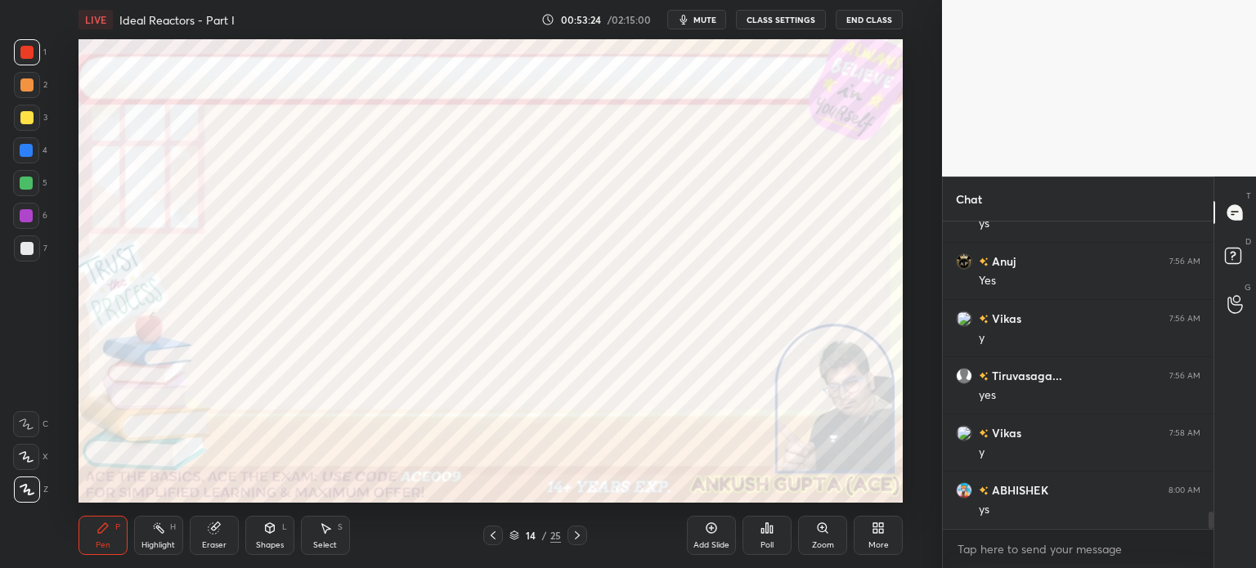
click at [28, 150] on div at bounding box center [26, 150] width 13 height 13
click at [265, 546] on div "Shapes" at bounding box center [270, 545] width 28 height 8
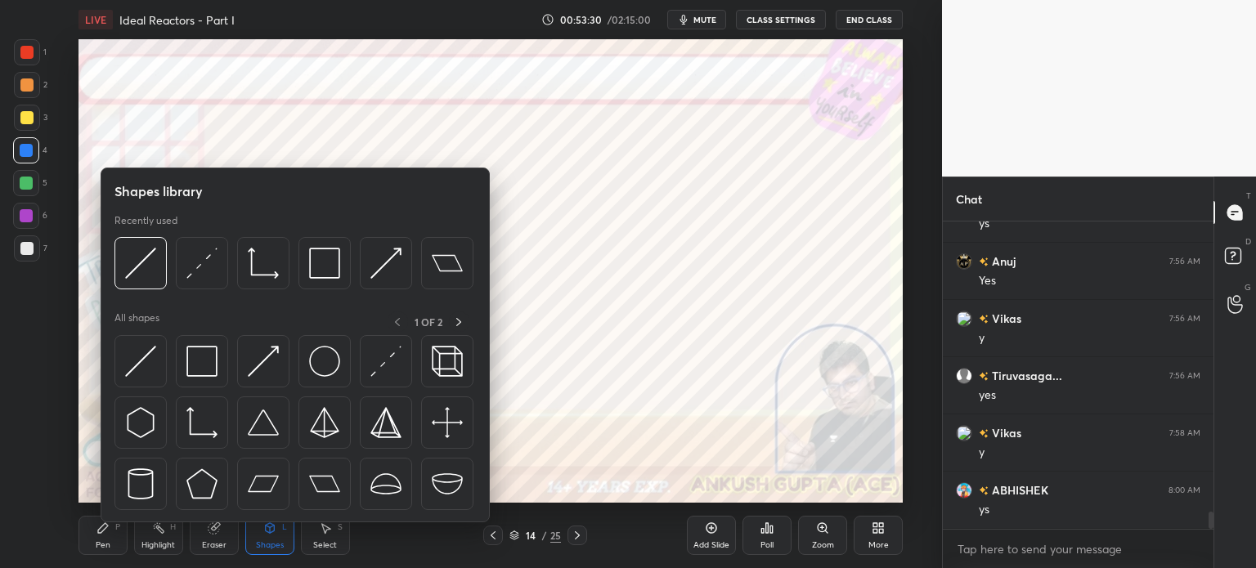
click at [265, 546] on div "Shapes" at bounding box center [270, 545] width 28 height 8
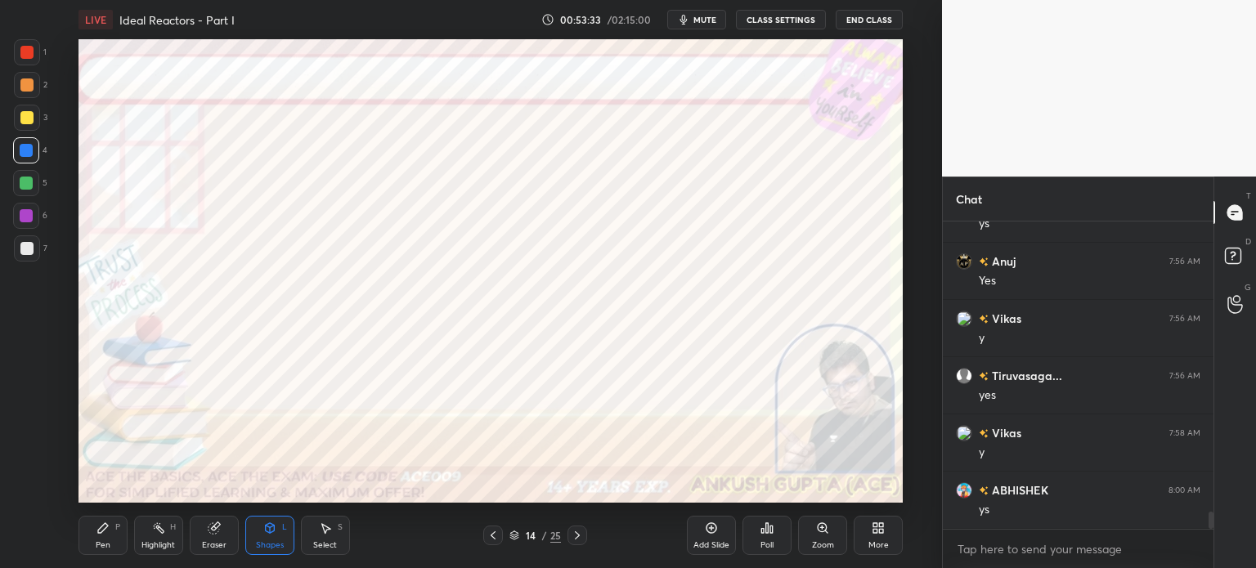
click at [93, 534] on div "Pen P" at bounding box center [102, 535] width 49 height 39
click at [16, 92] on div at bounding box center [27, 85] width 26 height 26
click at [488, 539] on icon at bounding box center [492, 535] width 13 height 13
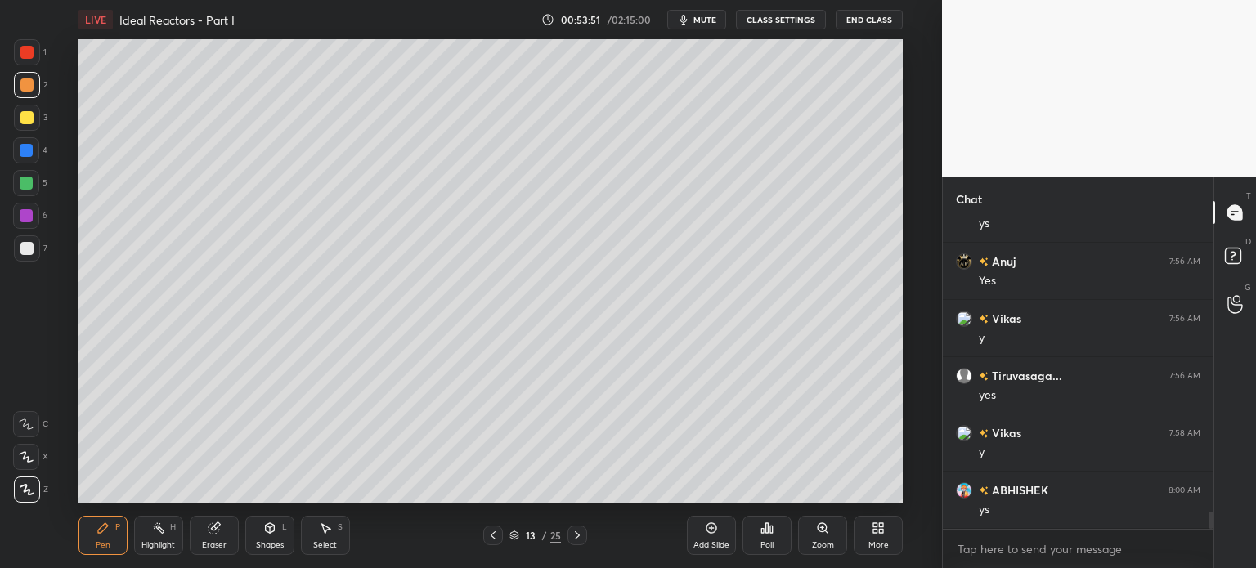
click at [25, 191] on div at bounding box center [26, 183] width 26 height 26
click at [29, 148] on div at bounding box center [26, 150] width 13 height 13
click at [33, 119] on div at bounding box center [27, 118] width 26 height 26
click at [493, 540] on icon at bounding box center [492, 535] width 13 height 13
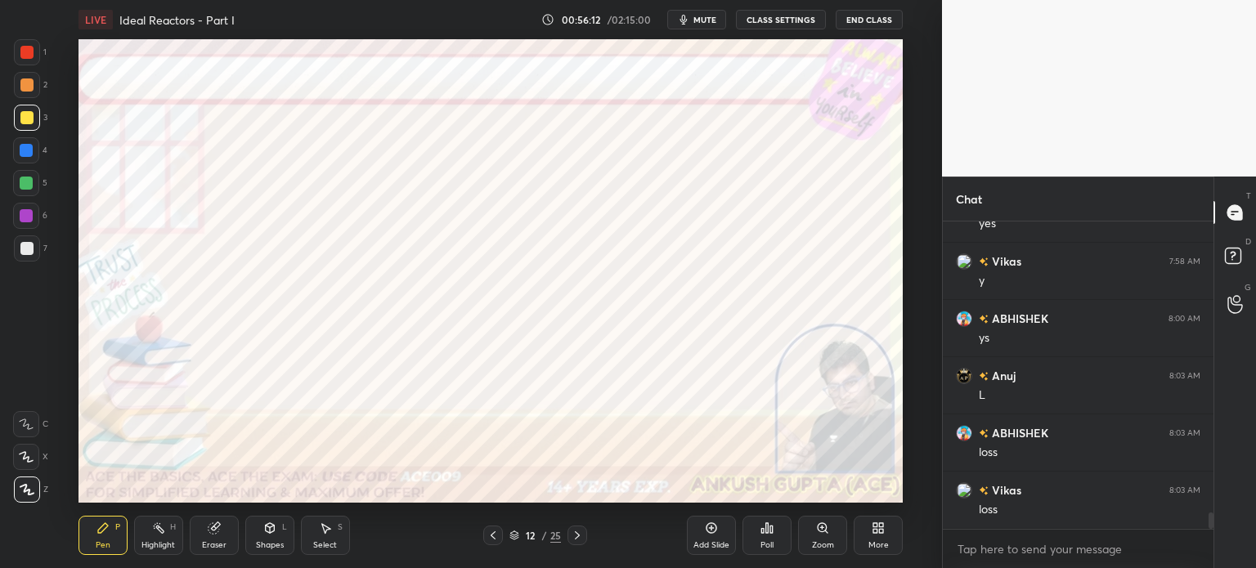
click at [573, 536] on icon at bounding box center [577, 535] width 13 height 13
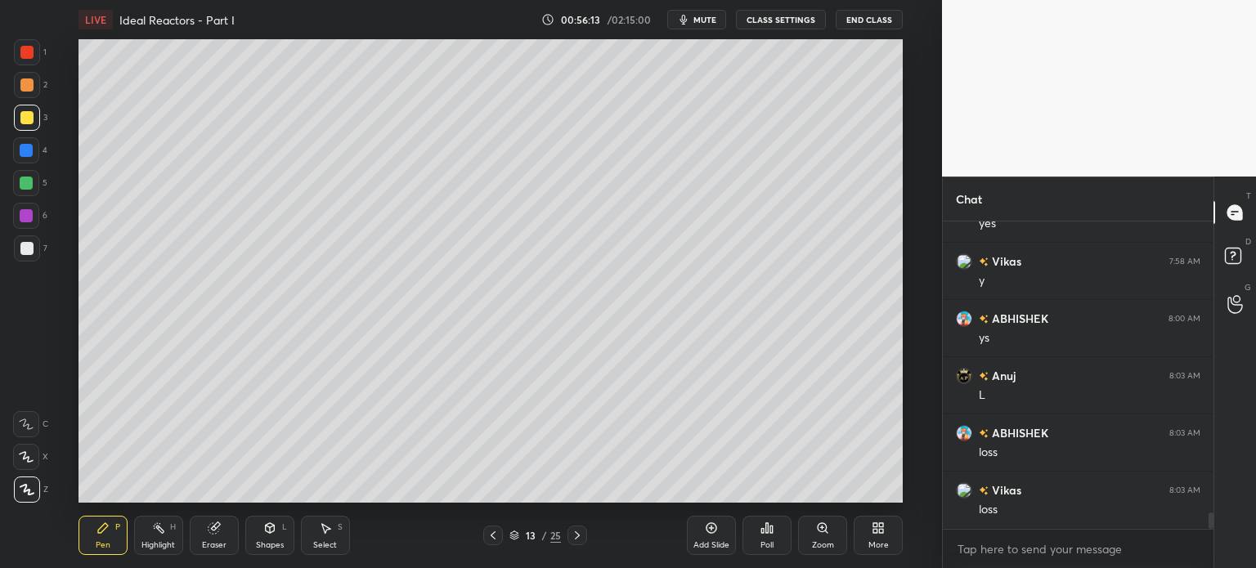
click at [577, 539] on icon at bounding box center [577, 535] width 13 height 13
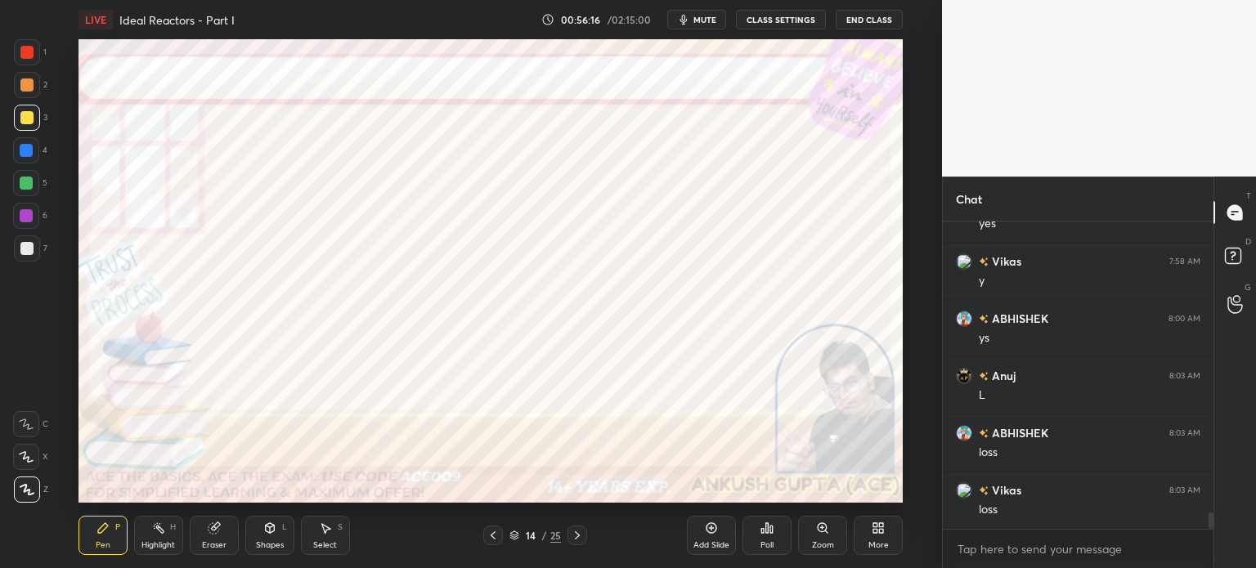
click at [29, 92] on div at bounding box center [27, 85] width 26 height 26
click at [495, 532] on icon at bounding box center [492, 535] width 13 height 13
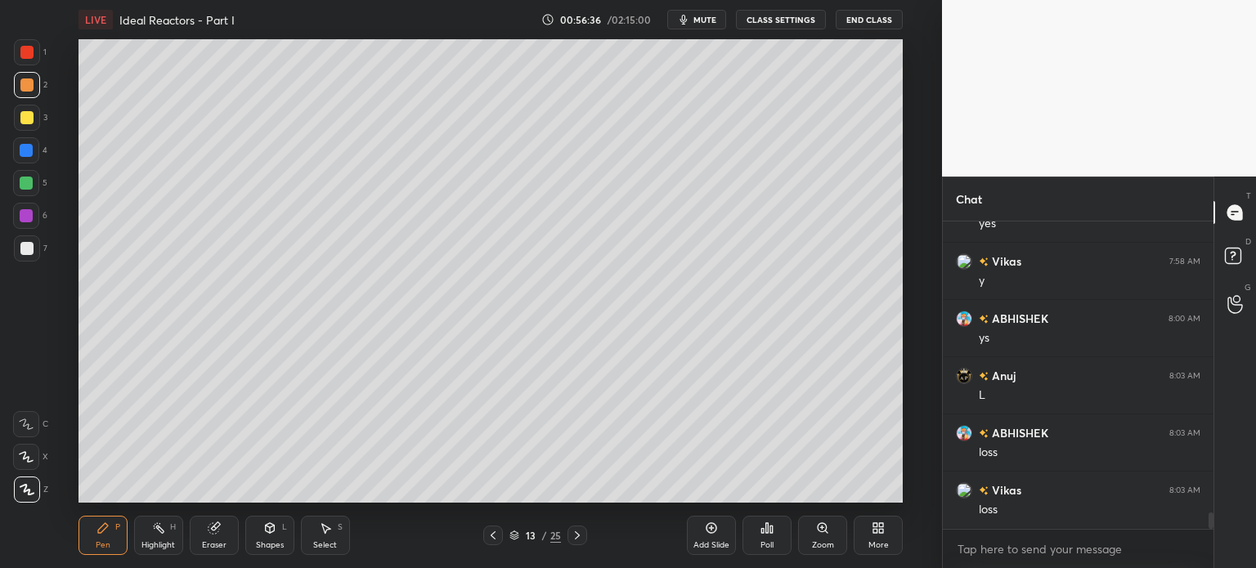
click at [491, 537] on icon at bounding box center [492, 535] width 13 height 13
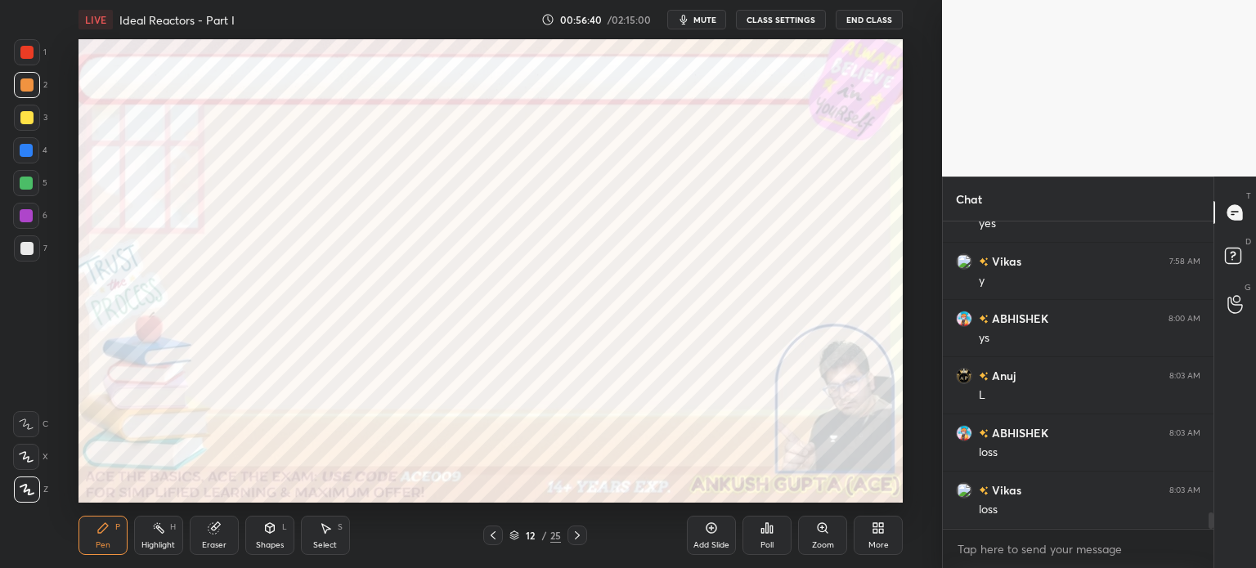
click at [581, 535] on icon at bounding box center [577, 535] width 13 height 13
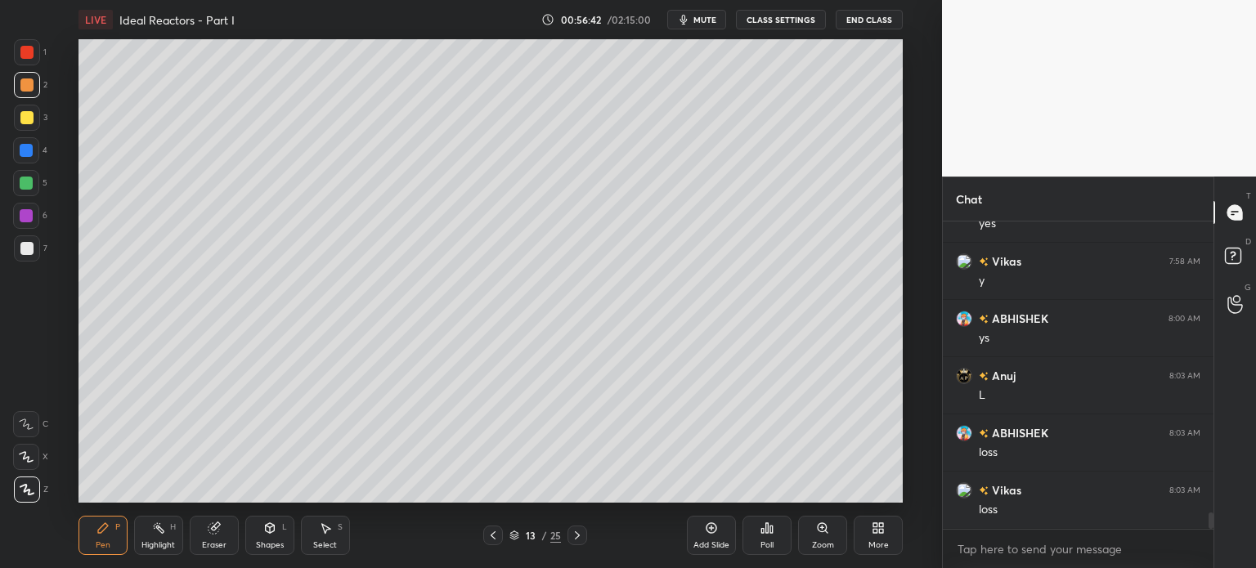
click at [157, 535] on div "Highlight H" at bounding box center [158, 535] width 49 height 39
click at [37, 249] on div at bounding box center [27, 248] width 26 height 26
click at [102, 530] on icon at bounding box center [103, 528] width 10 height 10
click at [25, 146] on div at bounding box center [26, 150] width 13 height 13
click at [36, 181] on div at bounding box center [26, 183] width 26 height 26
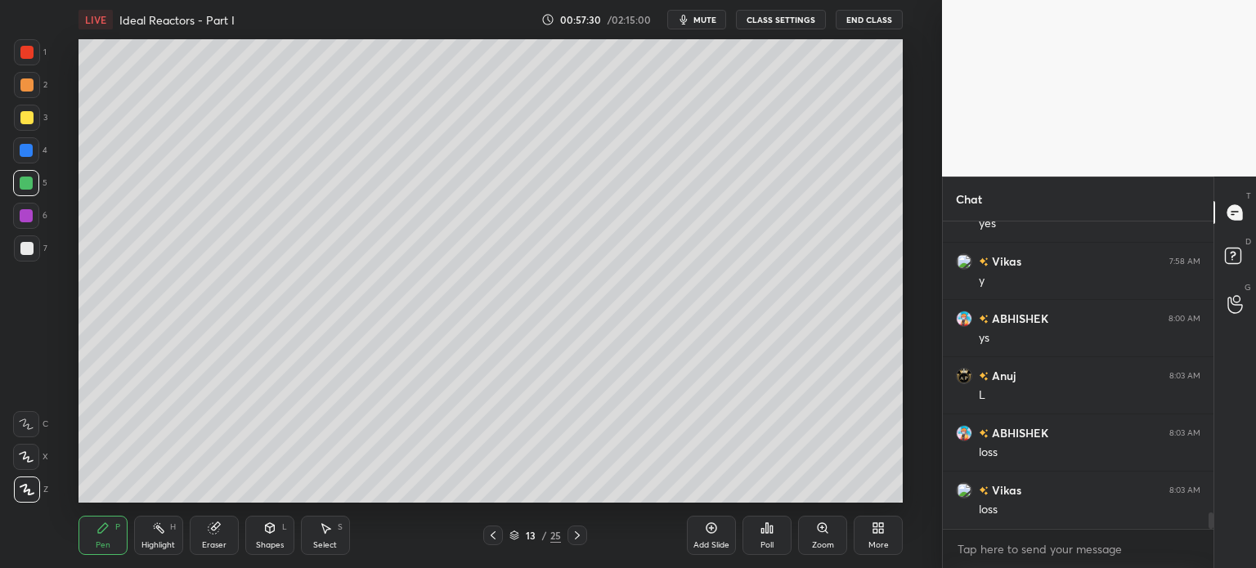
click at [579, 539] on icon at bounding box center [577, 535] width 13 height 13
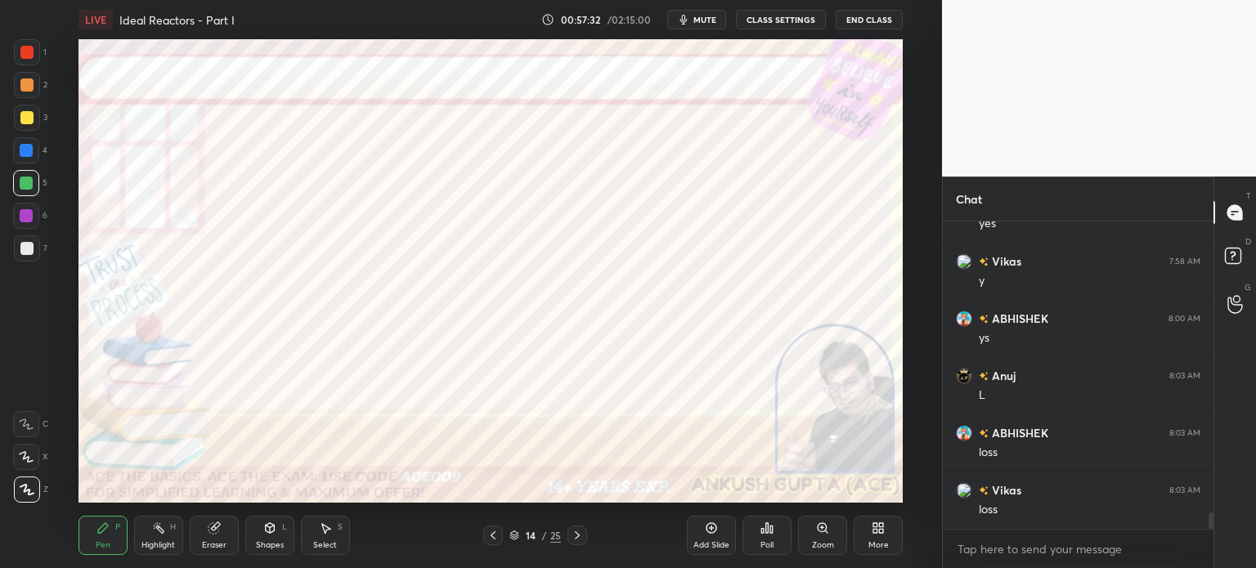
click at [31, 89] on div at bounding box center [26, 84] width 13 height 13
click at [26, 219] on div at bounding box center [26, 215] width 13 height 13
click at [495, 535] on icon at bounding box center [492, 535] width 13 height 13
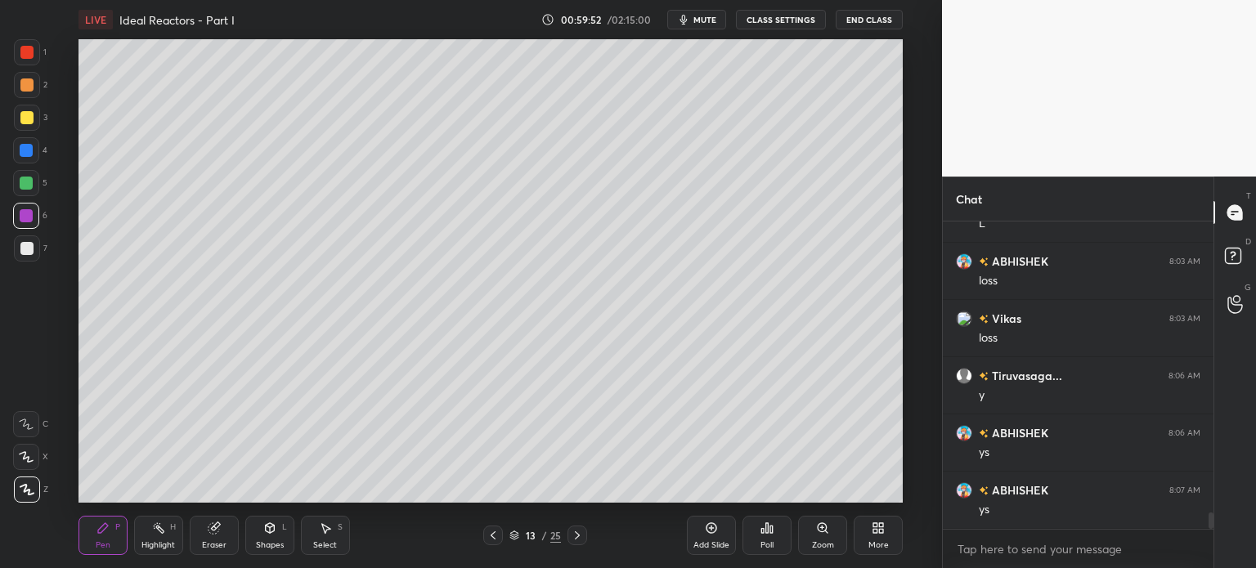
click at [495, 535] on icon at bounding box center [492, 535] width 13 height 13
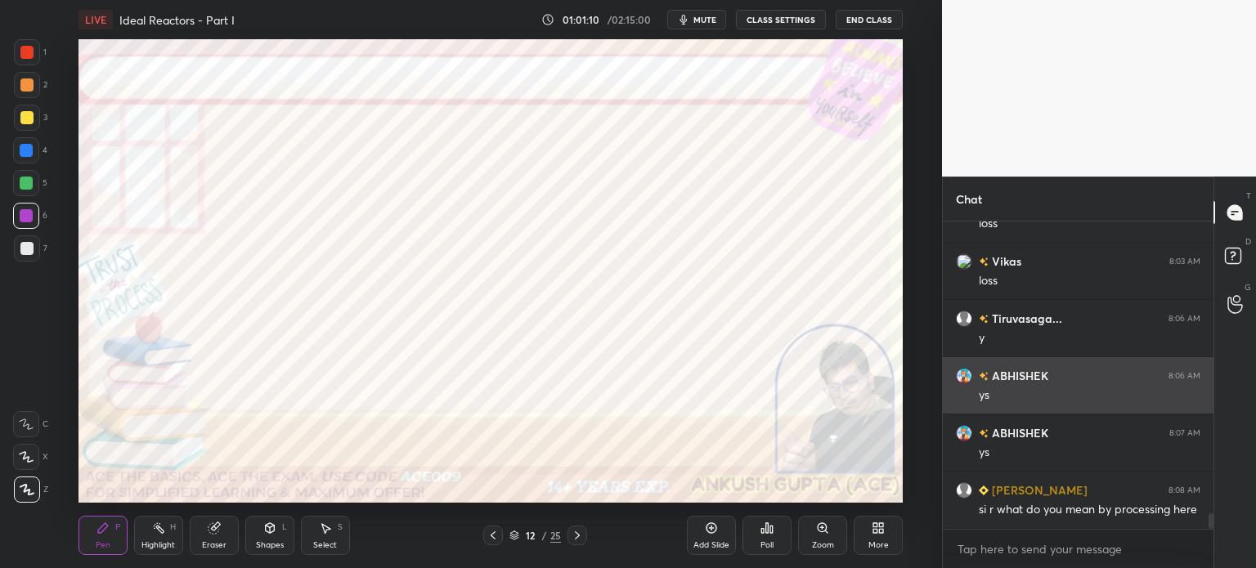
scroll to position [5729, 0]
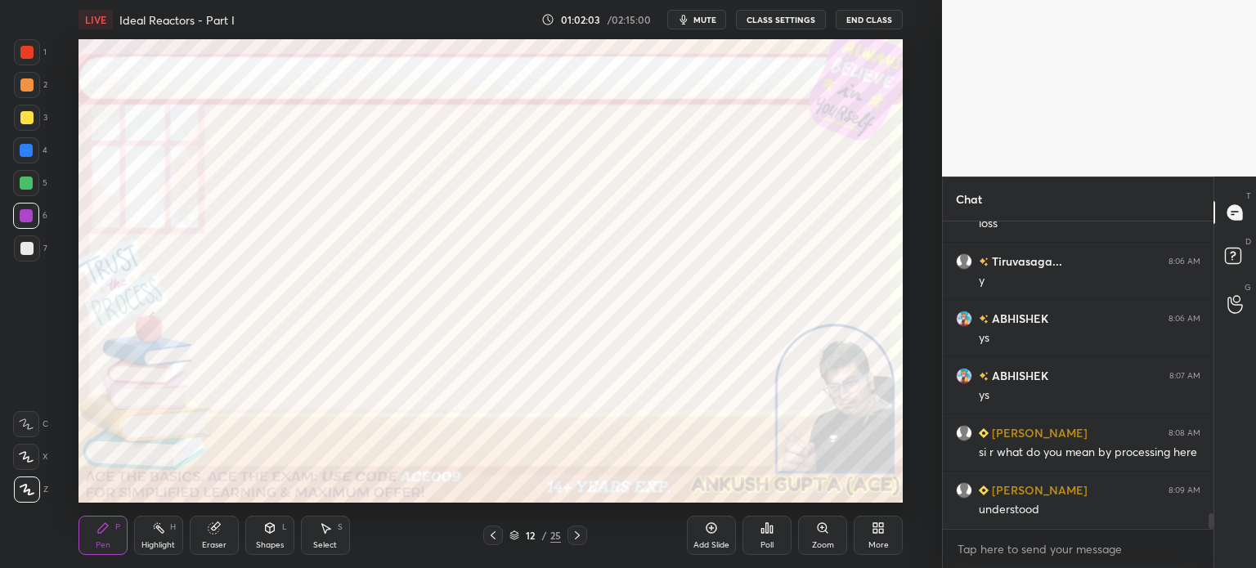
click at [584, 536] on div at bounding box center [577, 536] width 20 height 20
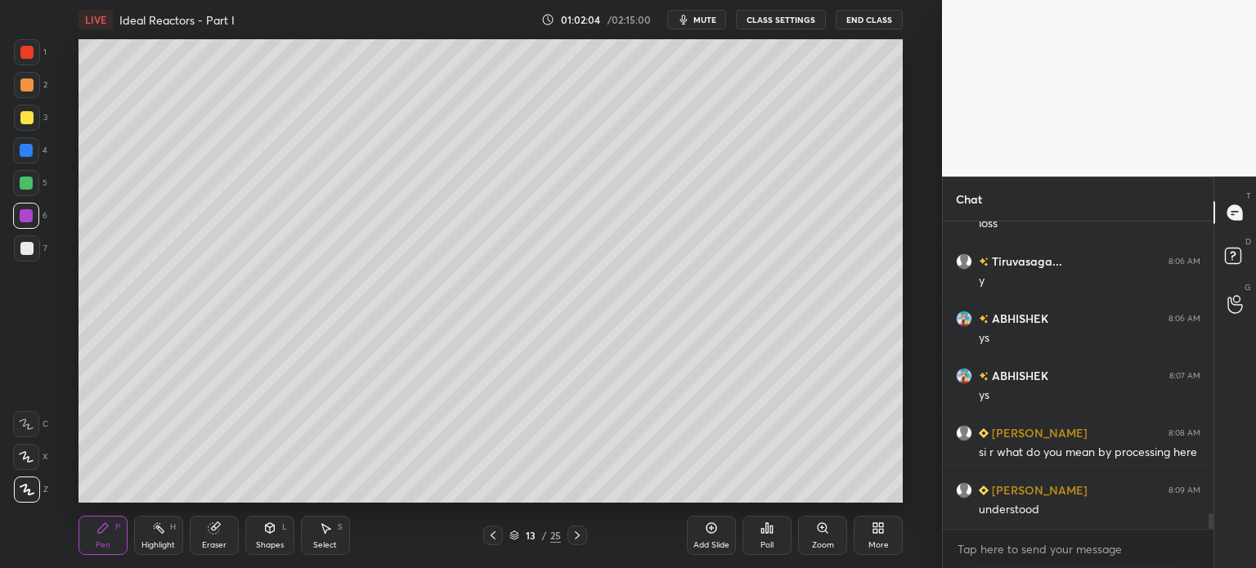
click at [584, 536] on div at bounding box center [577, 536] width 20 height 20
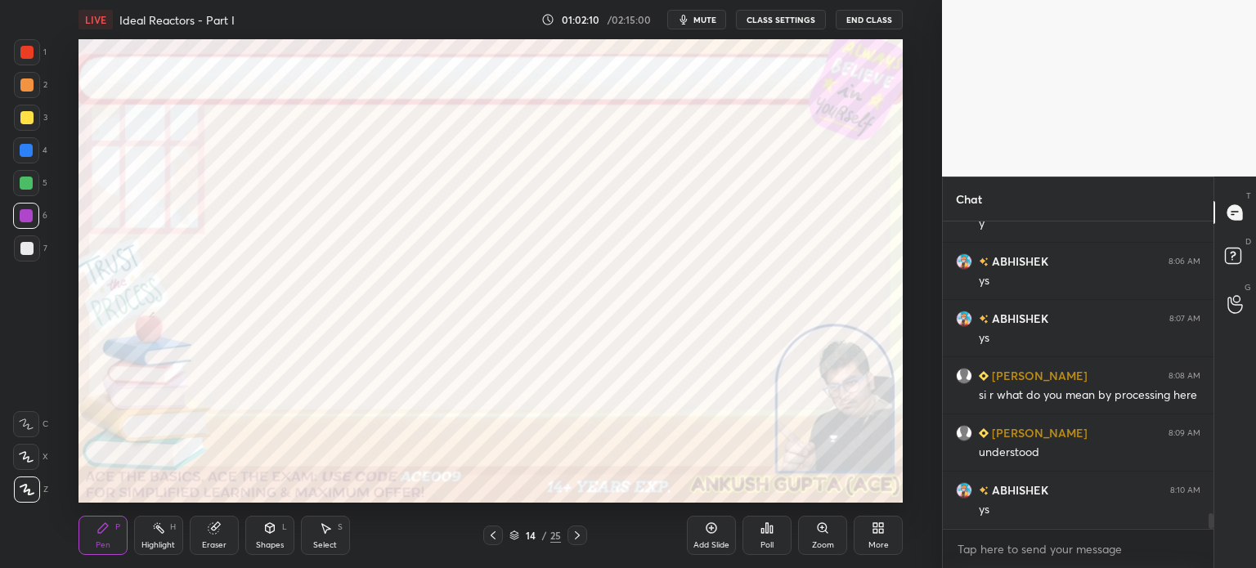
scroll to position [5844, 0]
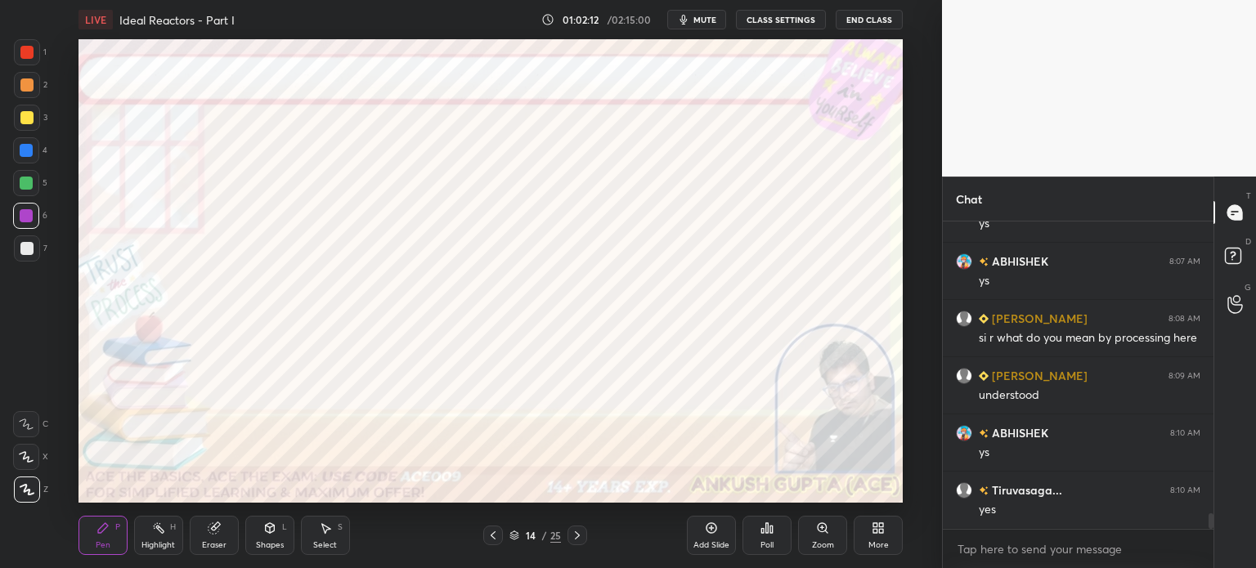
click at [584, 536] on div at bounding box center [577, 536] width 20 height 20
click at [26, 153] on div at bounding box center [26, 150] width 13 height 13
click at [208, 541] on div "Eraser" at bounding box center [214, 545] width 25 height 8
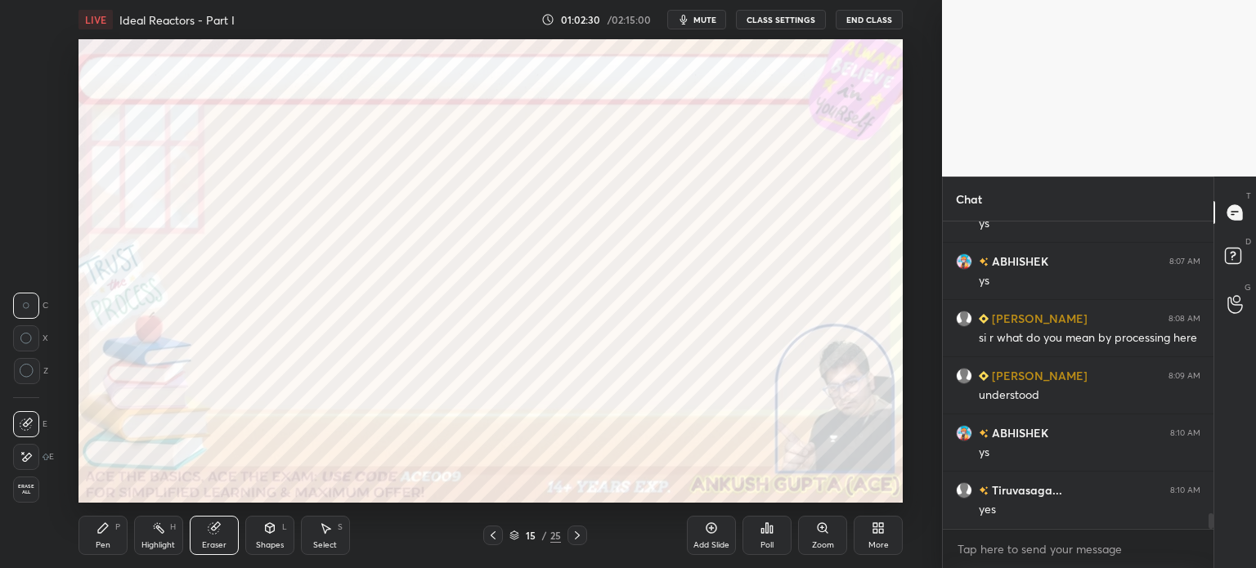
click at [25, 455] on icon at bounding box center [26, 457] width 13 height 14
click at [104, 531] on icon at bounding box center [103, 528] width 10 height 10
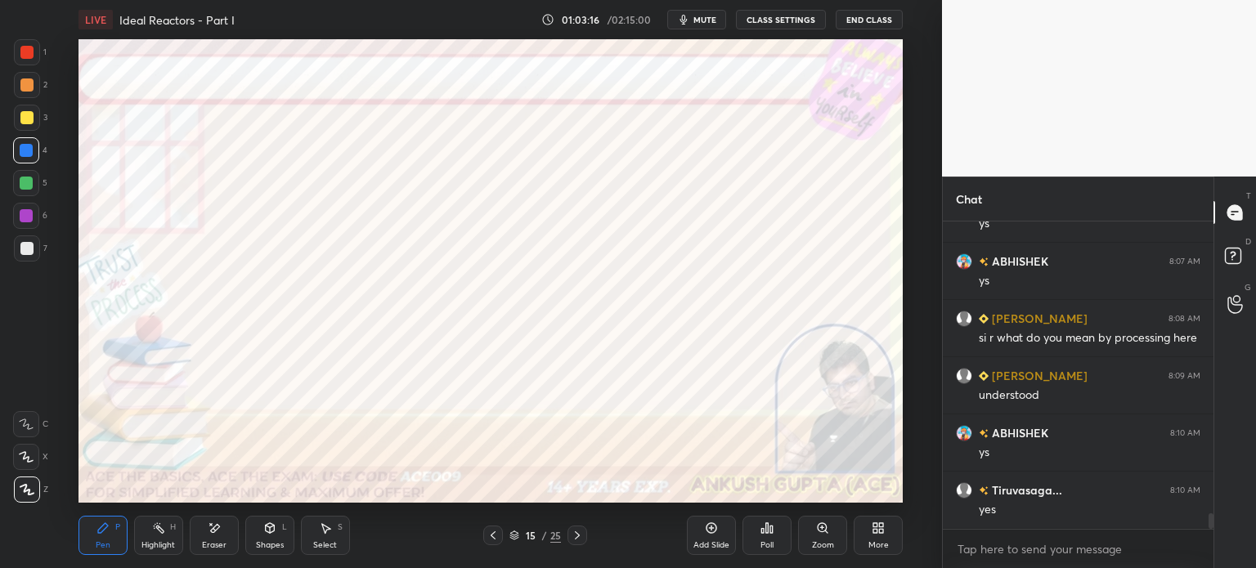
click at [26, 211] on div at bounding box center [26, 215] width 13 height 13
click at [20, 84] on div at bounding box center [26, 84] width 13 height 13
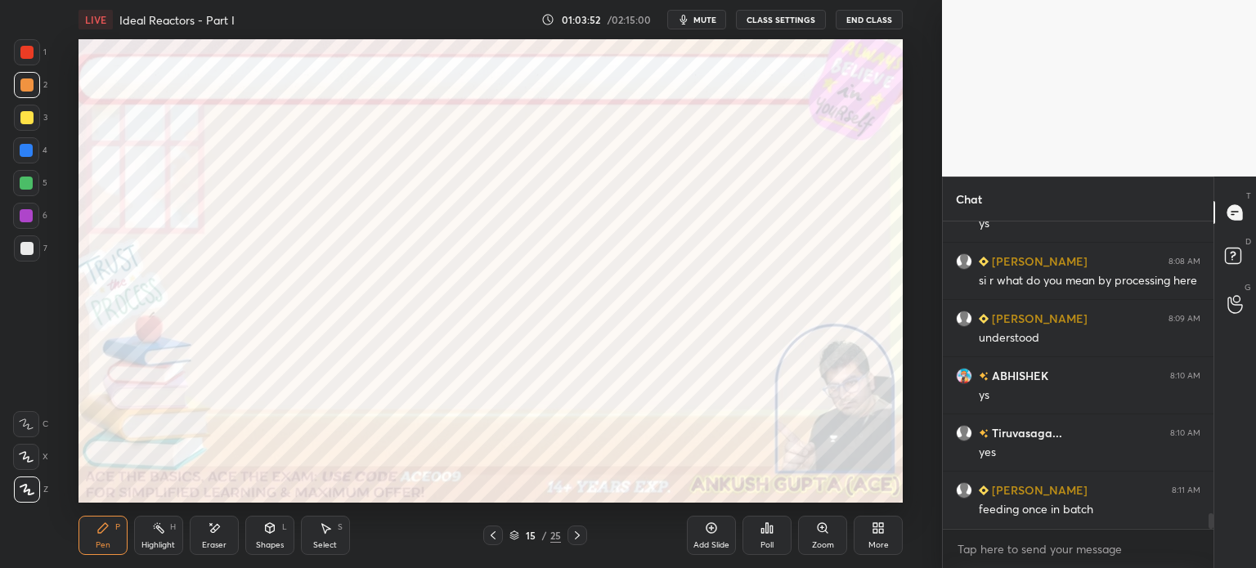
click at [325, 535] on div "Select S" at bounding box center [325, 535] width 49 height 39
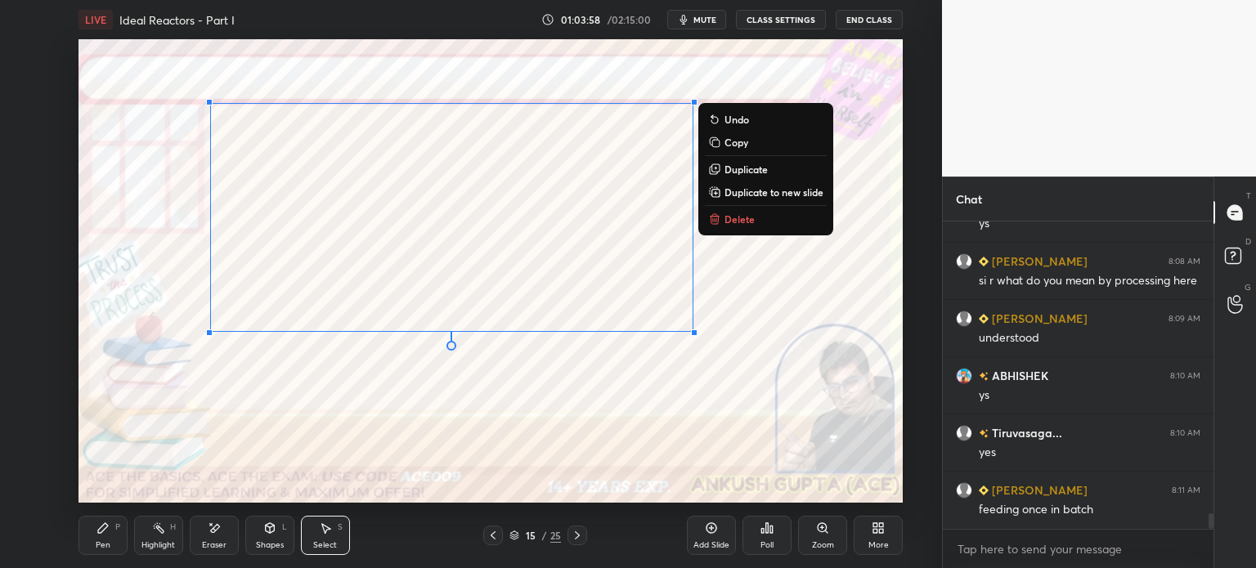
click at [494, 533] on icon at bounding box center [493, 535] width 5 height 8
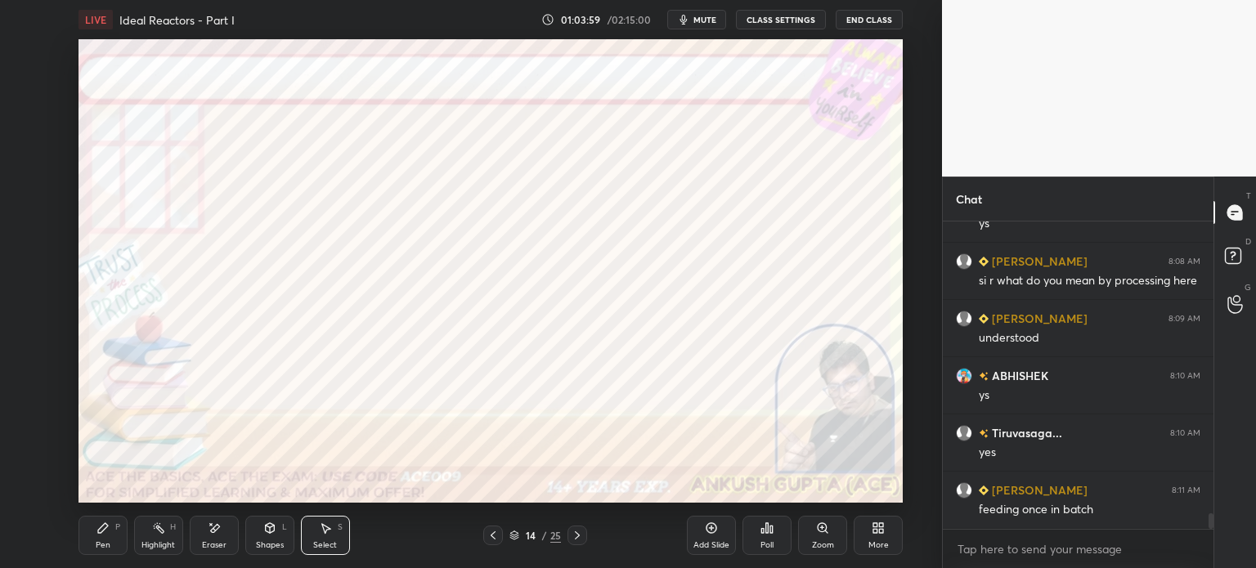
click at [495, 535] on icon at bounding box center [492, 535] width 13 height 13
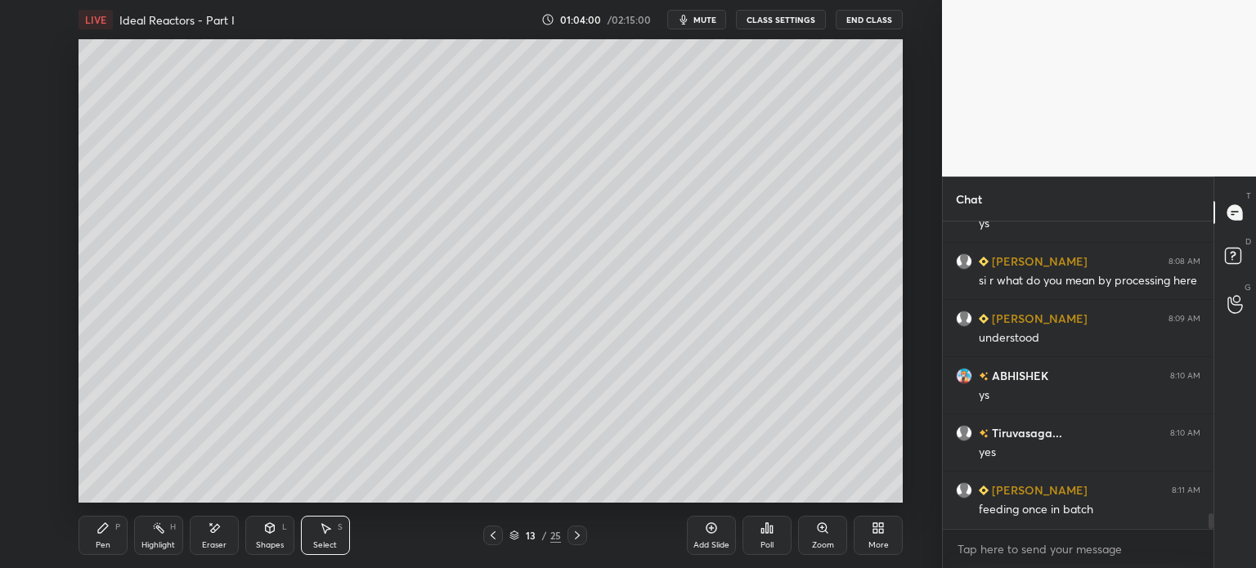
click at [495, 539] on icon at bounding box center [492, 535] width 13 height 13
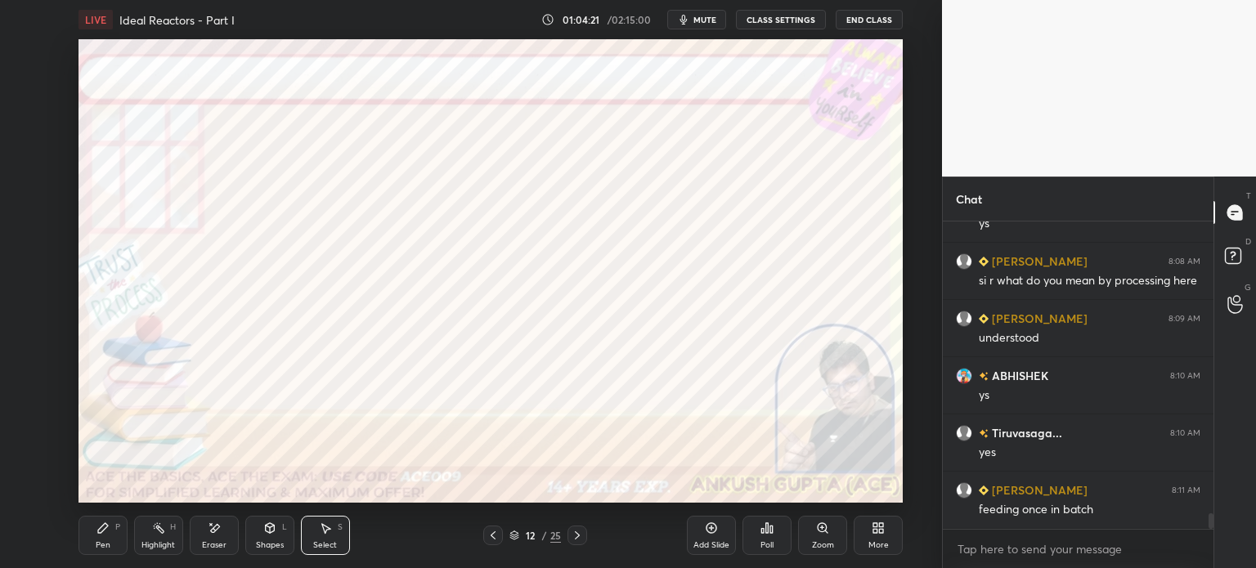
click at [577, 537] on icon at bounding box center [577, 535] width 5 height 8
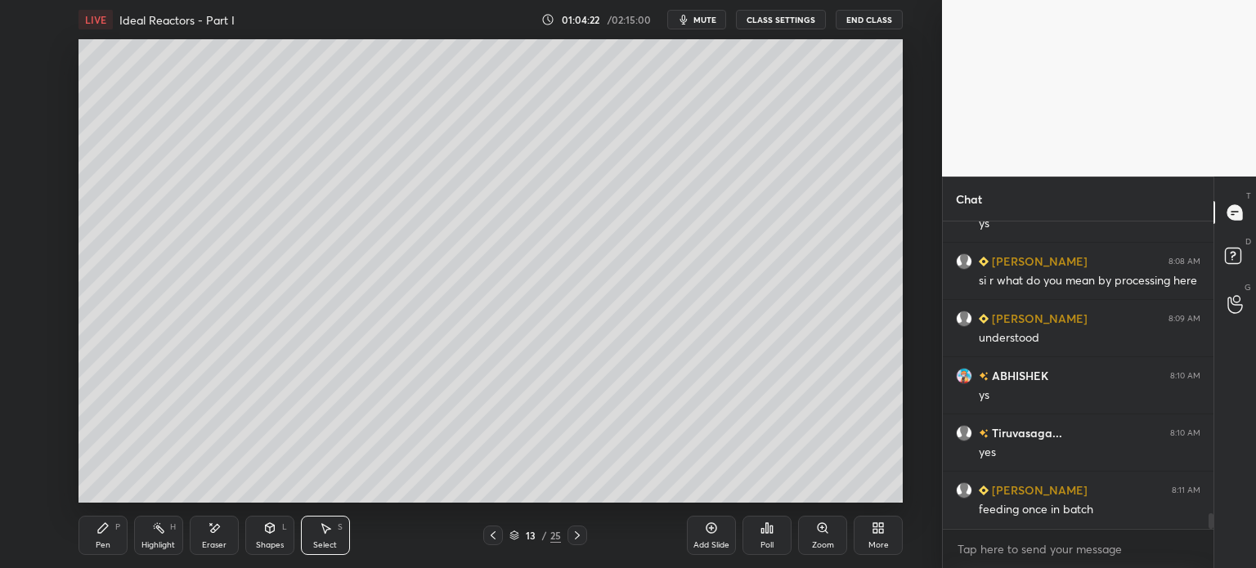
click at [579, 535] on icon at bounding box center [577, 535] width 5 height 8
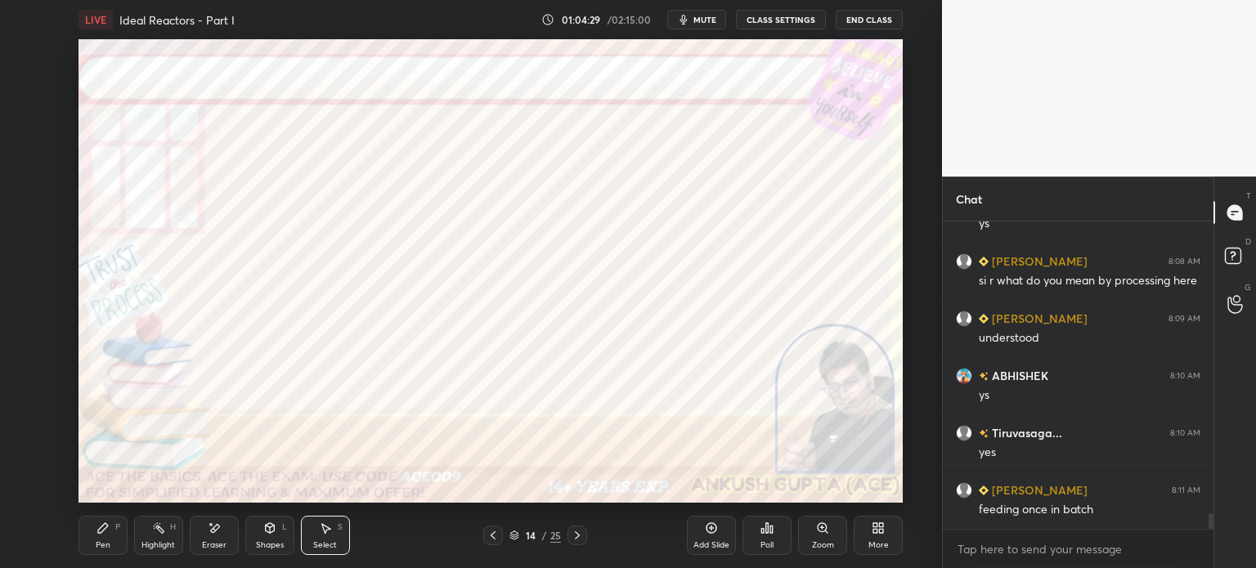
click at [582, 533] on icon at bounding box center [577, 535] width 13 height 13
click at [457, 397] on div "0 ° Undo Copy Duplicate Duplicate to new slide Delete" at bounding box center [490, 271] width 824 height 464
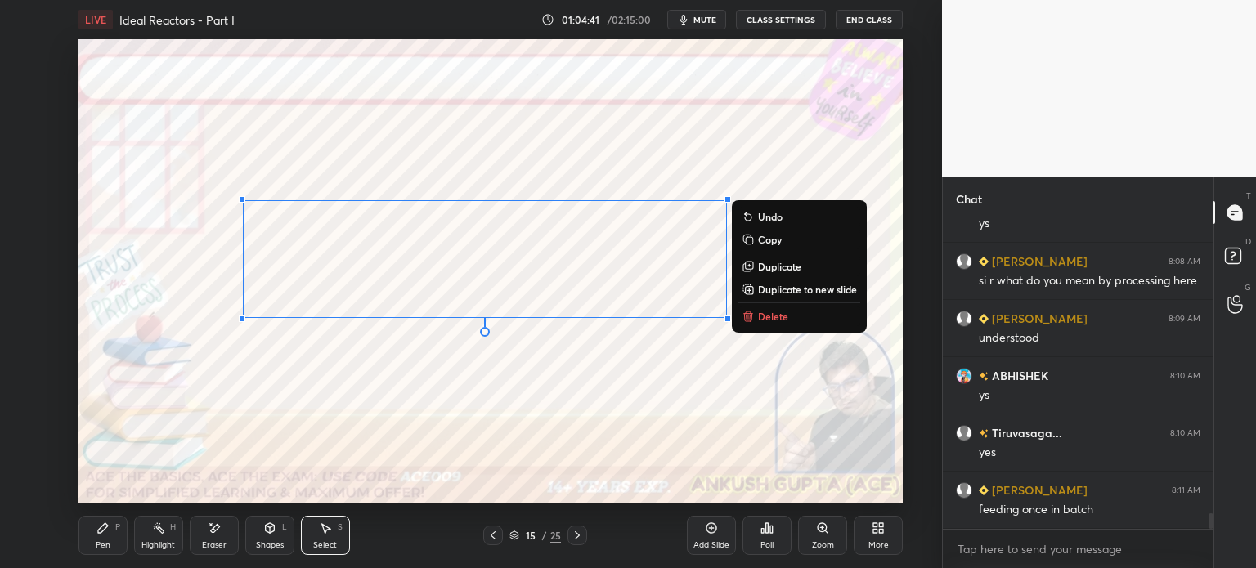
click at [105, 541] on div "Pen" at bounding box center [103, 545] width 15 height 8
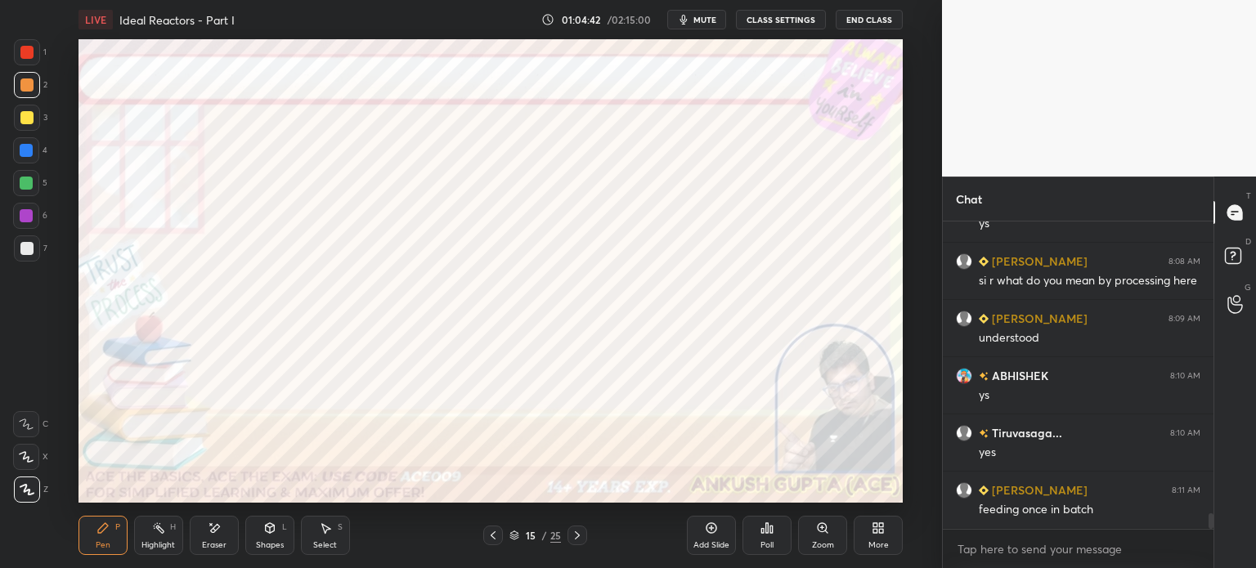
click at [29, 217] on div at bounding box center [26, 215] width 13 height 13
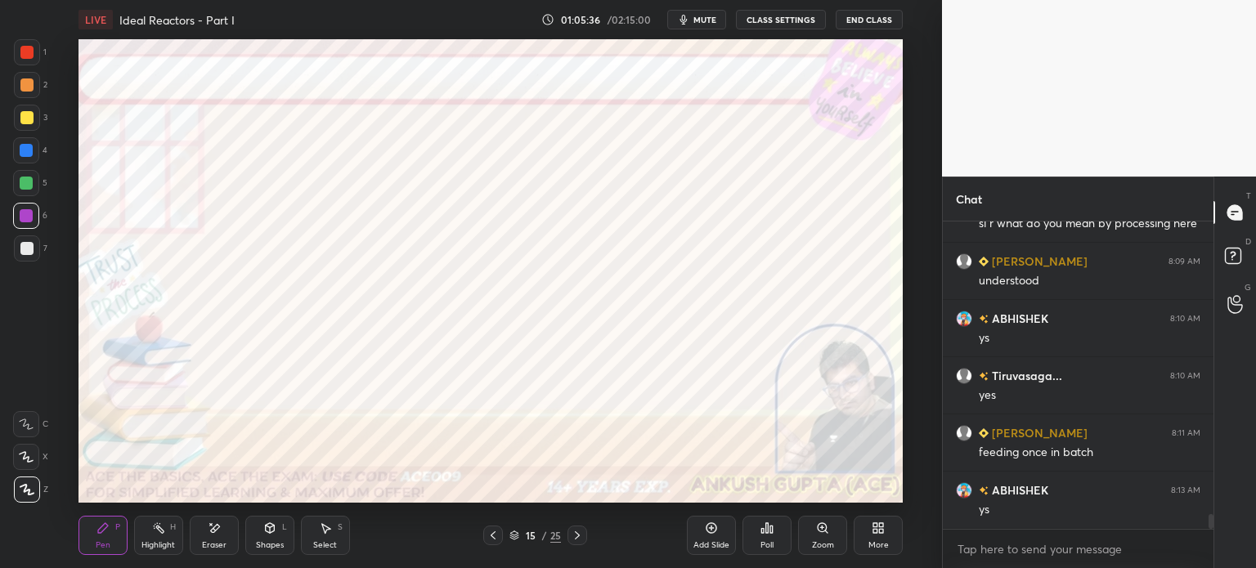
scroll to position [6016, 0]
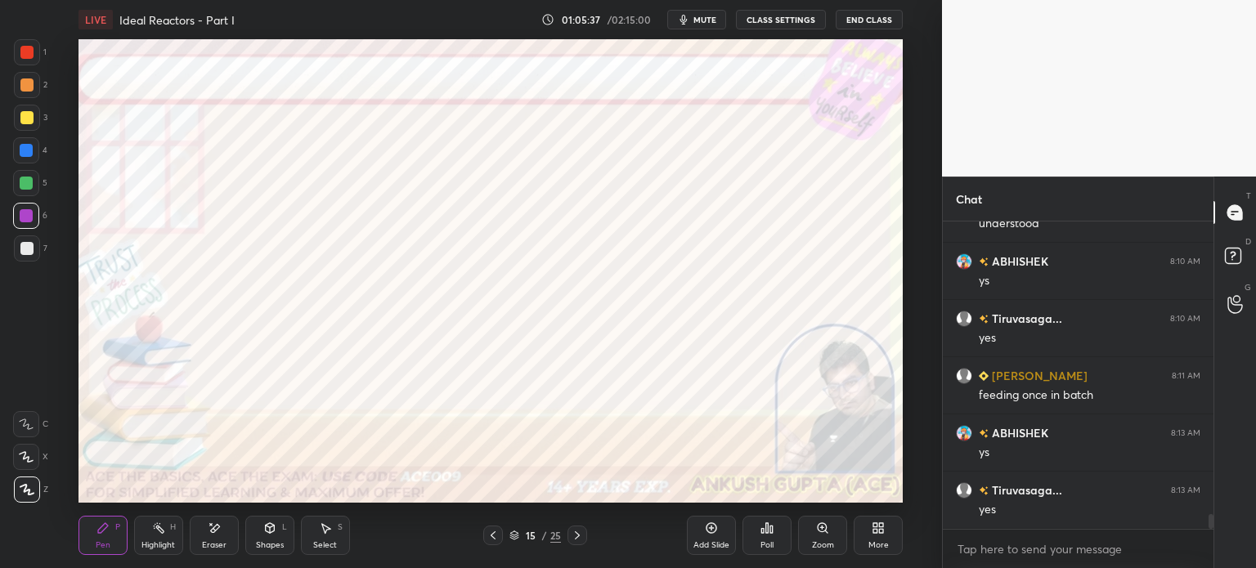
click at [582, 533] on icon at bounding box center [577, 535] width 13 height 13
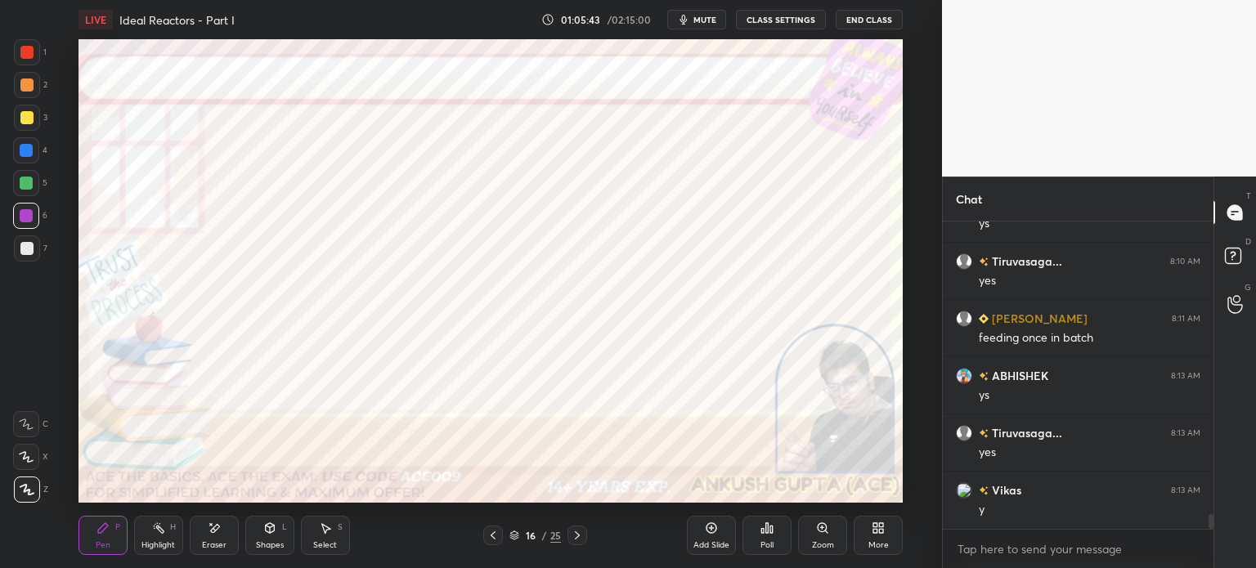
click at [25, 151] on div at bounding box center [26, 150] width 13 height 13
click at [29, 155] on div at bounding box center [26, 150] width 13 height 13
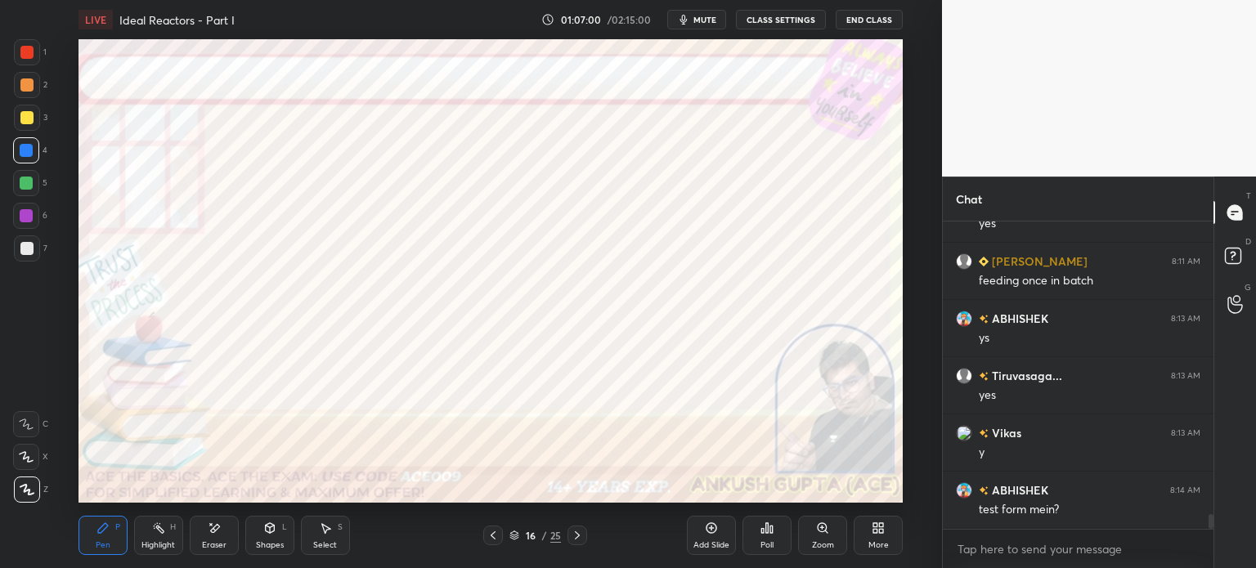
scroll to position [6187, 0]
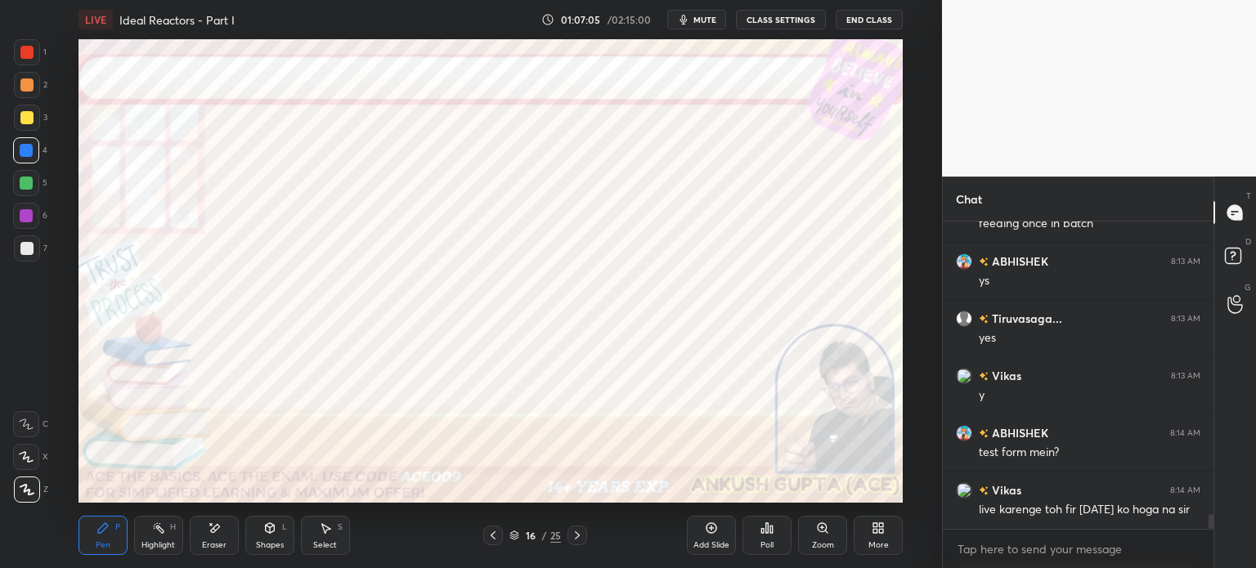
click at [27, 53] on div at bounding box center [26, 52] width 13 height 13
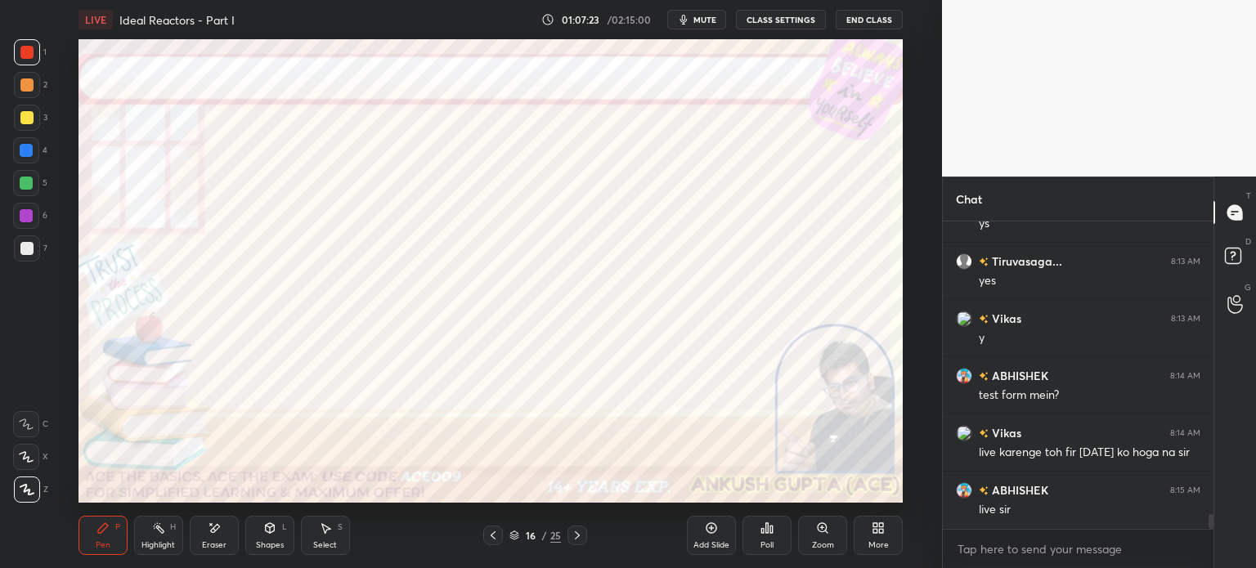
click at [34, 141] on div at bounding box center [26, 150] width 26 height 26
click at [32, 220] on div at bounding box center [26, 215] width 13 height 13
click at [576, 535] on icon at bounding box center [577, 535] width 13 height 13
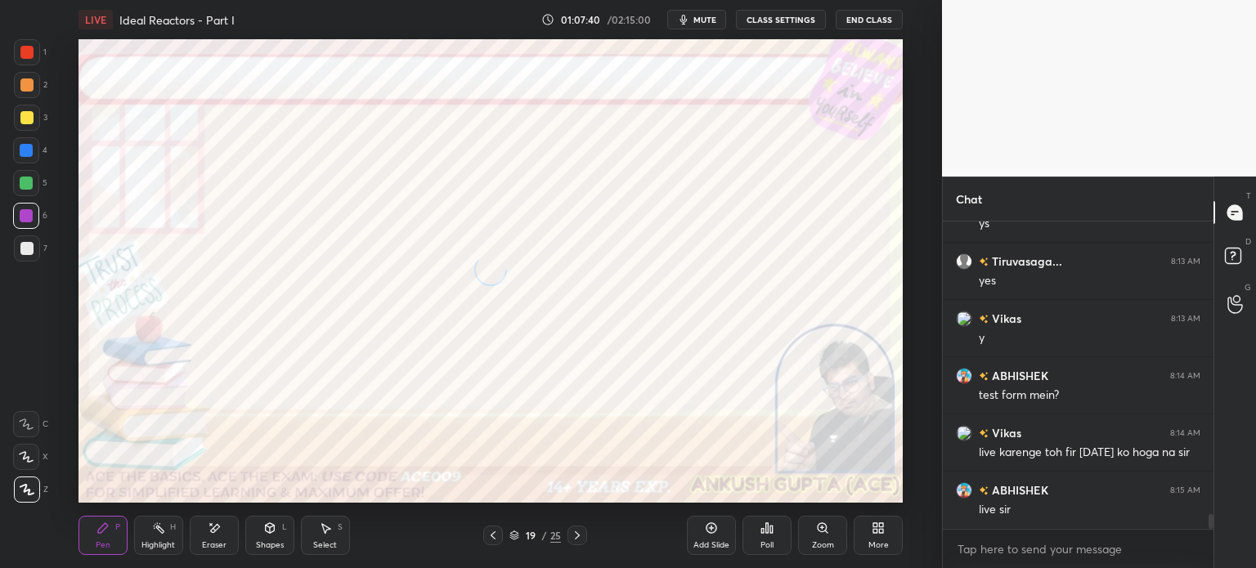
click at [576, 535] on icon at bounding box center [577, 535] width 13 height 13
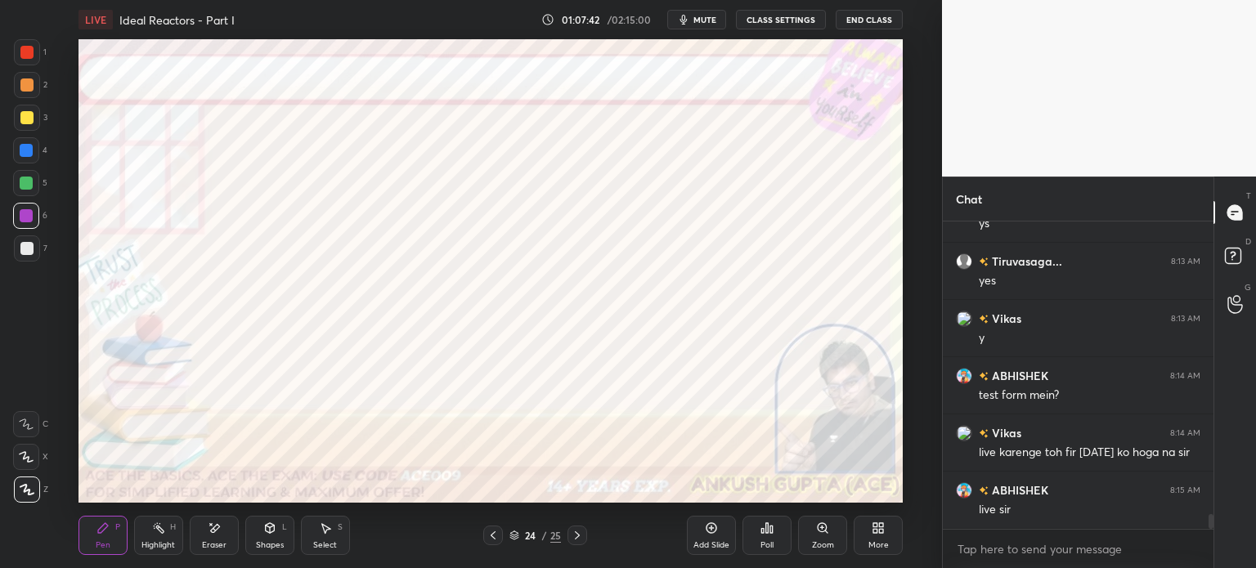
click at [576, 535] on icon at bounding box center [577, 535] width 13 height 13
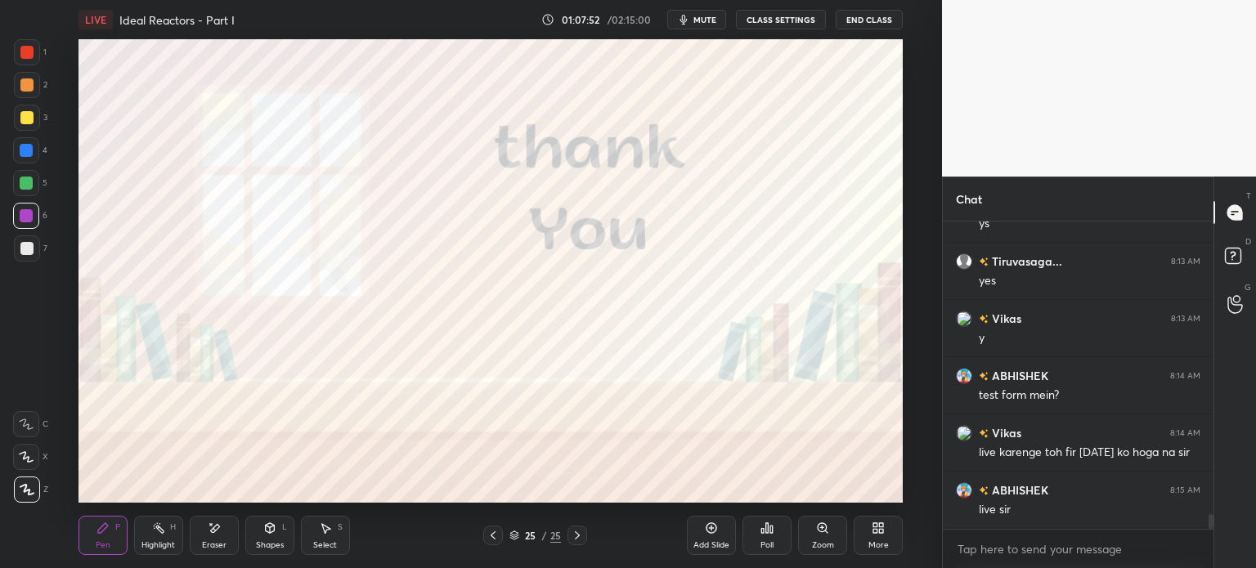
click at [884, 16] on button "End Class" at bounding box center [869, 20] width 67 height 20
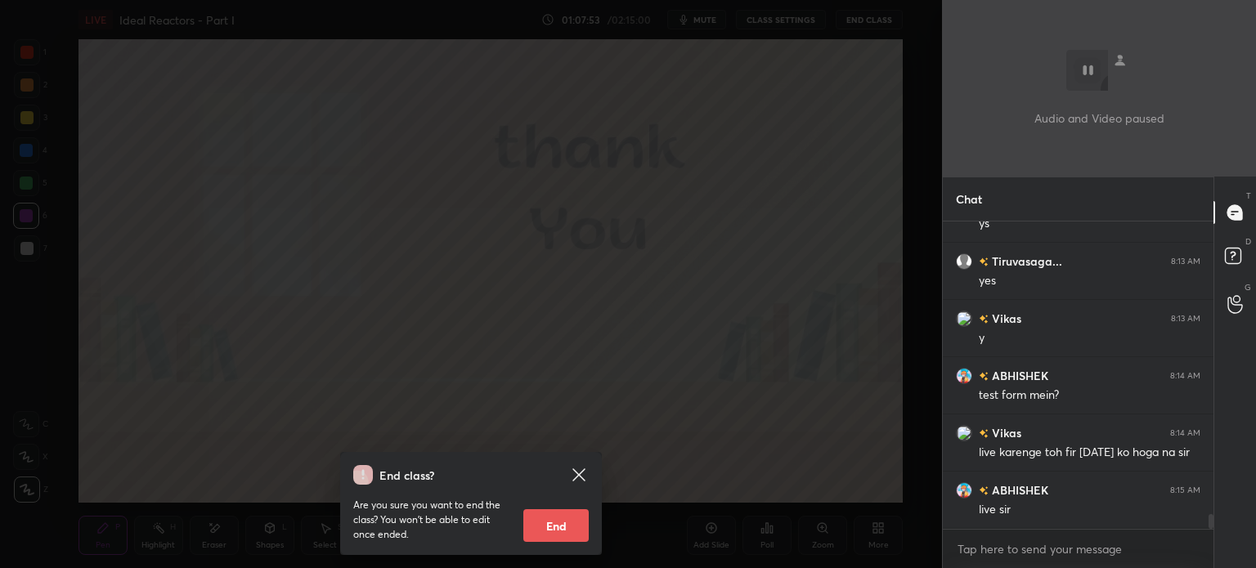
click at [540, 525] on button "End" at bounding box center [555, 525] width 65 height 33
type textarea "x"
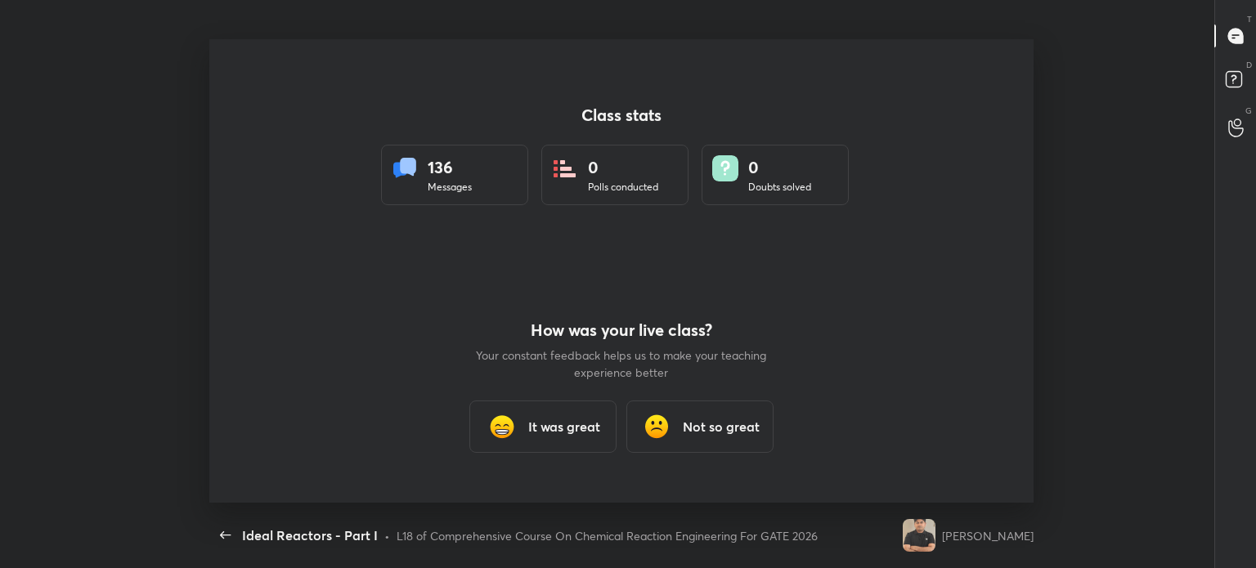
scroll to position [0, 0]
